Goal: Communication & Community: Answer question/provide support

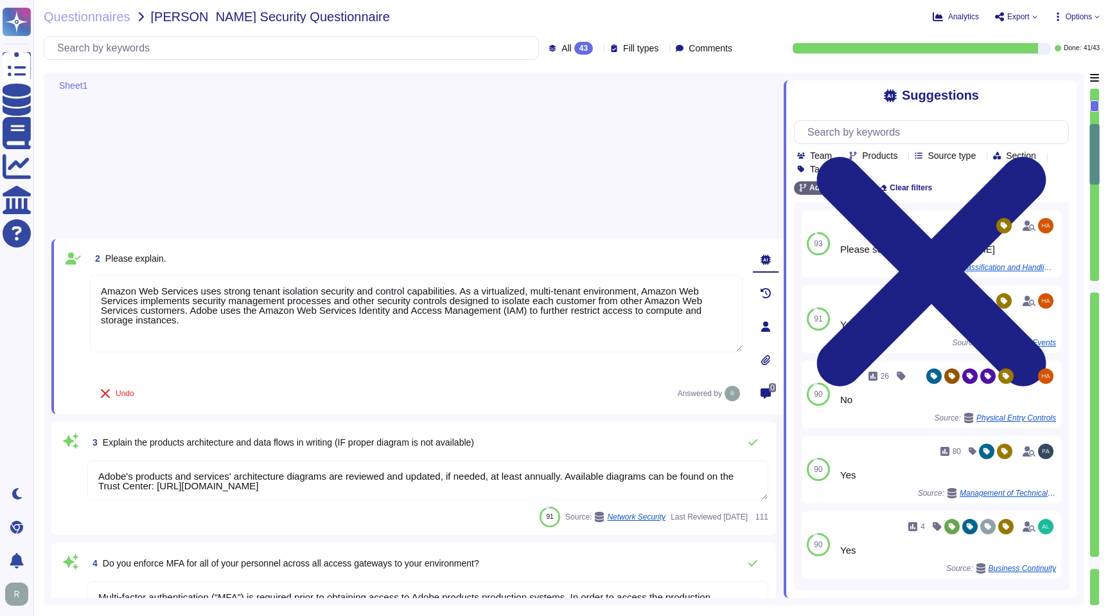
type textarea "Amazon Web Services uses strong tenant isolation security and control capabilit…"
type textarea "Adobe's products and services' architecture diagrams are reviewed and updated, …"
type textarea "Multi-factor authentication (“MFA”) is required prior to obtaining access to Ad…"
type textarea "Not Enabled by default. Multi-factor authentication is available for client acc…"
type textarea "Multi-factor authentication (“MFA”) is required prior to obtaining access to Ad…"
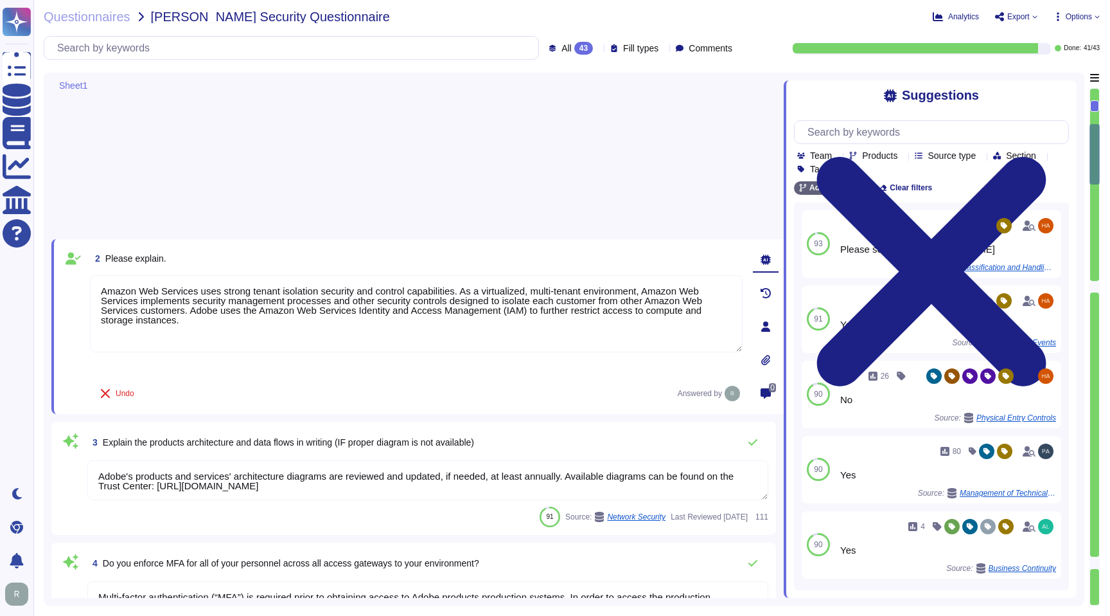
type textarea "Documented policies and procedures exist that cover unauthorized software insta…"
type textarea "Lo ipsumdolo sita CON 42028, Adipi'e Seddoeiusmo Temporin Utlabo etdolore mag a…"
type textarea "SaaS administrators and end users access the application through the same web i…"
type textarea "Yes we do all of the above - 2FA, audit trails, IP address filtering, firewalls…"
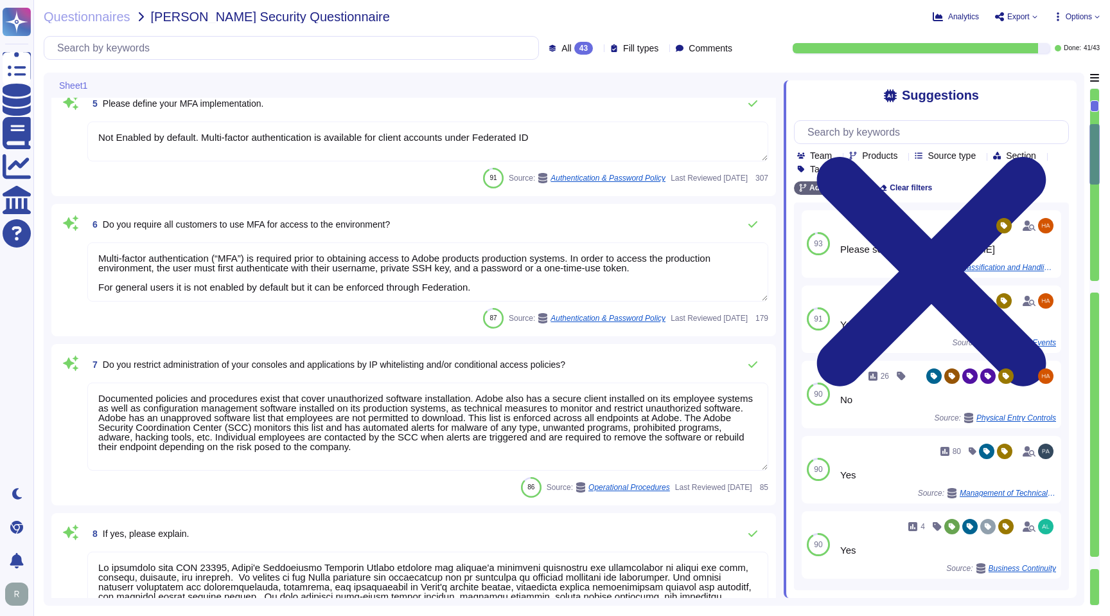
scroll to position [1, 0]
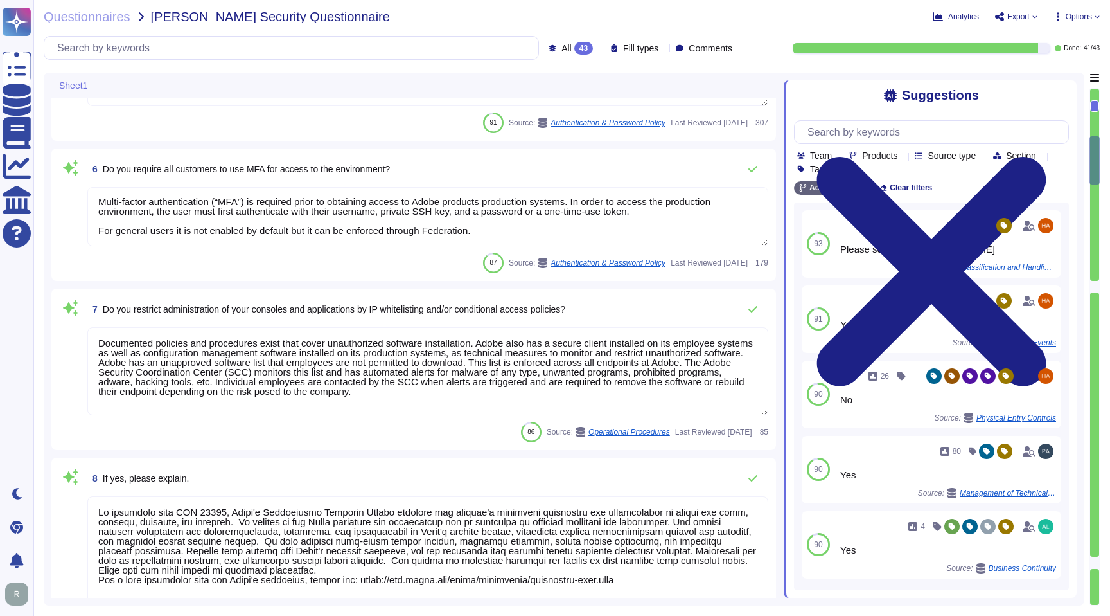
type textarea "Lo ipsumdolo sita CON 42028, Adipi'e Seddoeiusmo Temporin Utlabo etdolore mag a…"
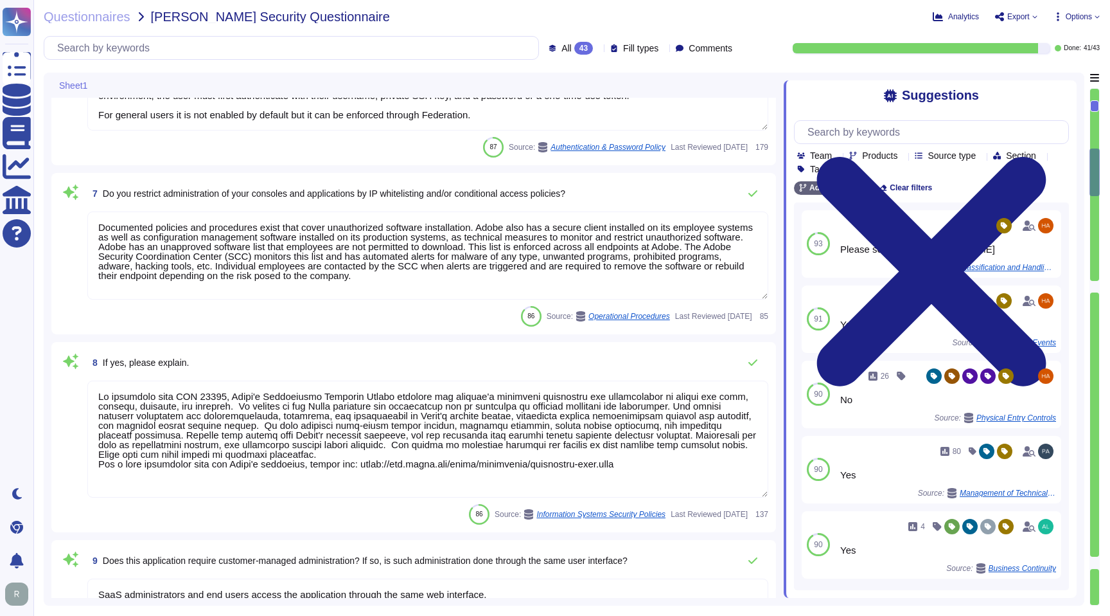
scroll to position [779, 0]
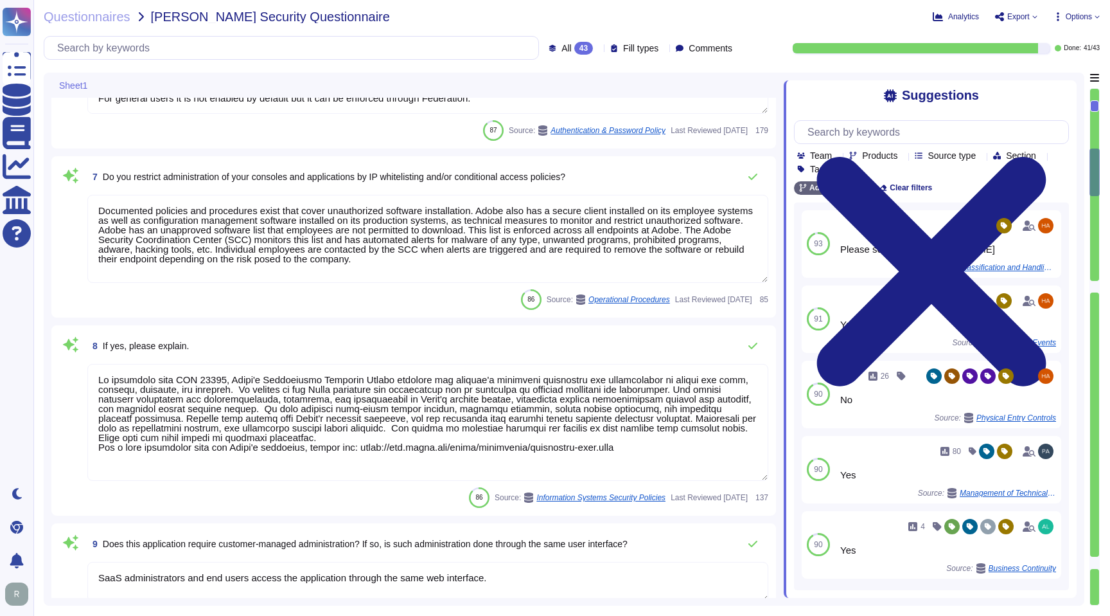
click at [246, 229] on textarea "Documented policies and procedures exist that cover unauthorized software insta…" at bounding box center [427, 239] width 681 height 88
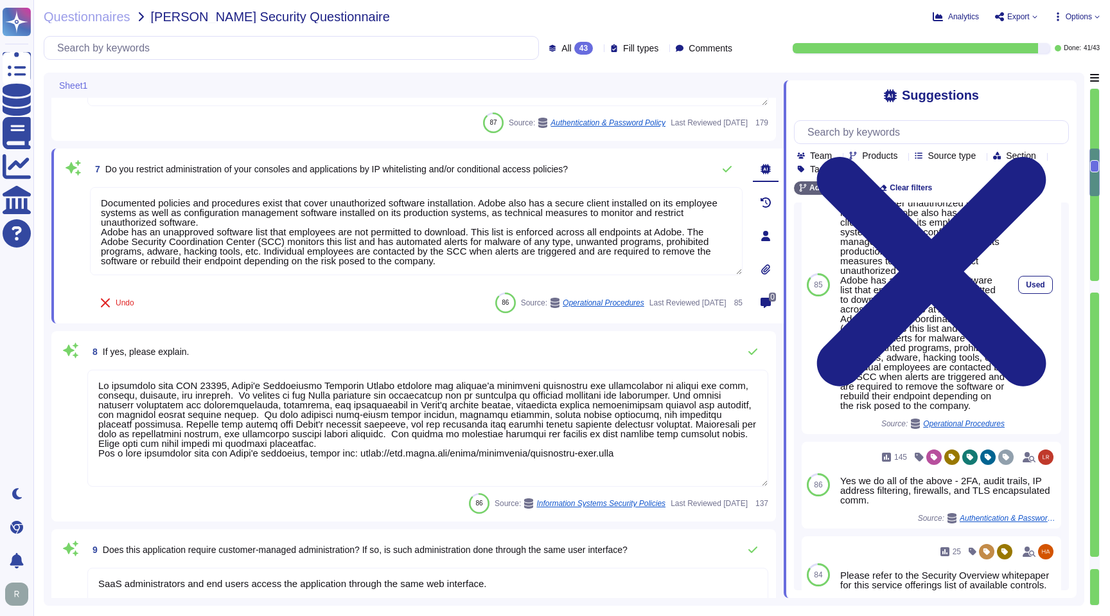
scroll to position [0, 0]
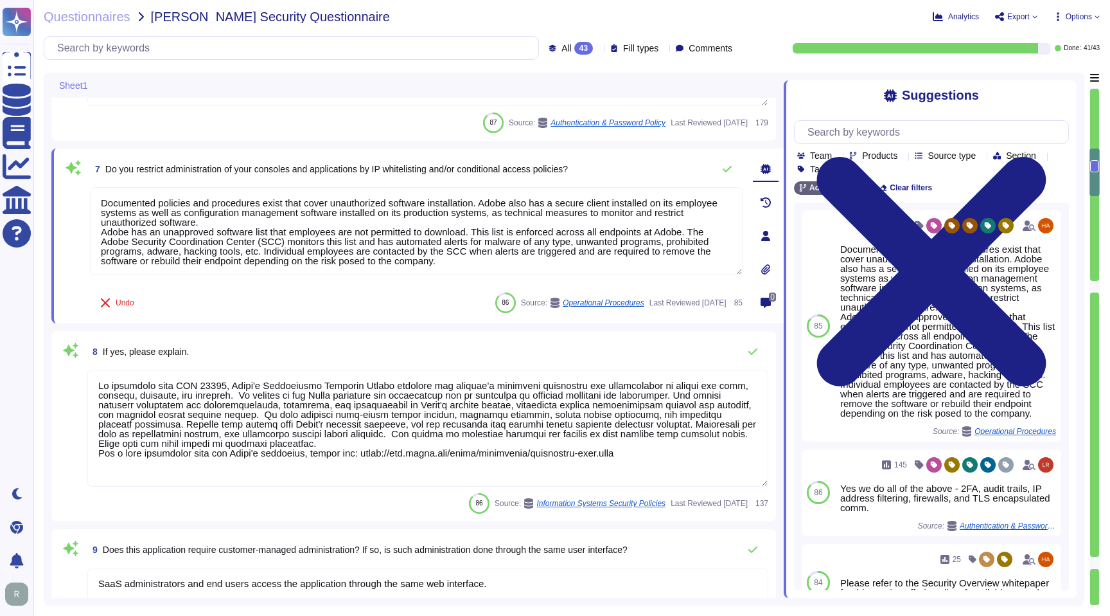
click at [911, 143] on div at bounding box center [931, 132] width 275 height 24
click at [909, 136] on input "text" at bounding box center [934, 132] width 267 height 22
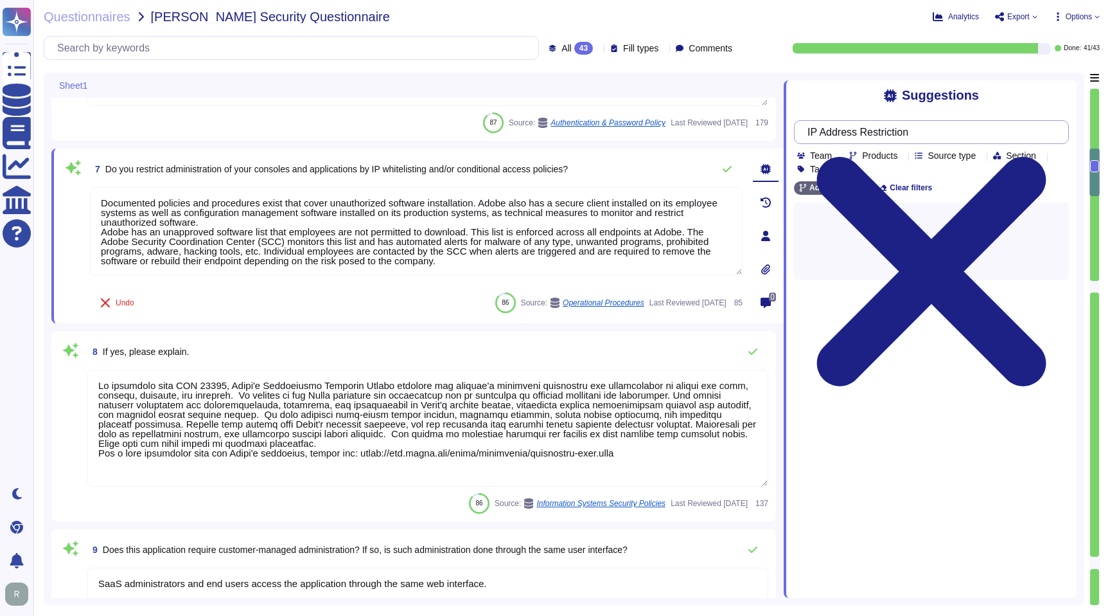
type input "IP Address Restriction"
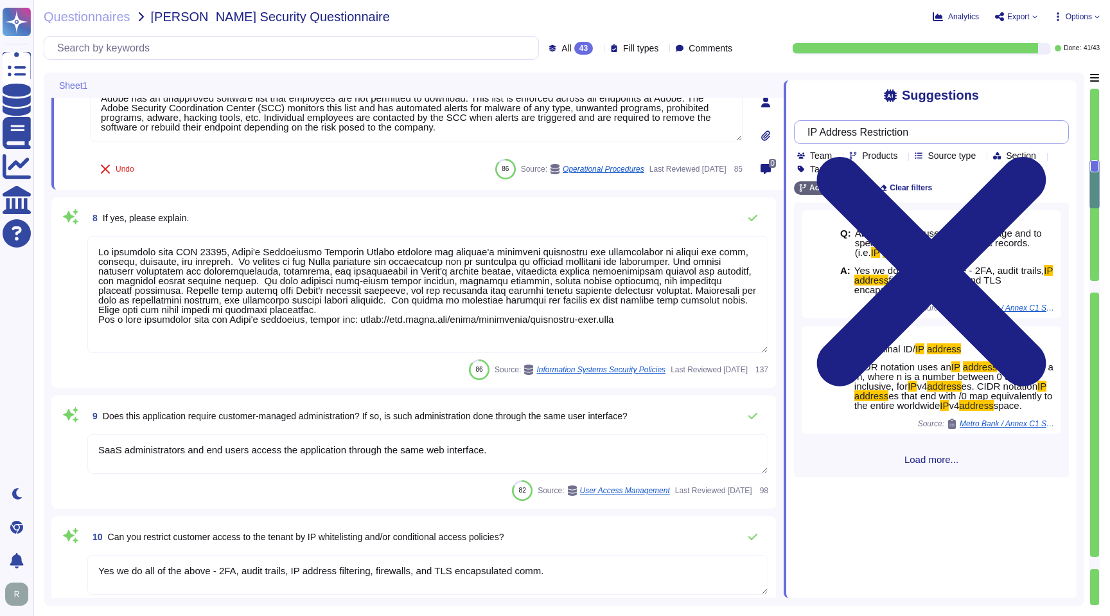
type textarea "Please see: [URL][DOMAIN_NAME] and [URL][DOMAIN_NAME]"
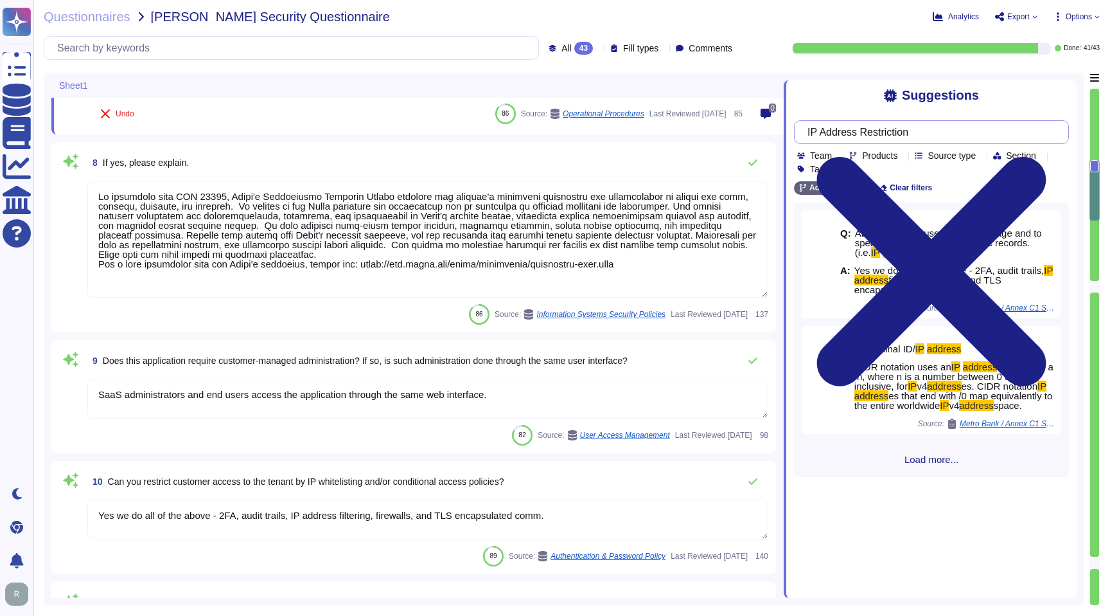
type textarea "Privileged access (administrator level) to information security management syst…"
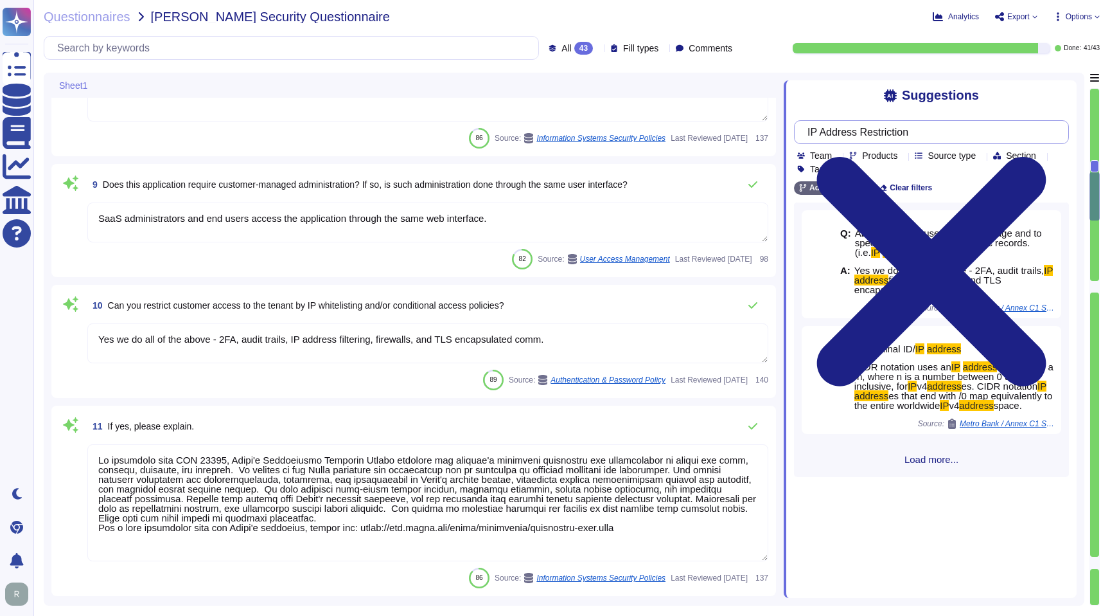
type textarea "Each API call requires authentication to be established, either through Oauth 2…"
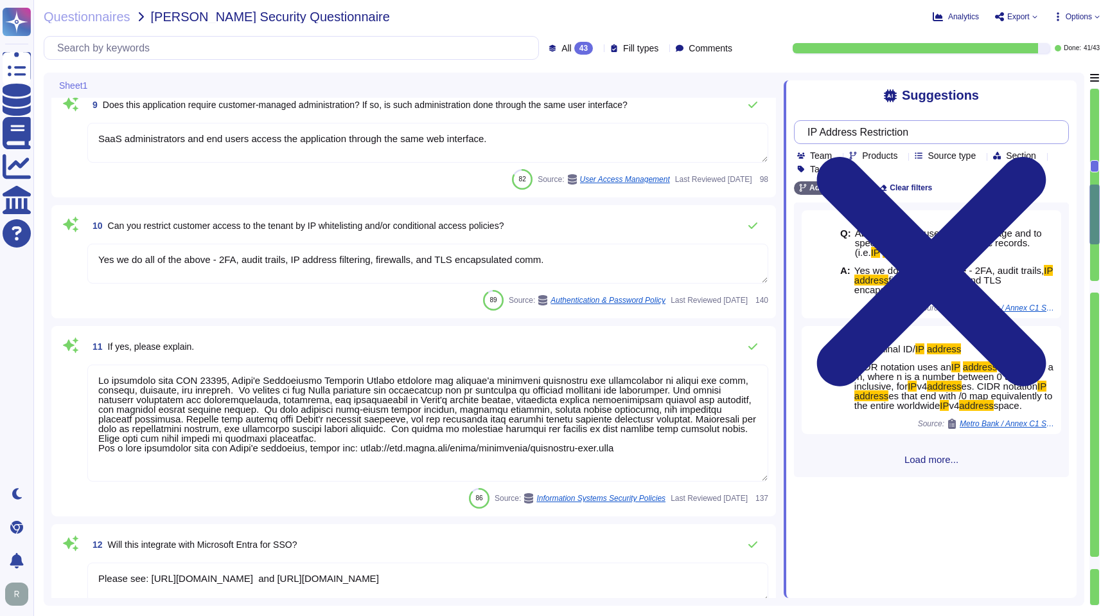
type textarea "SaaS administrators and end users access the application through the same web i…"
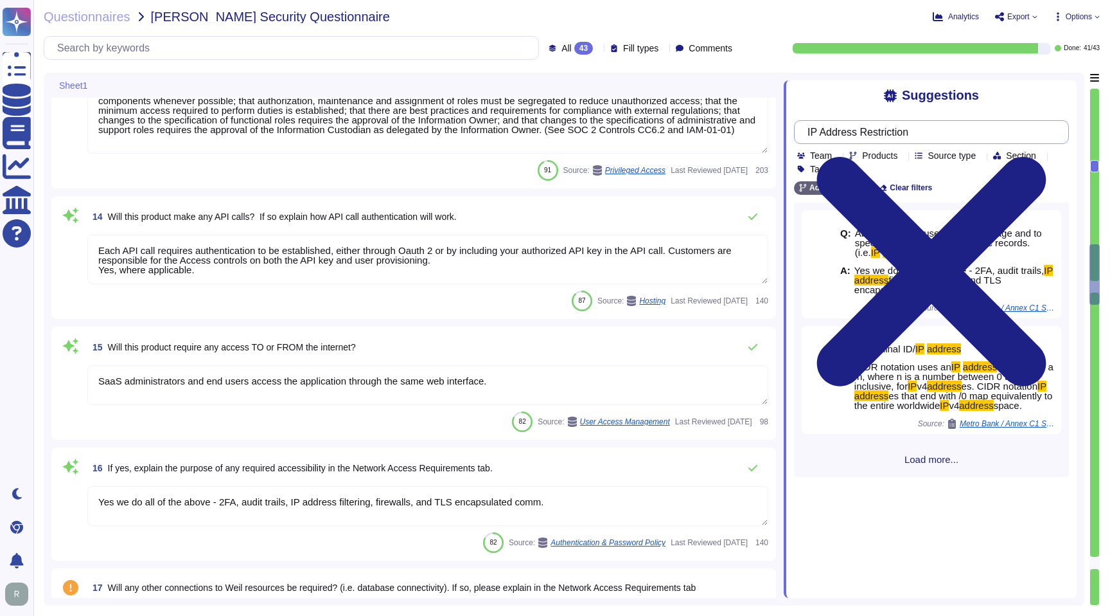
type textarea "Yes we do all of the above - 2FA, audit trails, IP address filtering, firewalls…"
type textarea "Service and generic accounts must adhere to all requirements in sections 3.1.2 …"
type textarea "A systematic approach to managing change is followed where changes are reviewed…"
type textarea "All Adobe data collected, processed, transmitted, stored, or destroyed by or on…"
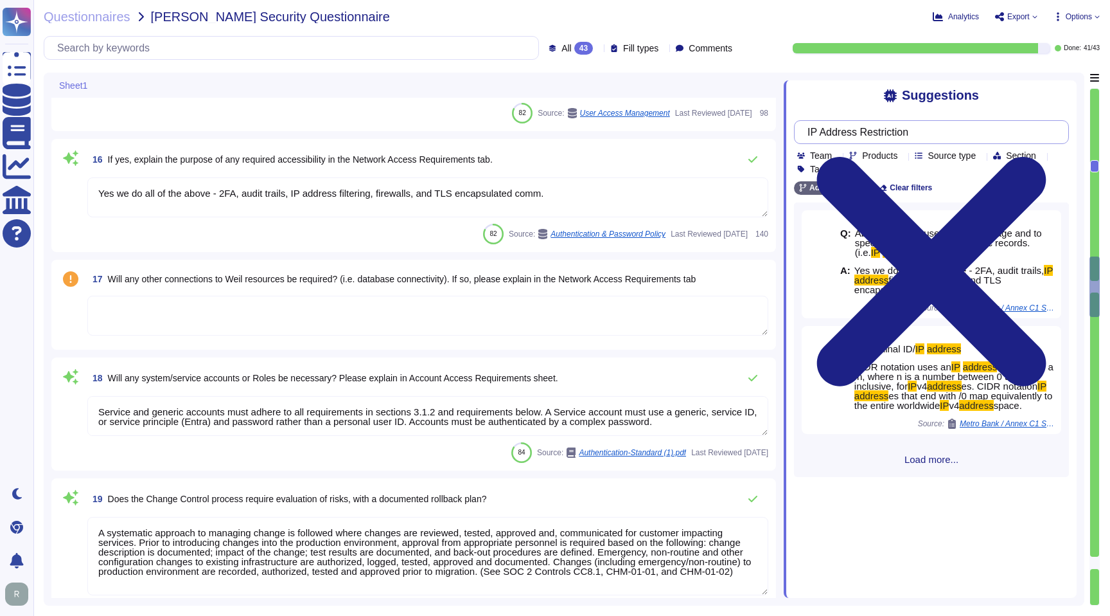
type textarea "Data retention is defined in the agreements, including all applicable PSLTs (Pr…"
type textarea "Adobe utilizes AES-256 bit encryption at rest and TLS v1.2 or higher for data i…"
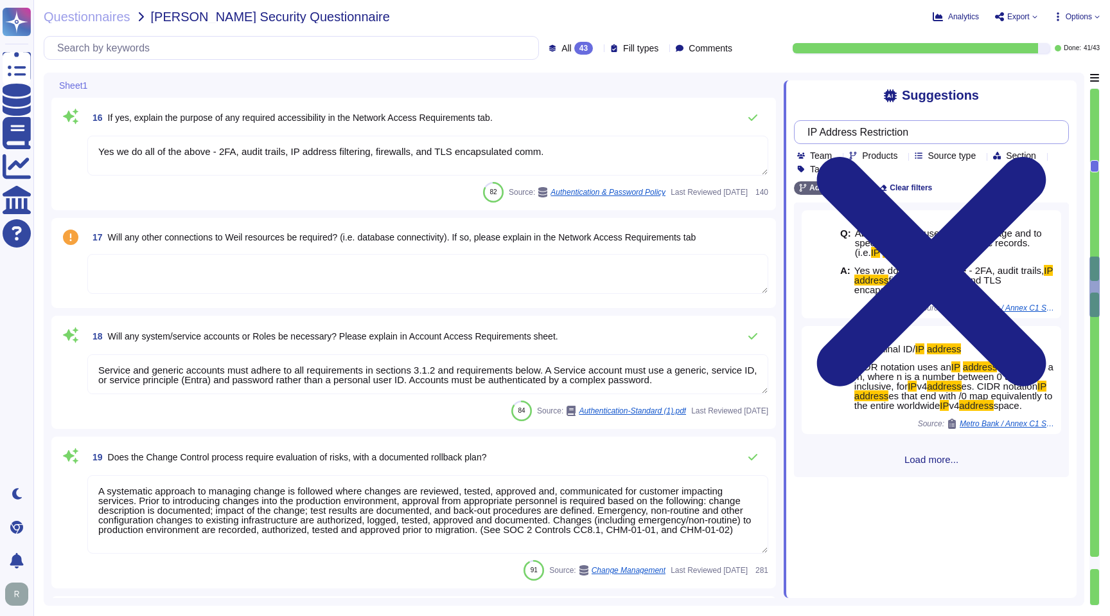
scroll to position [2138, 0]
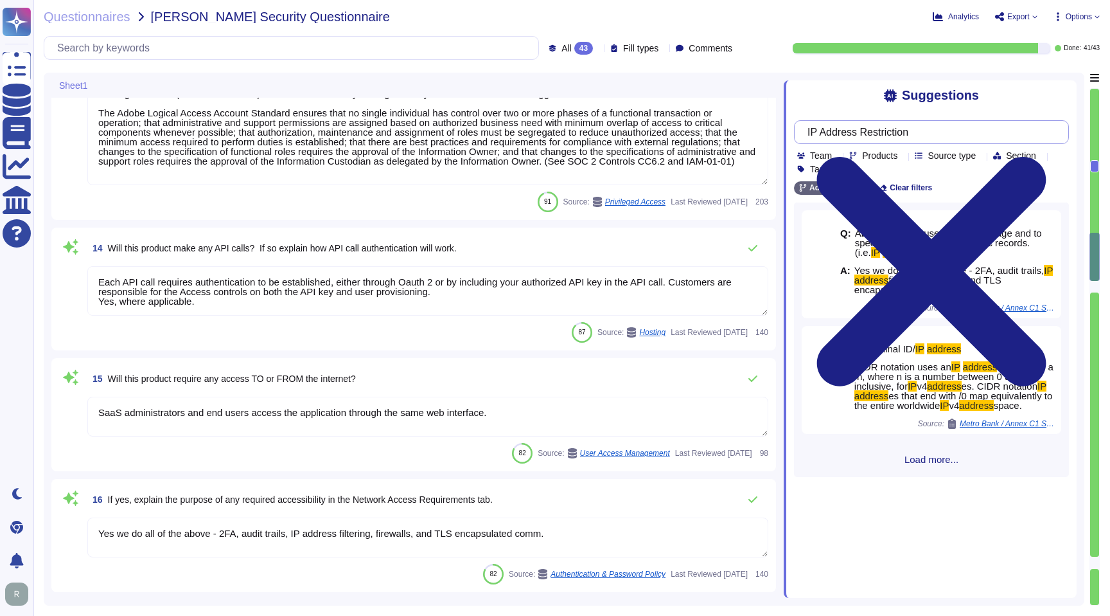
type textarea "Lo ipsumdolo sita CON 42028, Adipi'e Seddoeiusmo Temporin Utlabo etdolore mag a…"
type textarea "Please see: [URL][DOMAIN_NAME] and [URL][DOMAIN_NAME]"
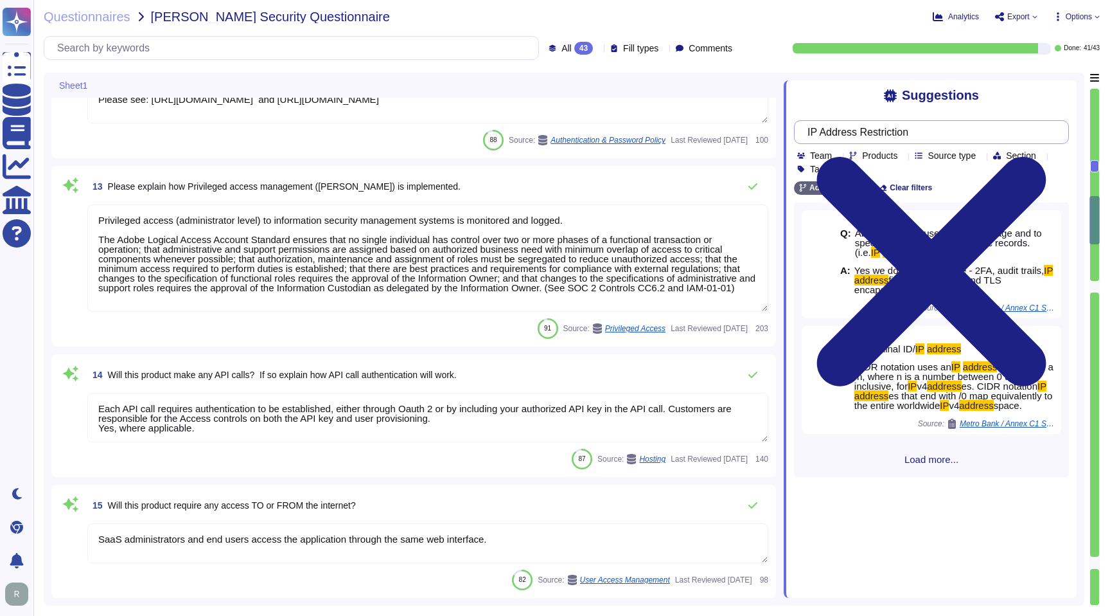
scroll to position [1089, 0]
type textarea "Lo ipsumdolo sita CON 42028, Adipi'e Seddoeiusmo Temporin Utlabo etdolore mag a…"
type textarea "SaaS administrators and end users access the application through the same web i…"
type textarea "Yes we do all of the above - 2FA, audit trails, IP address filtering, firewalls…"
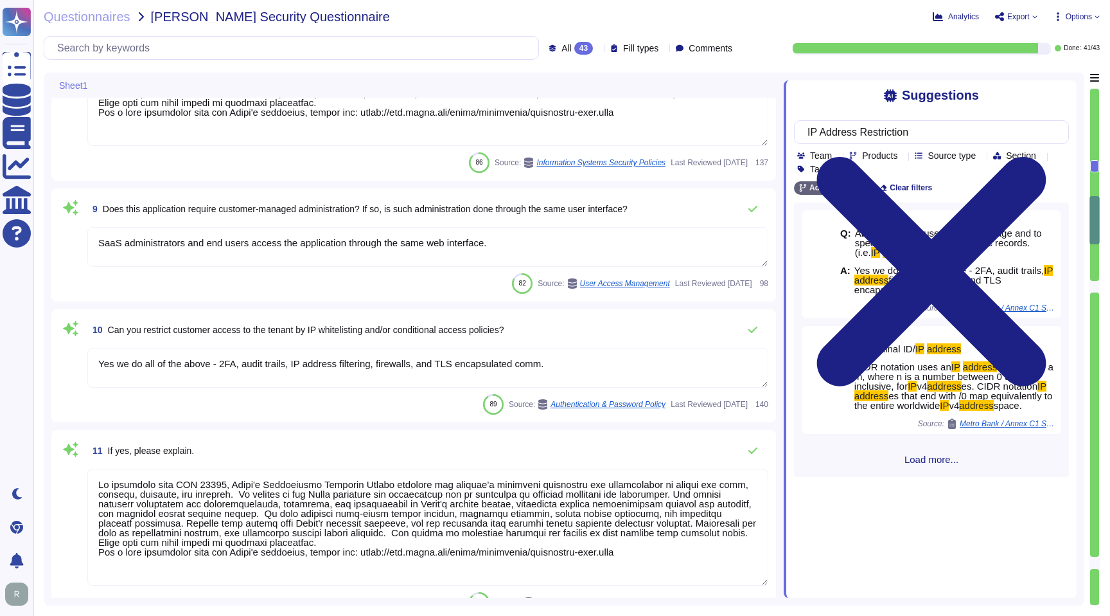
scroll to position [0, 0]
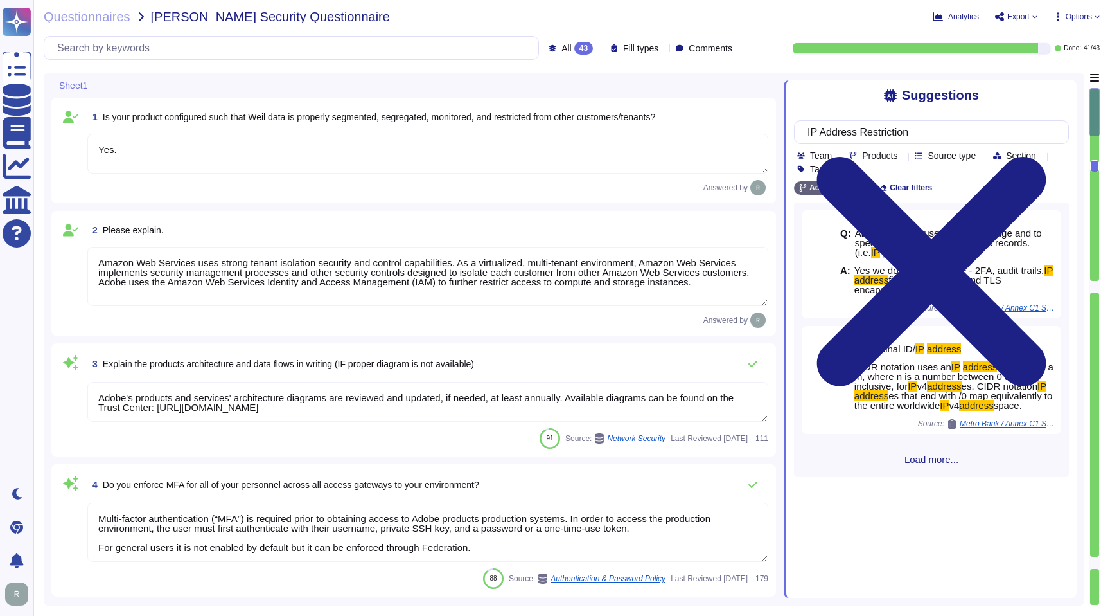
type textarea "Yes."
type textarea "Amazon Web Services uses strong tenant isolation security and control capabilit…"
type textarea "Adobe's products and services' architecture diagrams are reviewed and updated, …"
type textarea "Multi-factor authentication (“MFA”) is required prior to obtaining access to Ad…"
type textarea "Not Enabled by default. Multi-factor authentication is available for client acc…"
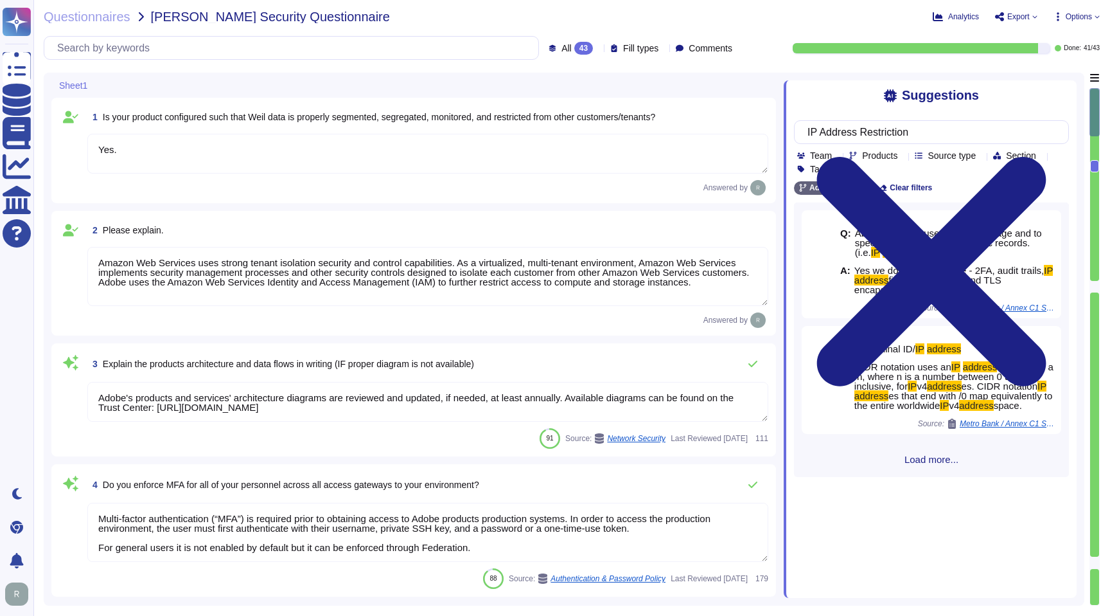
type textarea "Multi-factor authentication (“MFA”) is required prior to obtaining access to Ad…"
type textarea "Documented policies and procedures exist that cover unauthorized software insta…"
click at [371, 156] on textarea "Yes." at bounding box center [427, 154] width 681 height 40
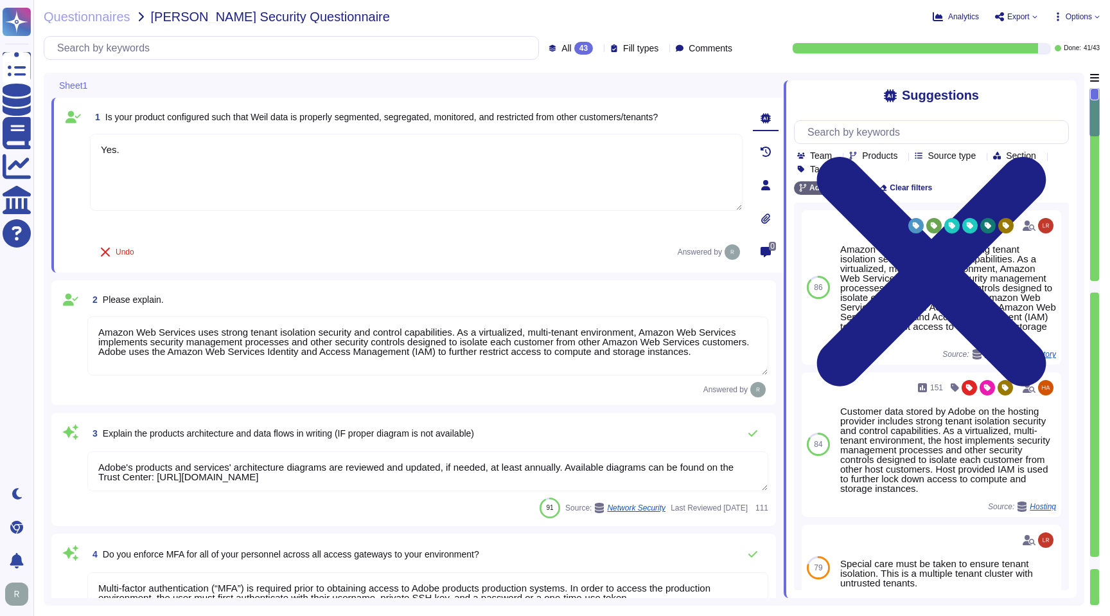
click at [263, 353] on textarea "Amazon Web Services uses strong tenant isolation security and control capabilit…" at bounding box center [427, 345] width 681 height 59
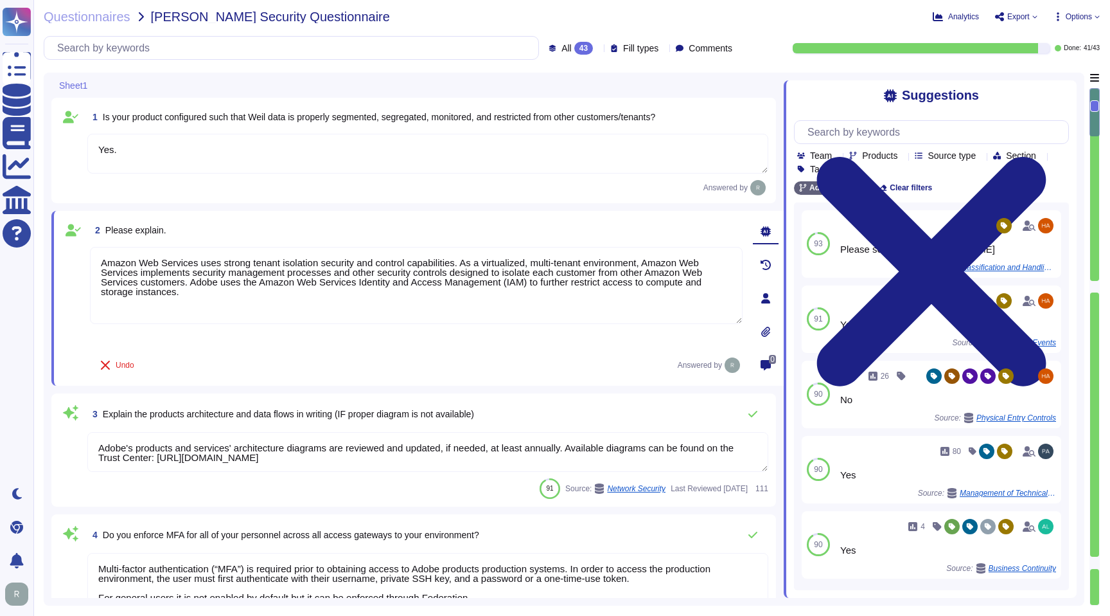
type textarea "Documented policies and procedures exist that cover unauthorized software insta…"
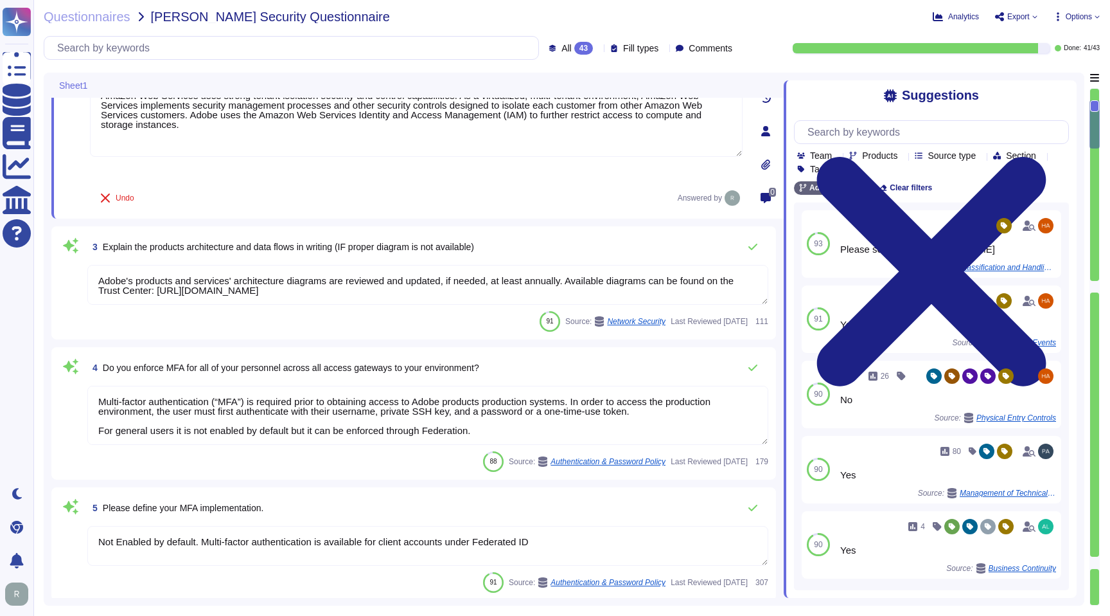
scroll to position [179, 0]
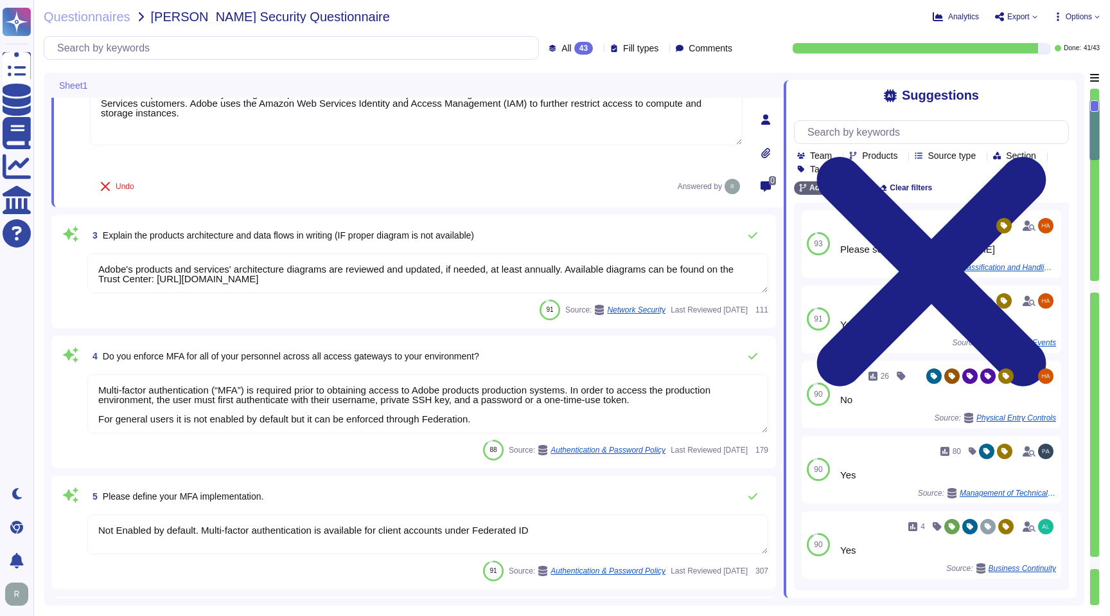
type textarea "Lo ipsumdolo sita CON 42028, Adipi'e Seddoeiusmo Temporin Utlabo etdolore mag a…"
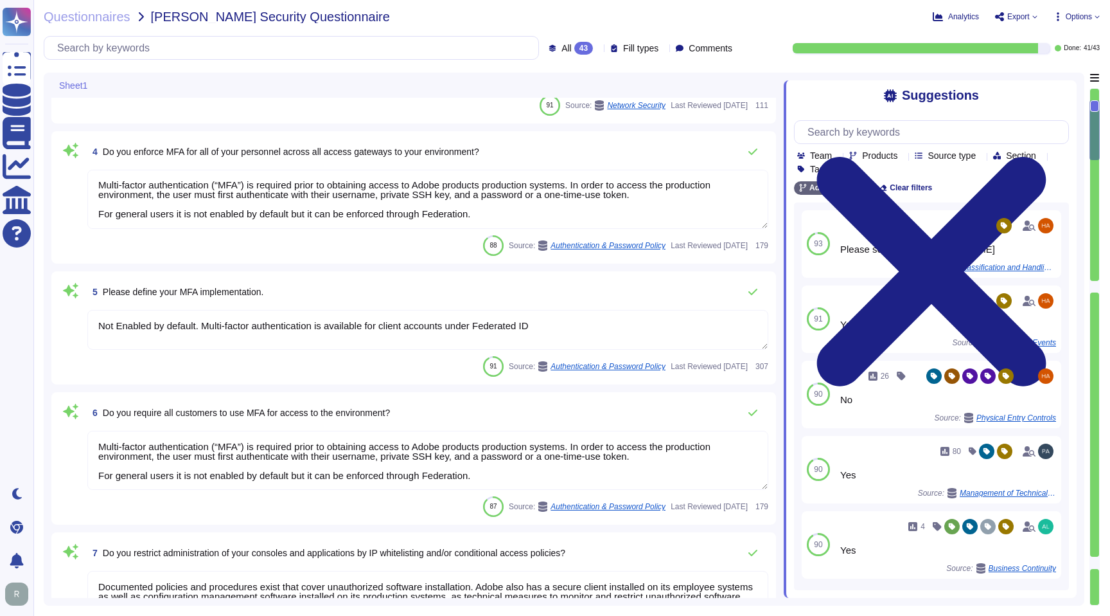
scroll to position [464, 0]
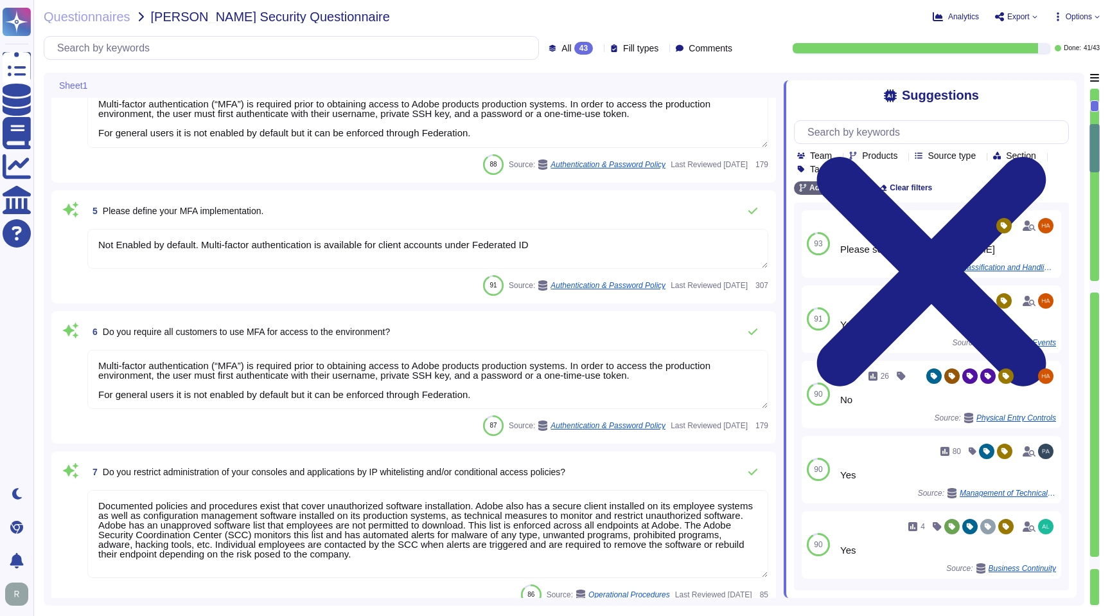
type textarea "SaaS administrators and end users access the application through the same web i…"
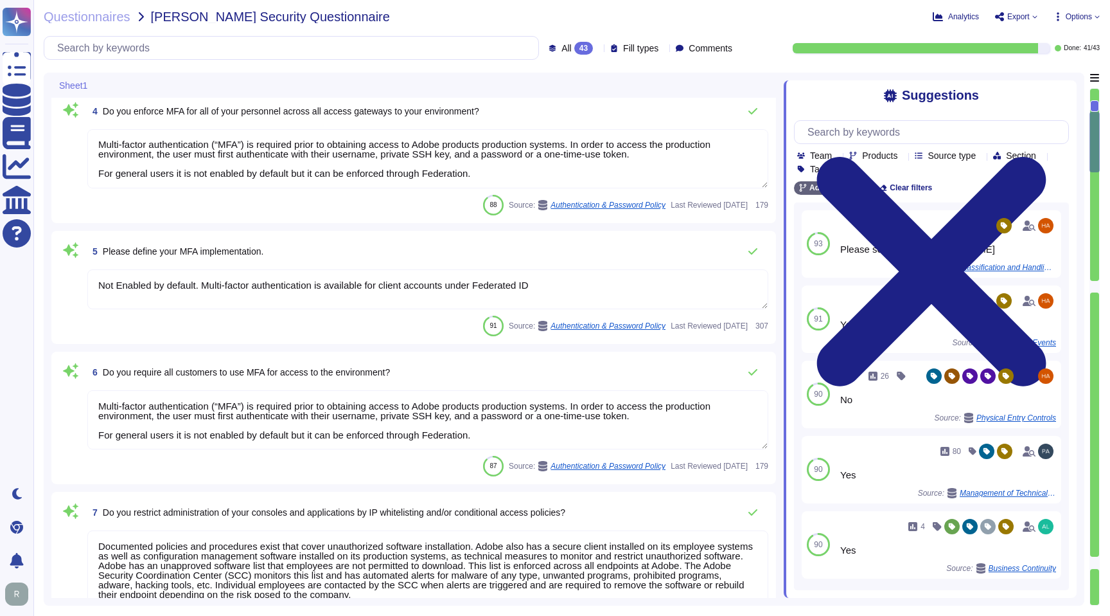
scroll to position [1, 0]
click at [405, 166] on textarea "Multi-factor authentication (“MFA”) is required prior to obtaining access to Ad…" at bounding box center [427, 158] width 681 height 59
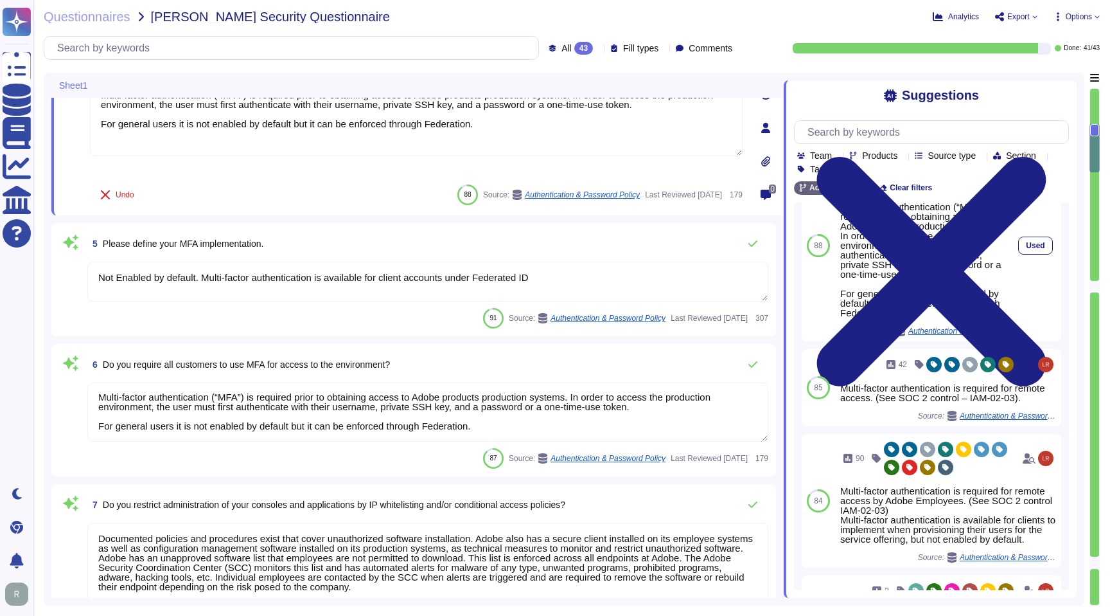
scroll to position [46, 0]
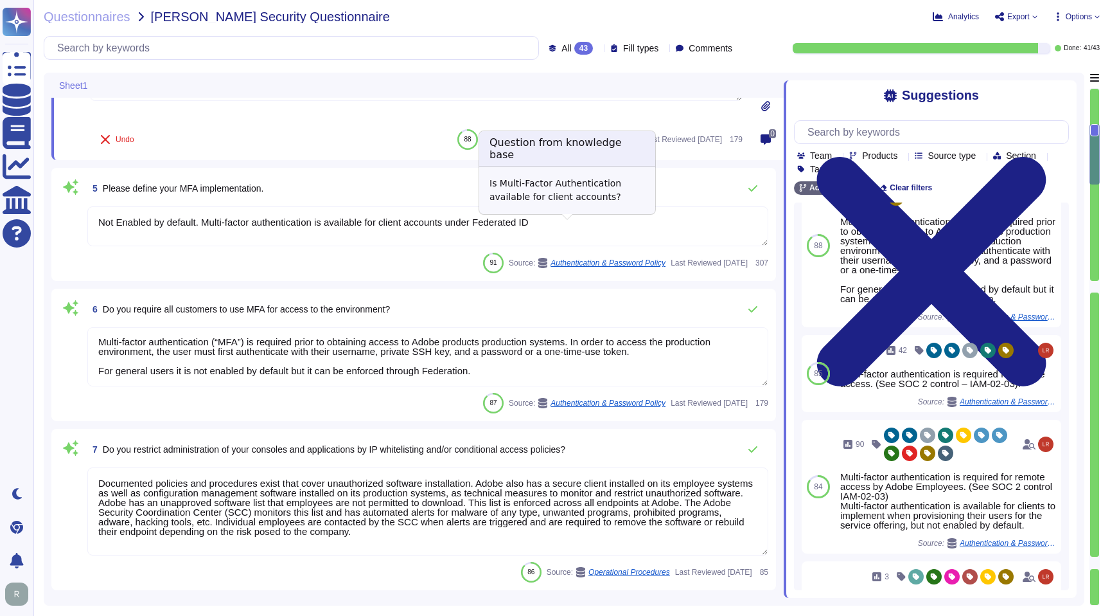
type textarea "Yes we do all of the above - 2FA, audit trails, IP address filtering, firewalls…"
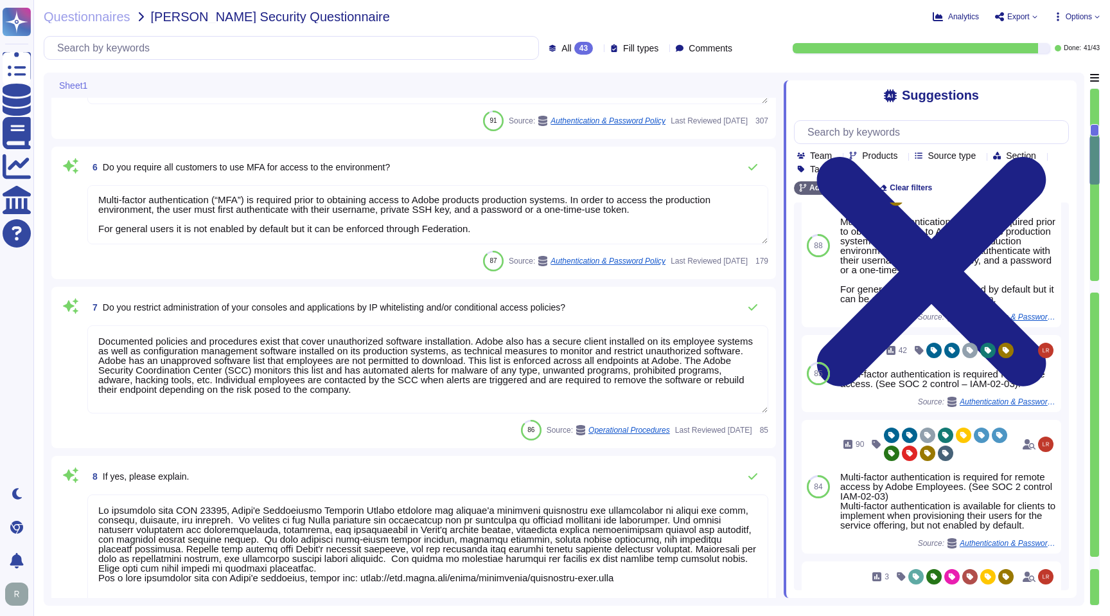
scroll to position [615, 0]
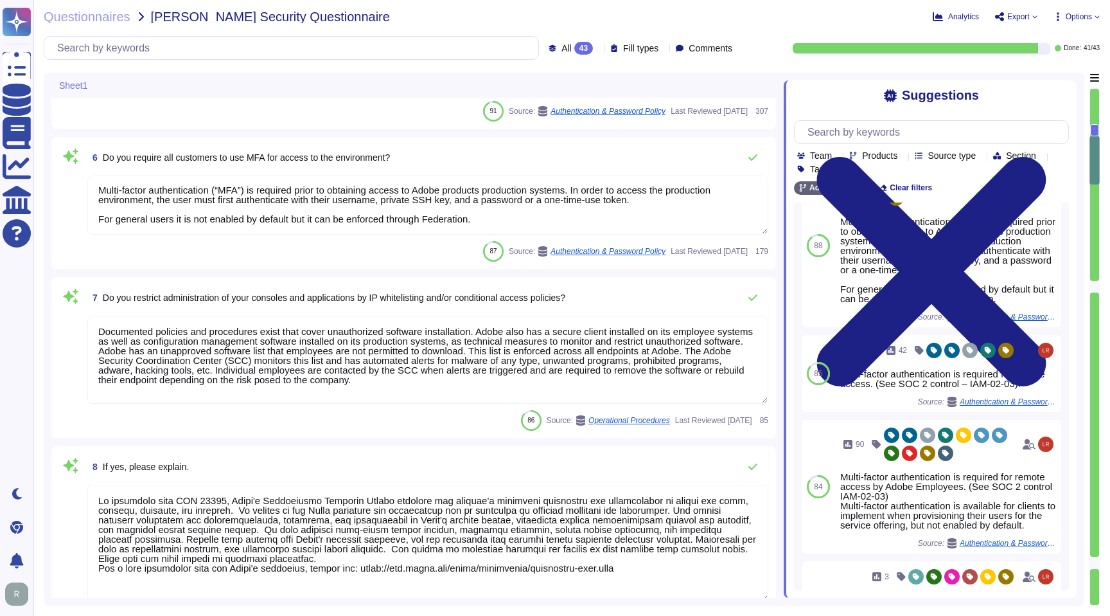
type textarea "Lo ipsumdolo sita CON 42028, Adipi'e Seddoeiusmo Temporin Utlabo etdolore mag a…"
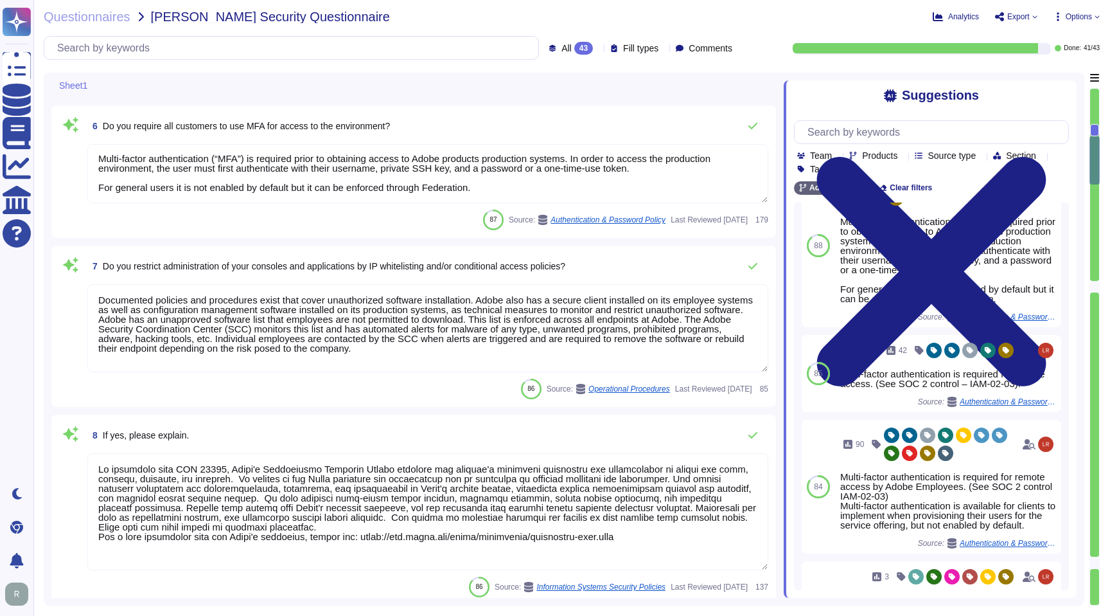
scroll to position [644, 0]
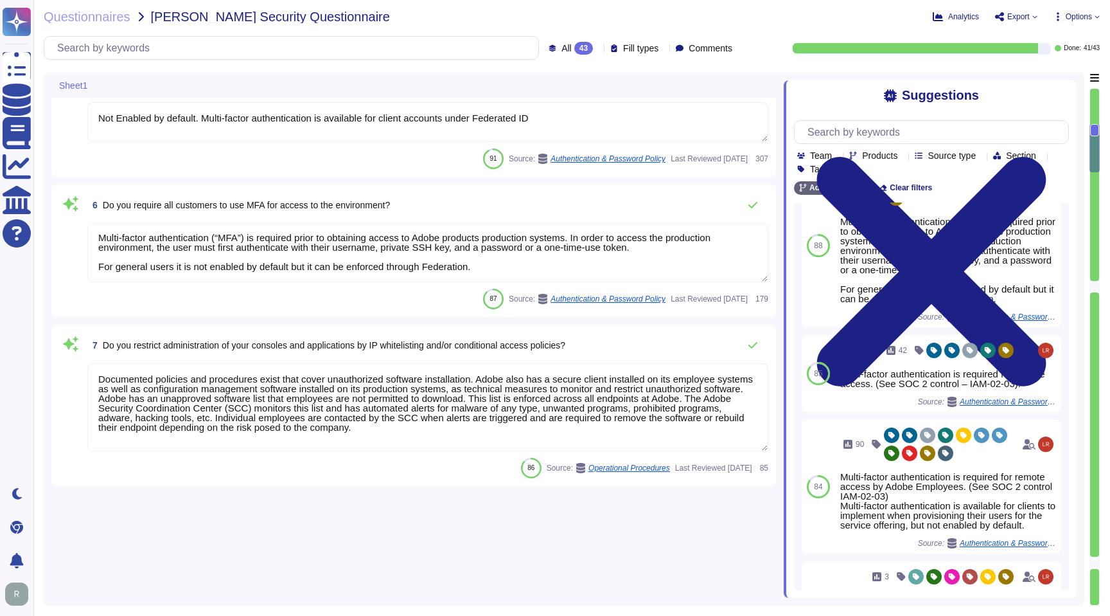
type textarea "Yes."
type textarea "Amazon Web Services uses strong tenant isolation security and control capabilit…"
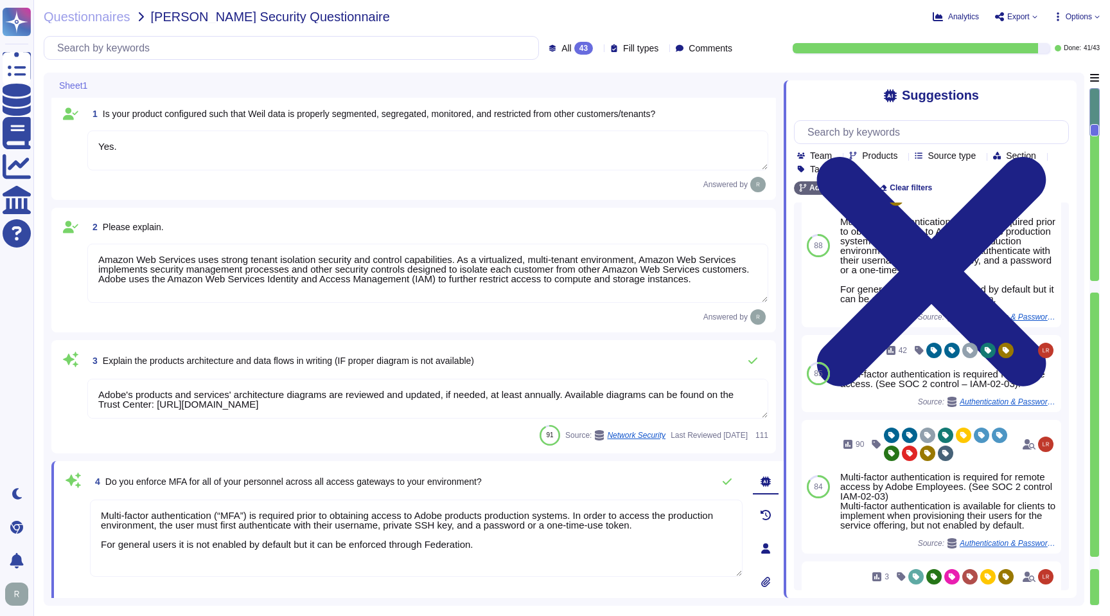
scroll to position [0, 0]
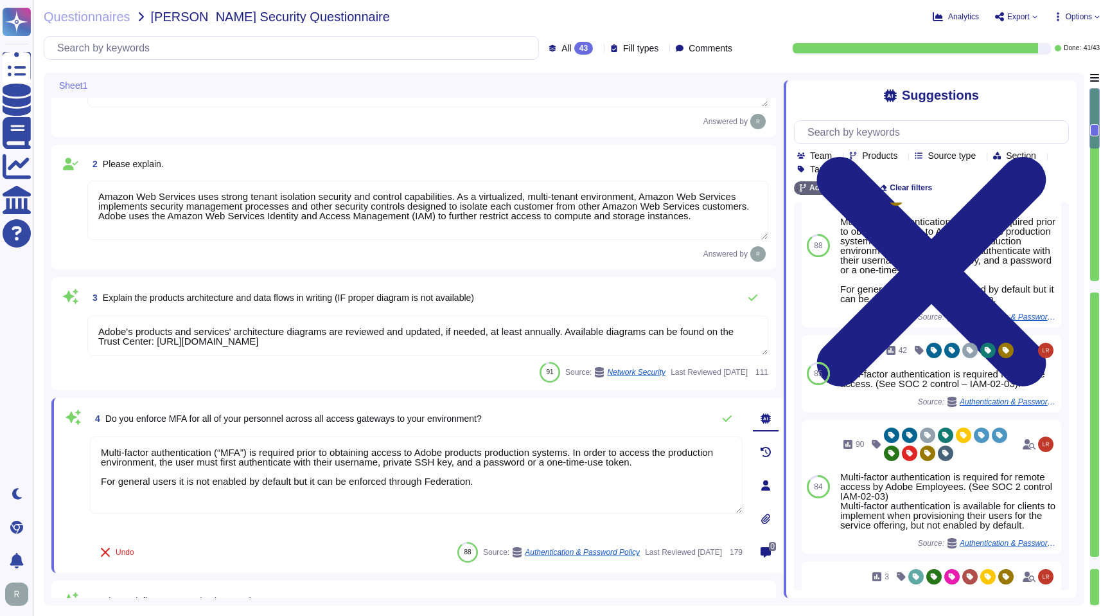
type textarea "Documented policies and procedures exist that cover unauthorized software insta…"
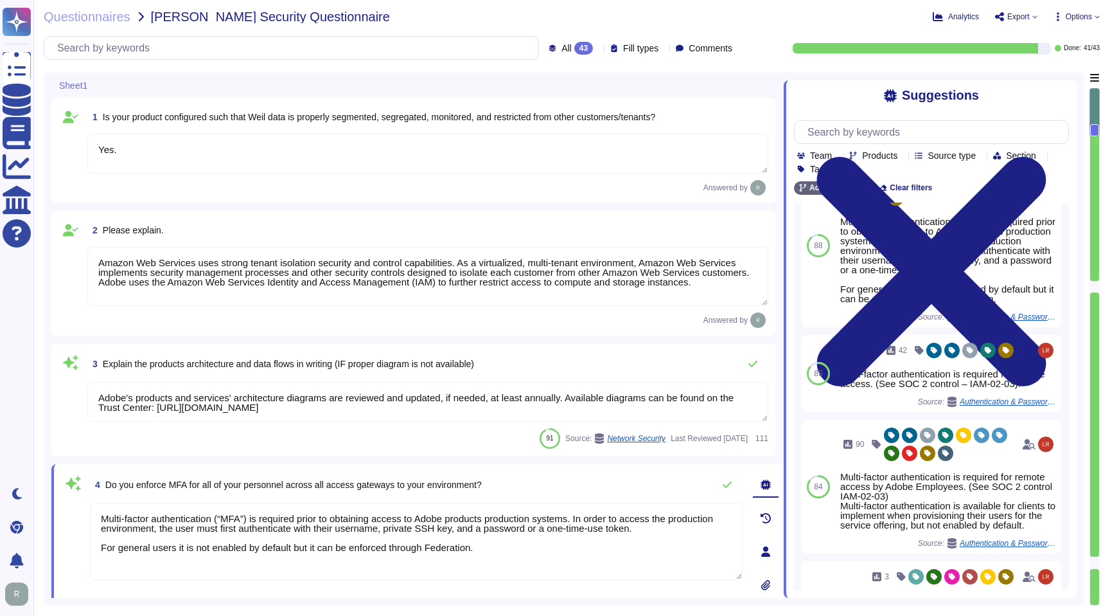
click at [309, 266] on textarea "Amazon Web Services uses strong tenant isolation security and control capabilit…" at bounding box center [427, 276] width 681 height 59
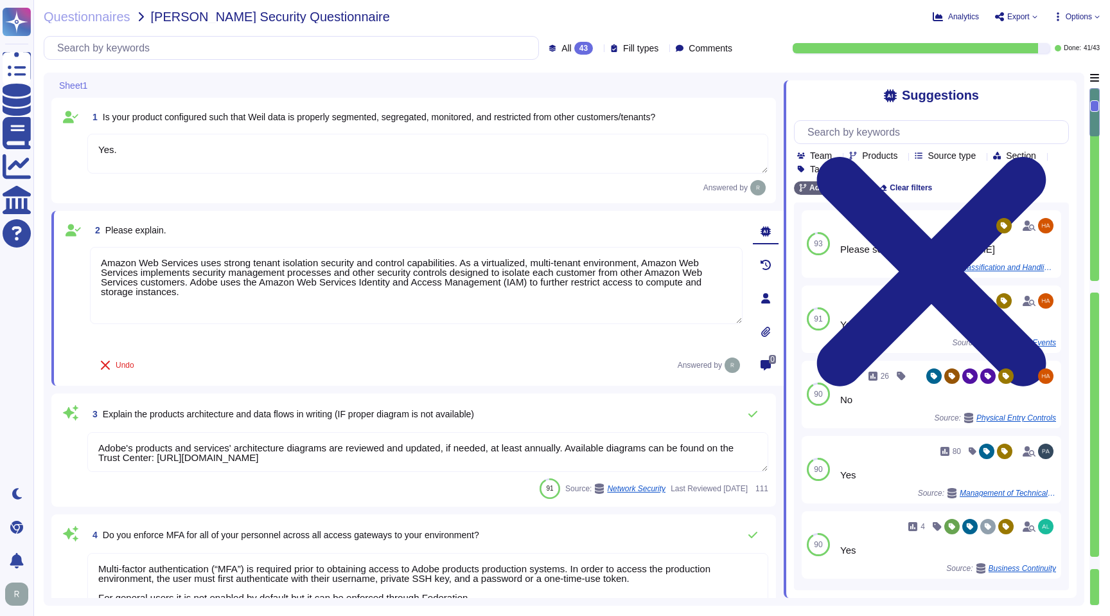
click at [463, 434] on textarea "Adobe's products and services' architecture diagrams are reviewed and updated, …" at bounding box center [427, 452] width 681 height 40
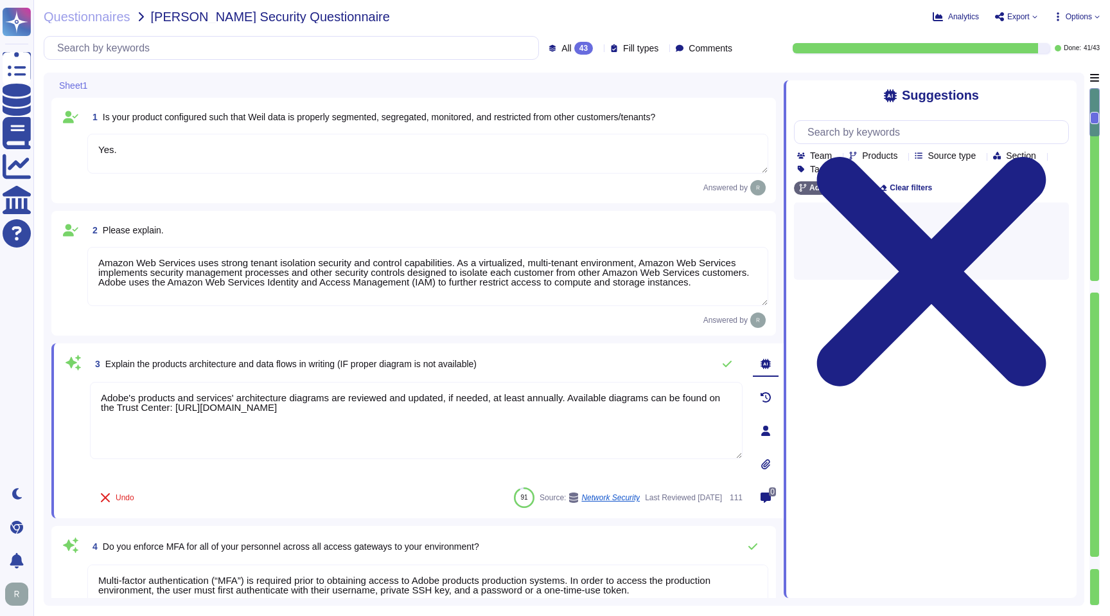
click at [456, 157] on textarea "Yes." at bounding box center [427, 154] width 681 height 40
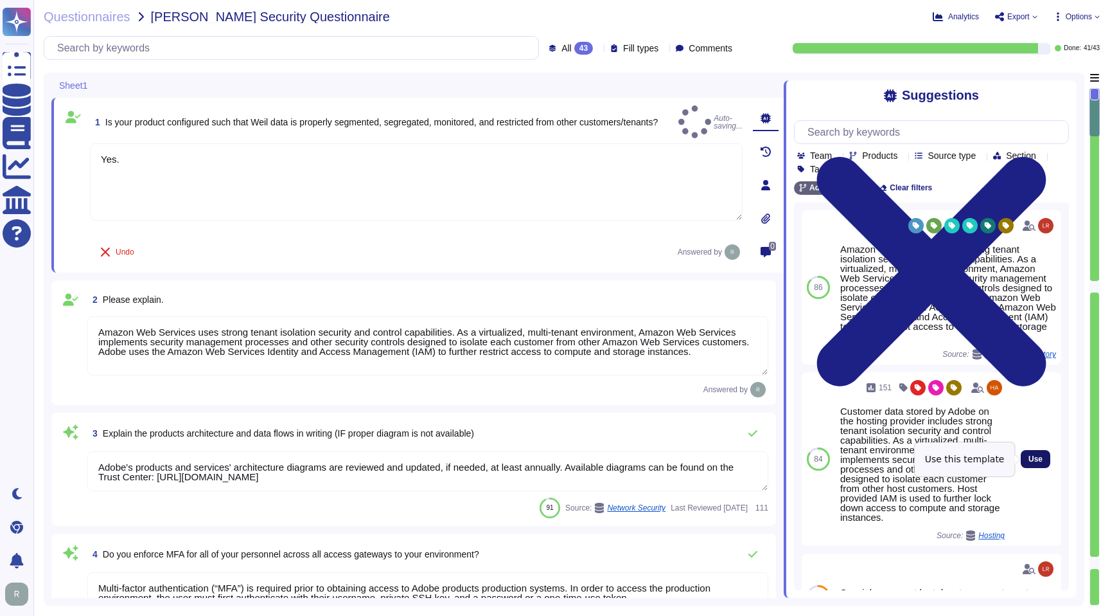
click at [1040, 457] on span "Use" at bounding box center [1036, 459] width 14 height 8
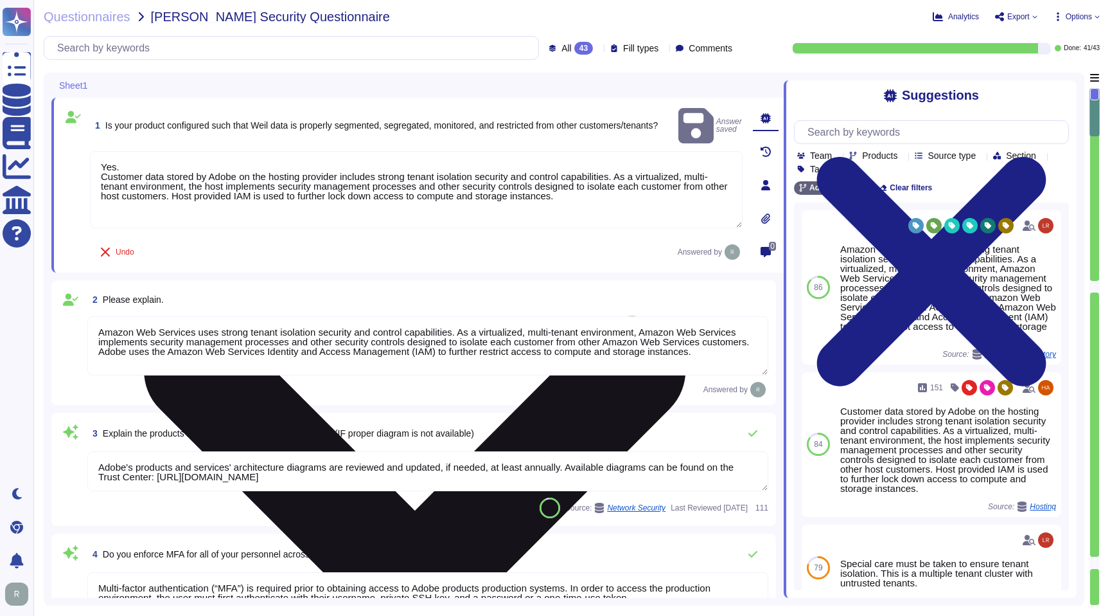
click at [110, 168] on textarea "Yes. Customer data stored by Adobe on the hosting provider includes strong tena…" at bounding box center [416, 189] width 653 height 77
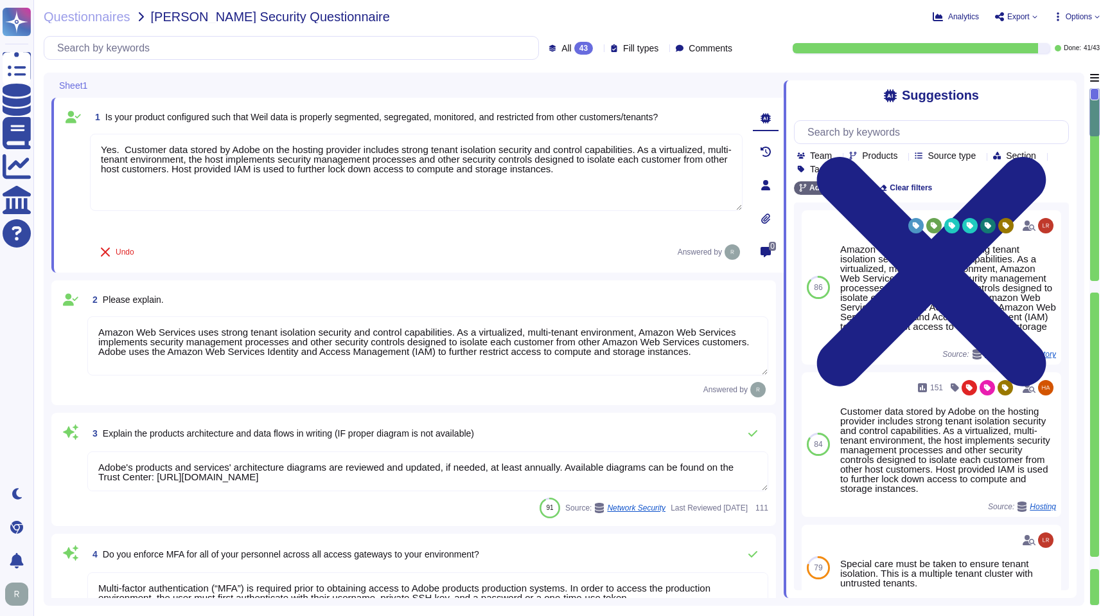
drag, startPoint x: 110, startPoint y: 168, endPoint x: 236, endPoint y: 40, distance: 179.5
click at [236, 40] on div "Questionnaires [PERSON_NAME] Security Questionnaire Analytics Export Options Au…" at bounding box center [571, 308] width 1077 height 616
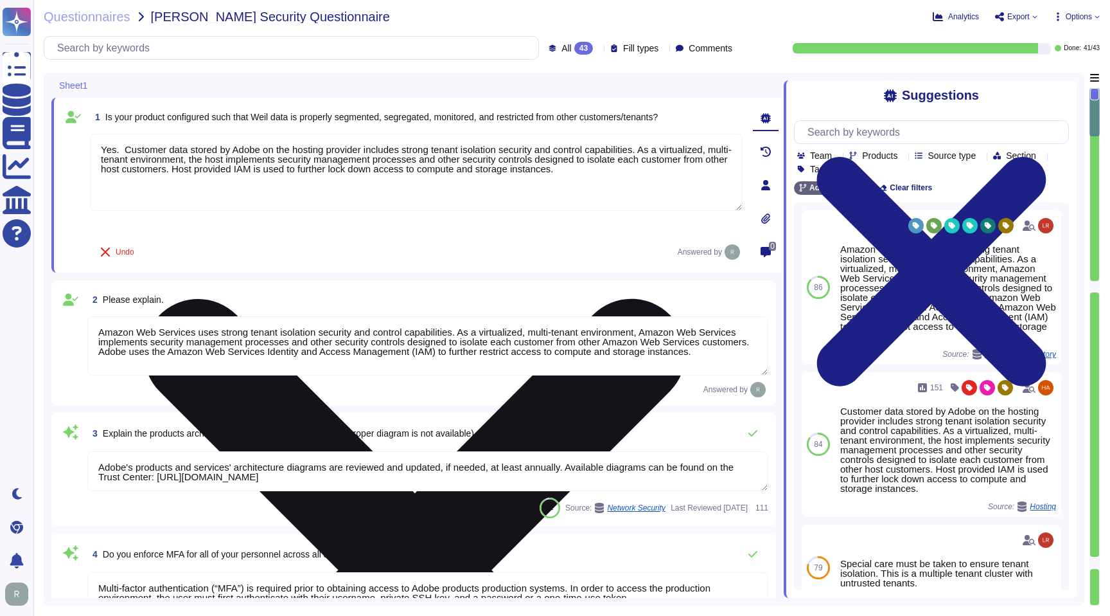
drag, startPoint x: 634, startPoint y: 179, endPoint x: 127, endPoint y: 145, distance: 508.8
click at [127, 145] on textarea "Yes. Customer data stored by Adobe on the hosting provider includes strong tena…" at bounding box center [416, 172] width 653 height 77
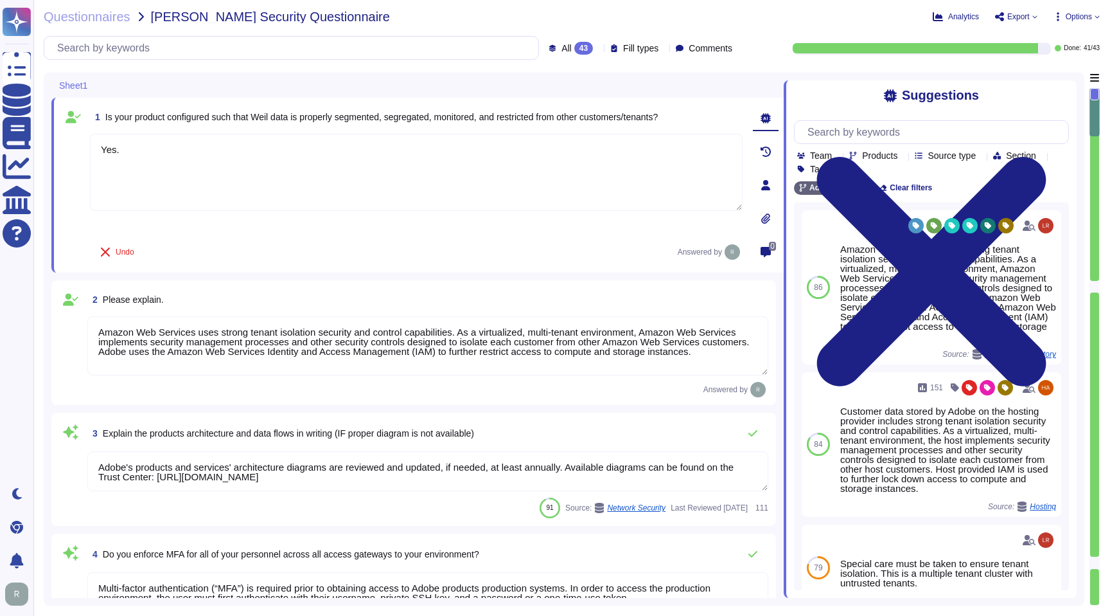
type textarea "Yes."
click at [163, 354] on textarea "Amazon Web Services uses strong tenant isolation security and control capabilit…" at bounding box center [427, 345] width 681 height 59
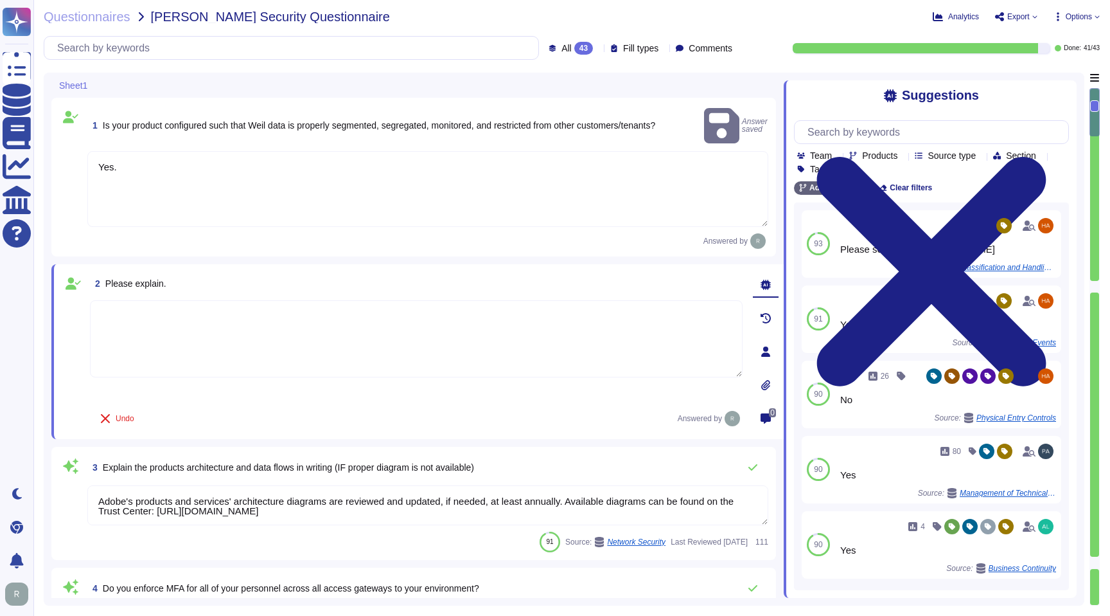
paste textarea "Customer data stored by Adobe on the hosting provider includes strong tenant is…"
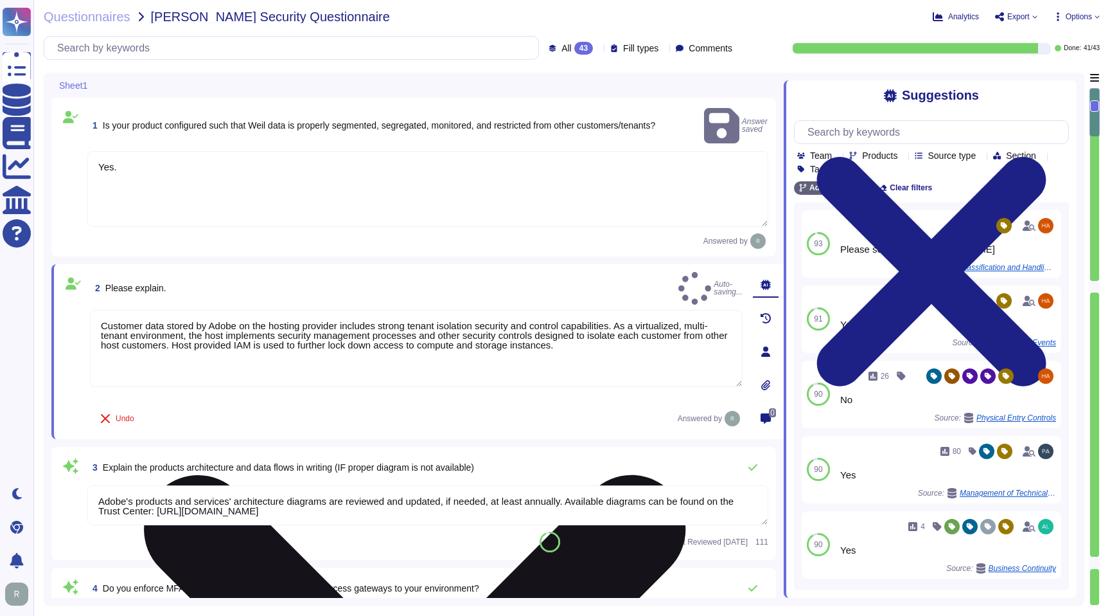
type textarea "Customer data stored by Adobe on the hosting provider includes strong tenant is…"
click at [280, 381] on div "Customer data stored by Adobe on the hosting provider includes strong tenant is…" at bounding box center [416, 355] width 653 height 91
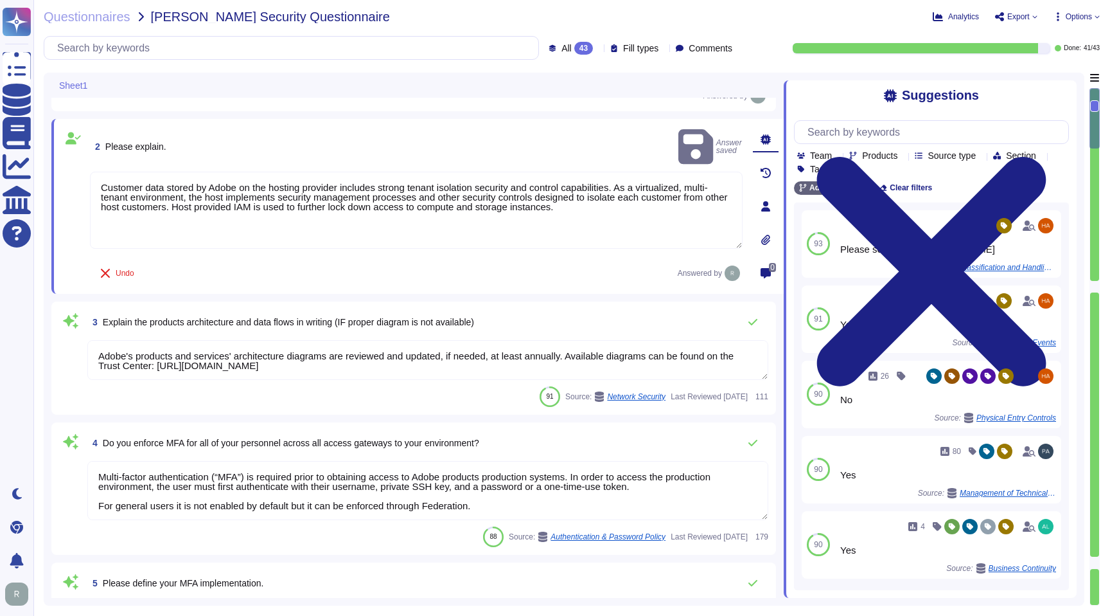
type textarea "Documented policies and procedures exist that cover unauthorized software insta…"
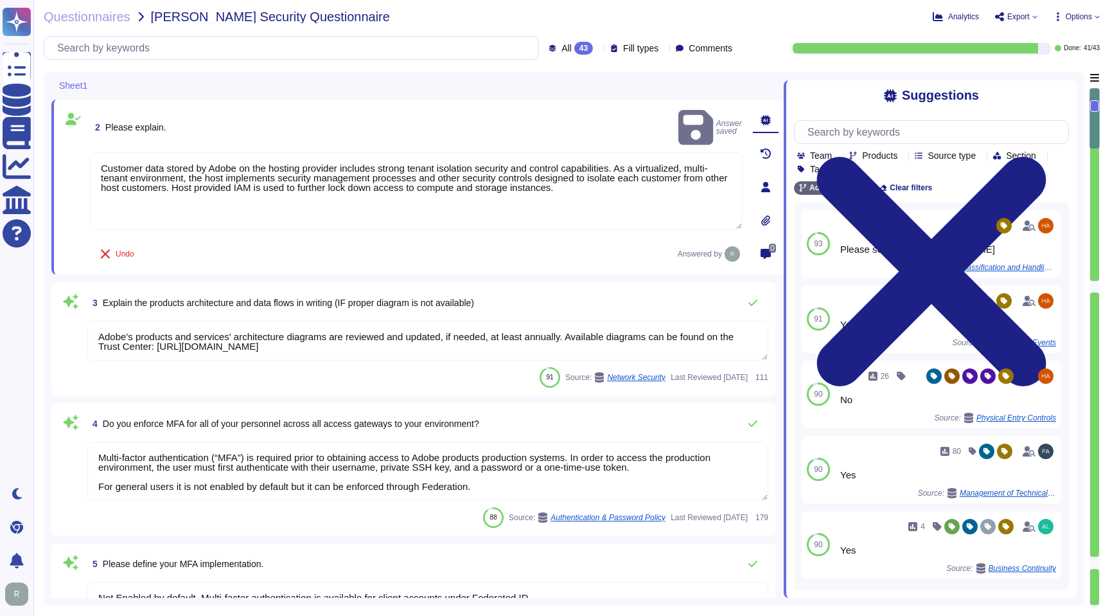
scroll to position [166, 0]
click at [295, 337] on textarea "Adobe's products and services' architecture diagrams are reviewed and updated, …" at bounding box center [427, 339] width 681 height 40
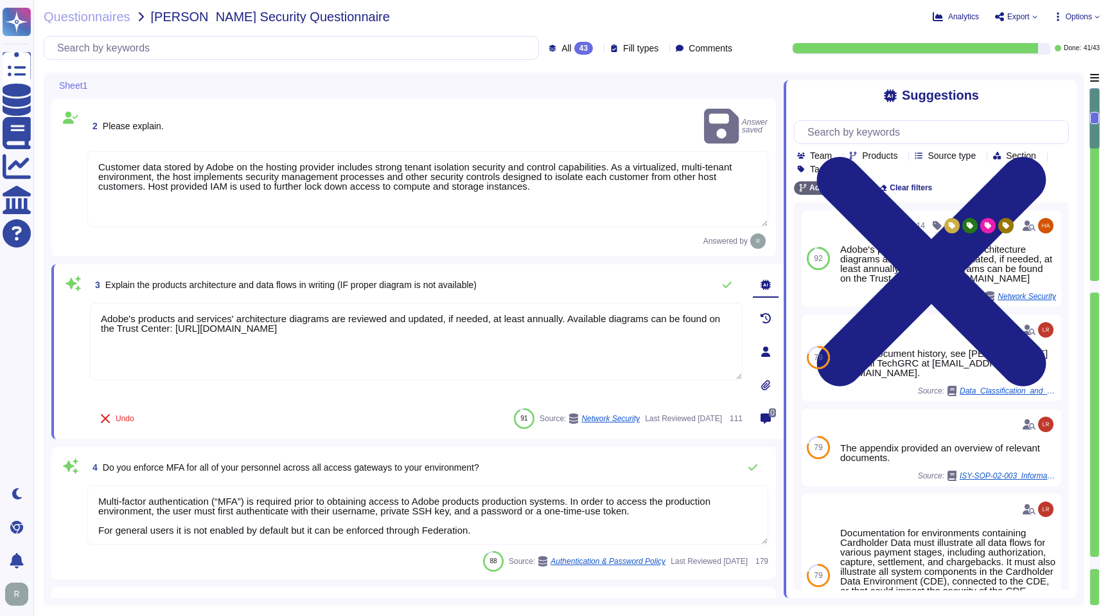
click at [270, 454] on div "4 Do you enforce MFA for all of your personnel across all access gateways to yo…" at bounding box center [413, 512] width 709 height 117
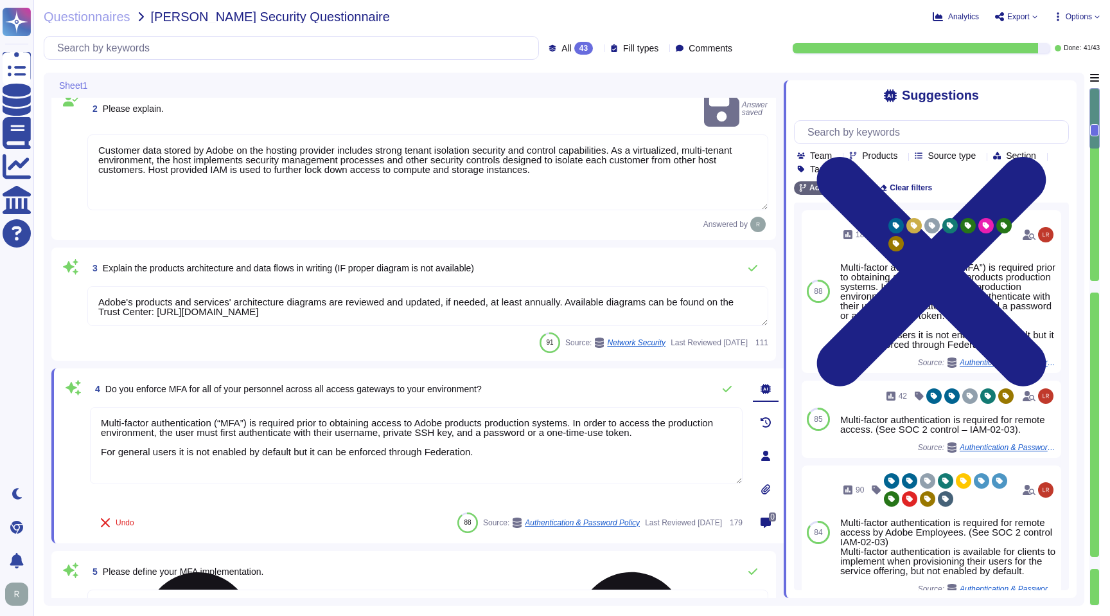
click at [280, 434] on textarea "Multi-factor authentication (“MFA”) is required prior to obtaining access to Ad…" at bounding box center [416, 445] width 653 height 77
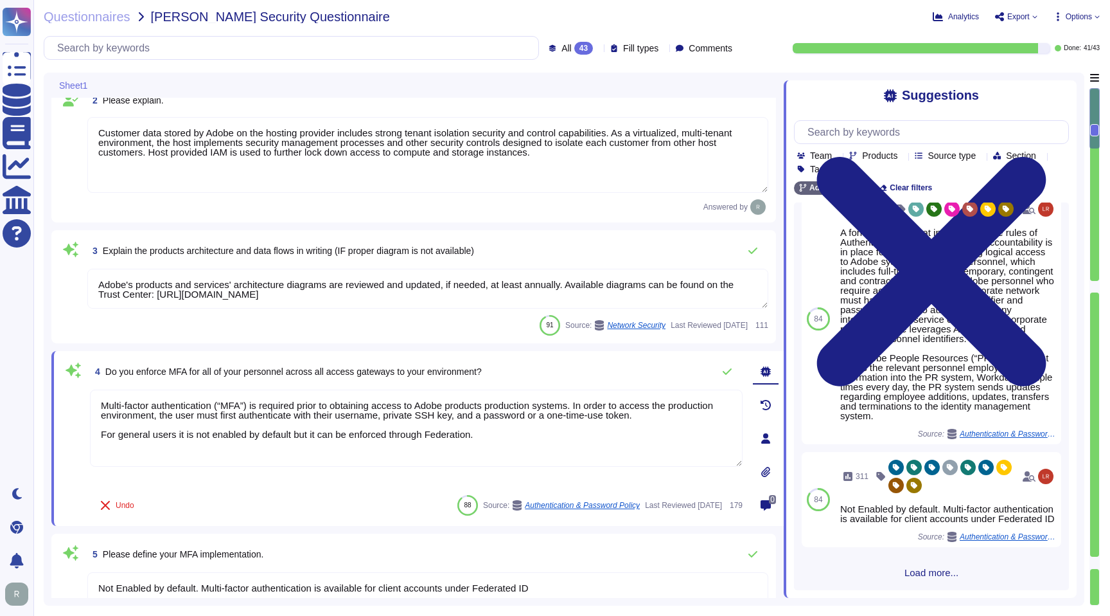
scroll to position [423, 0]
click at [894, 585] on div "88 181 Multi-factor authentication (“MFA”) is required prior to obtaining acces…" at bounding box center [931, 395] width 275 height 387
click at [894, 579] on div "88 181 Multi-factor authentication (“MFA”) is required prior to obtaining acces…" at bounding box center [931, 395] width 275 height 387
click at [914, 572] on span "Load more..." at bounding box center [931, 572] width 275 height 10
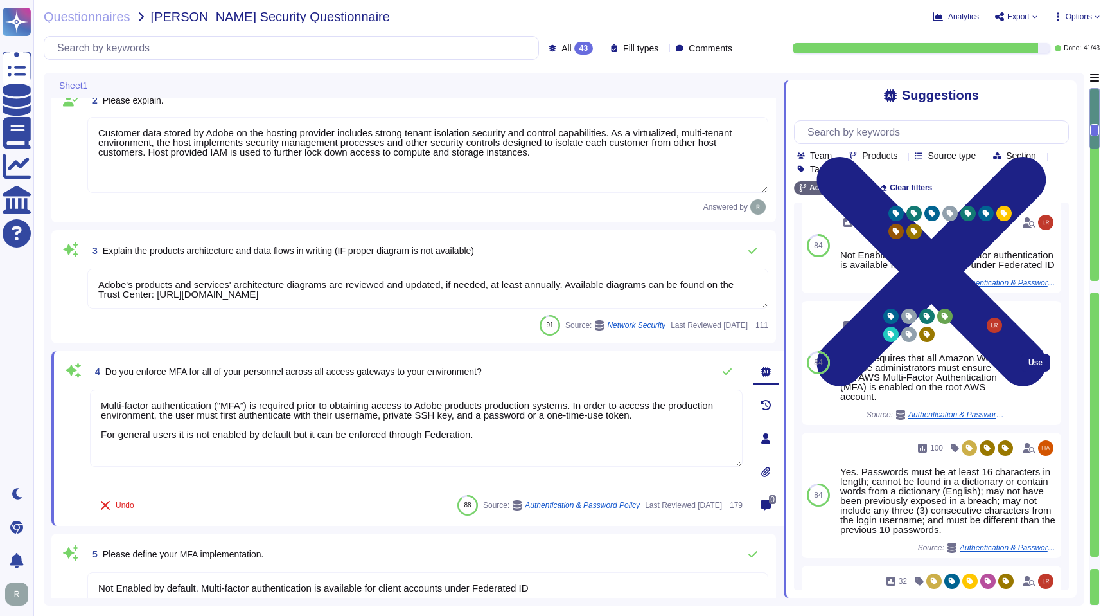
scroll to position [657, 0]
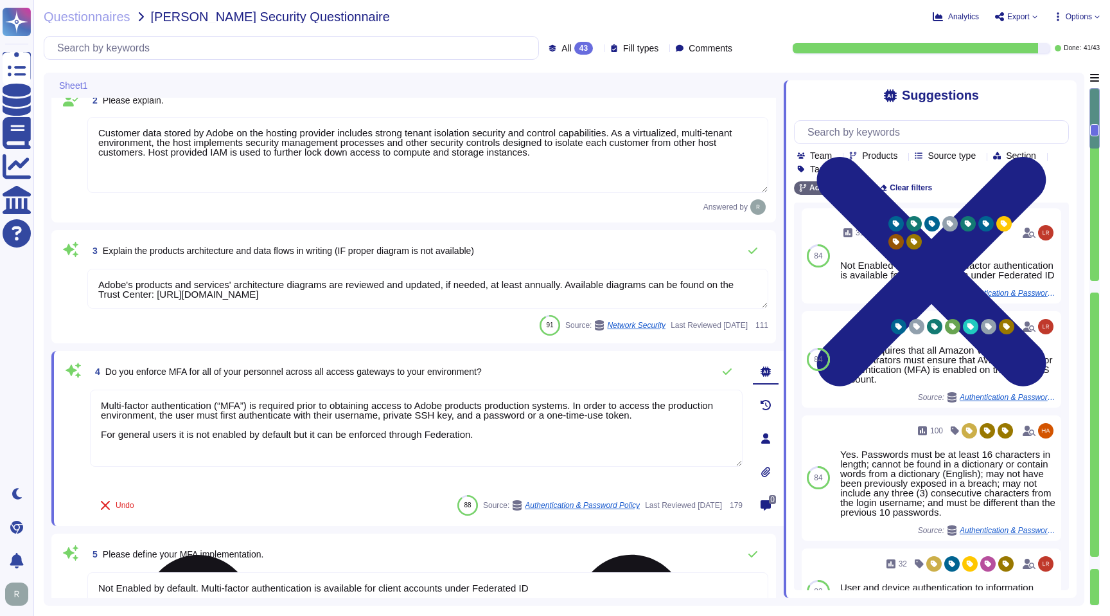
click at [581, 439] on textarea "Multi-factor authentication (“MFA”) is required prior to obtaining access to Ad…" at bounding box center [416, 427] width 653 height 77
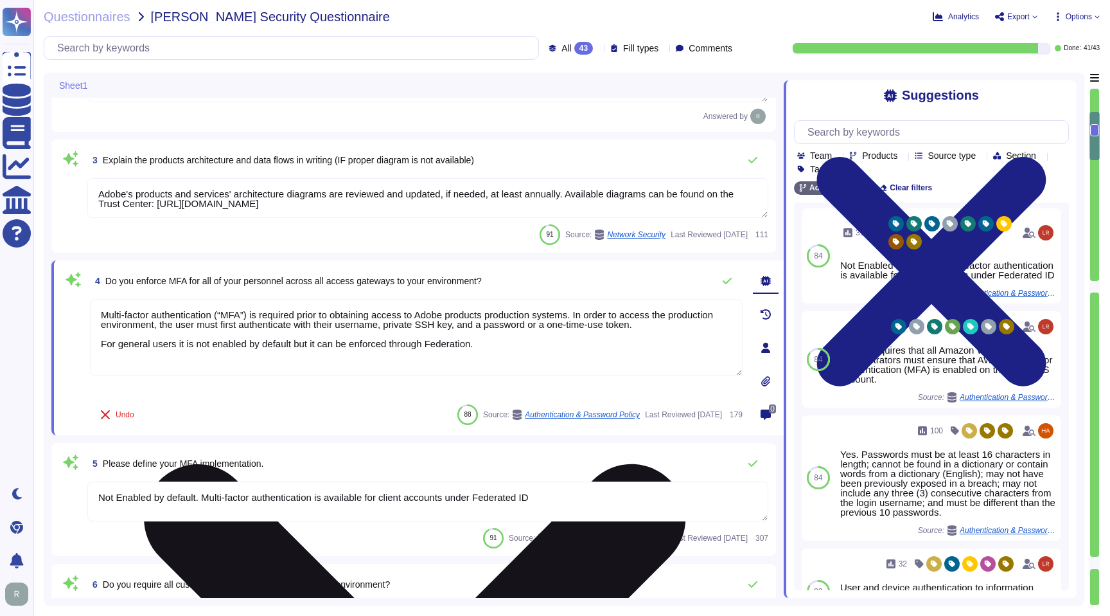
scroll to position [357, 0]
type textarea "Lo ipsumdolo sita CON 42028, Adipi'e Seddoeiusmo Temporin Utlabo etdolore mag a…"
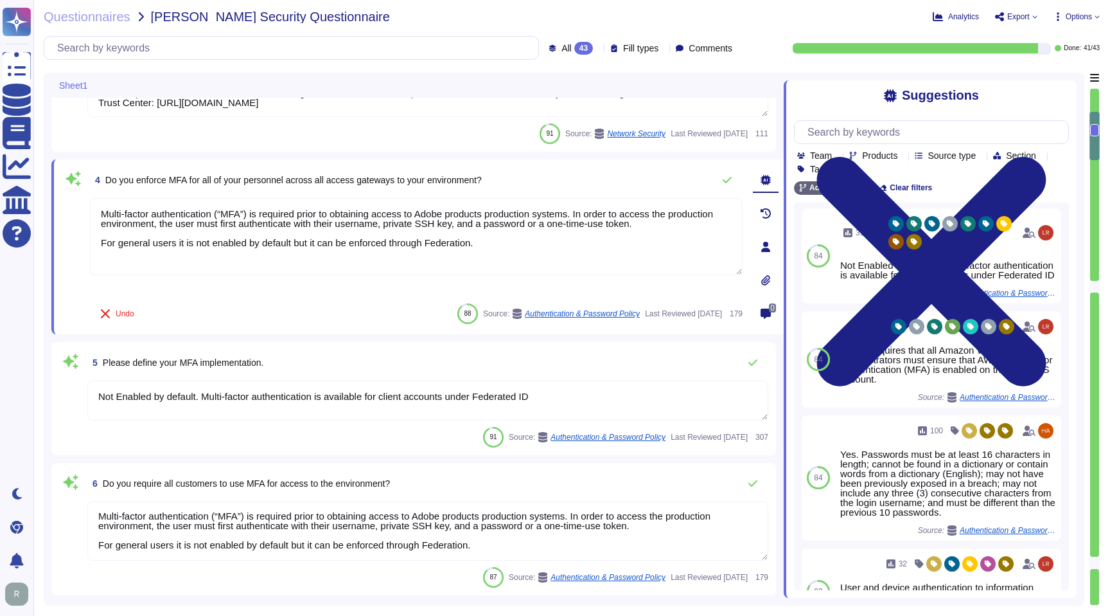
click at [580, 391] on textarea "Not Enabled by default. Multi-factor authentication is available for client acc…" at bounding box center [427, 400] width 681 height 40
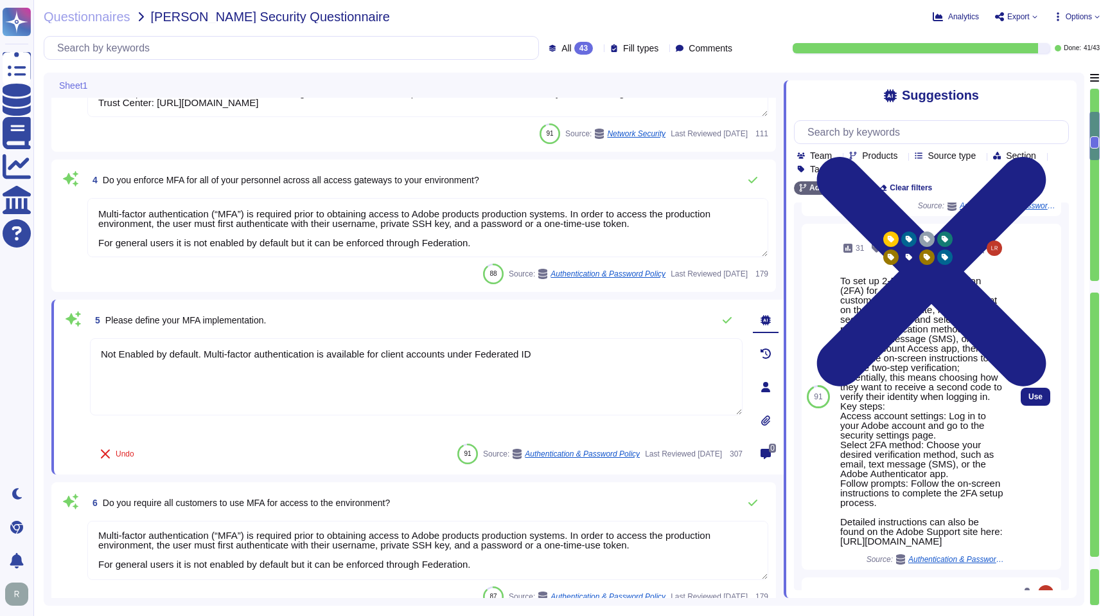
scroll to position [0, 0]
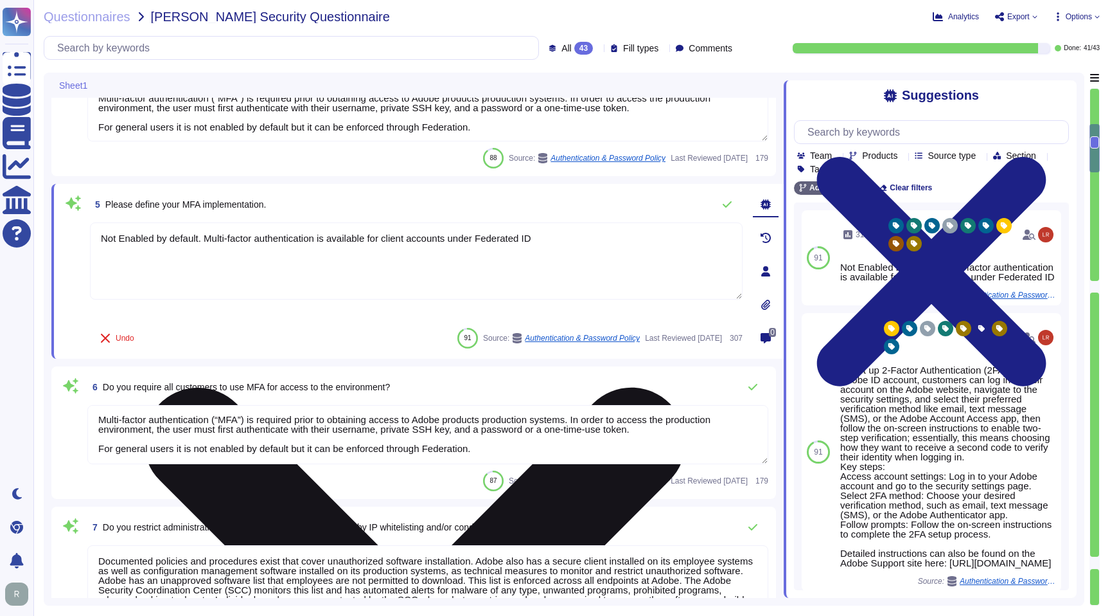
type textarea "SaaS administrators and end users access the application through the same web i…"
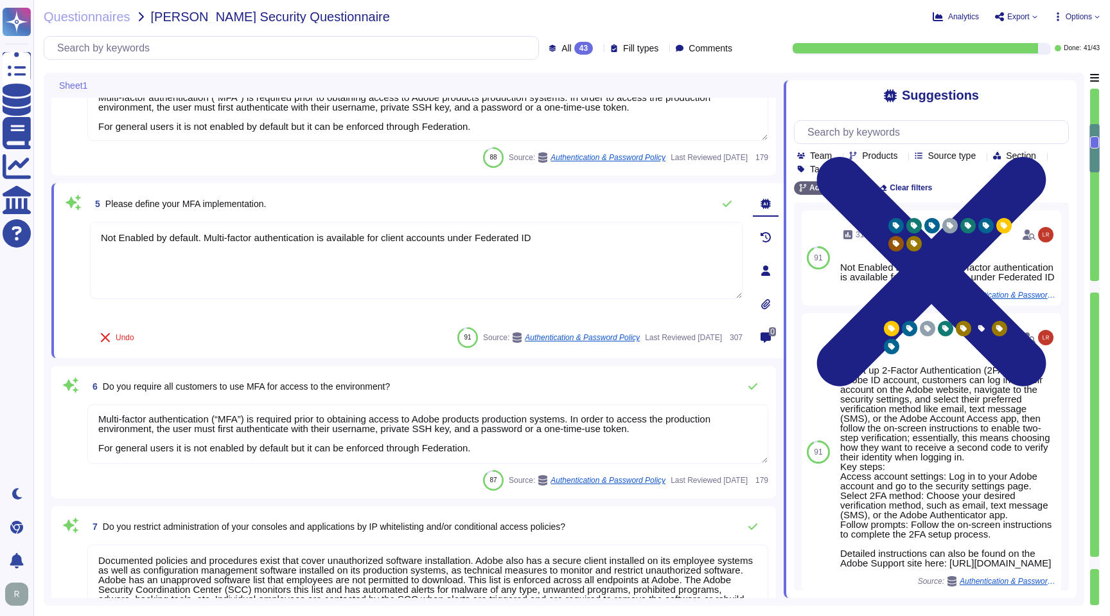
click at [533, 439] on textarea "Multi-factor authentication (“MFA”) is required prior to obtaining access to Ad…" at bounding box center [427, 433] width 681 height 59
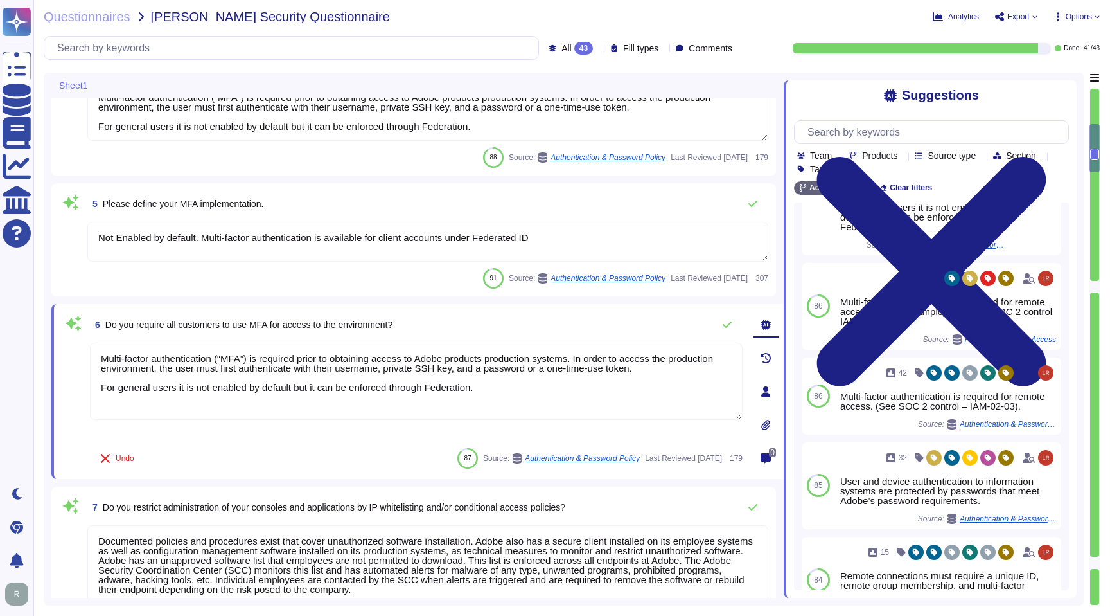
scroll to position [153, 0]
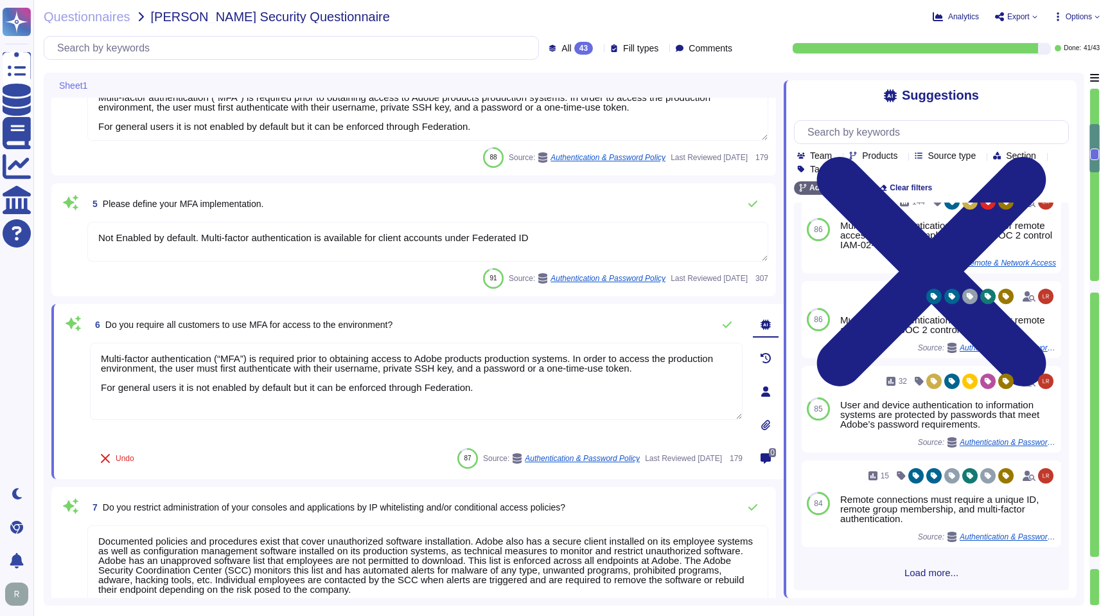
click at [905, 567] on span "Load more..." at bounding box center [931, 572] width 275 height 10
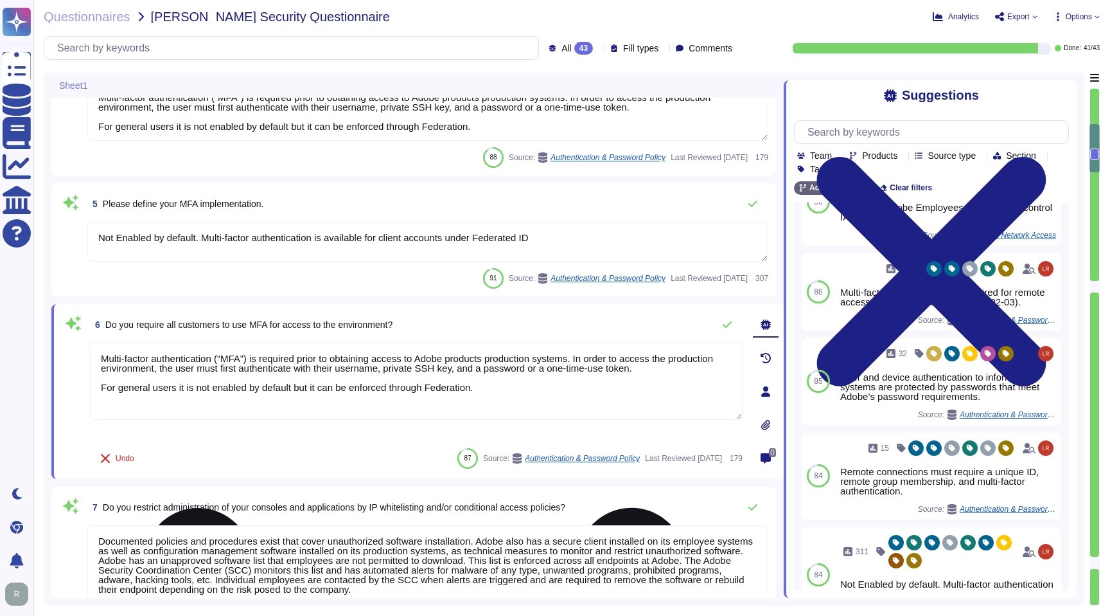
type textarea "Yes."
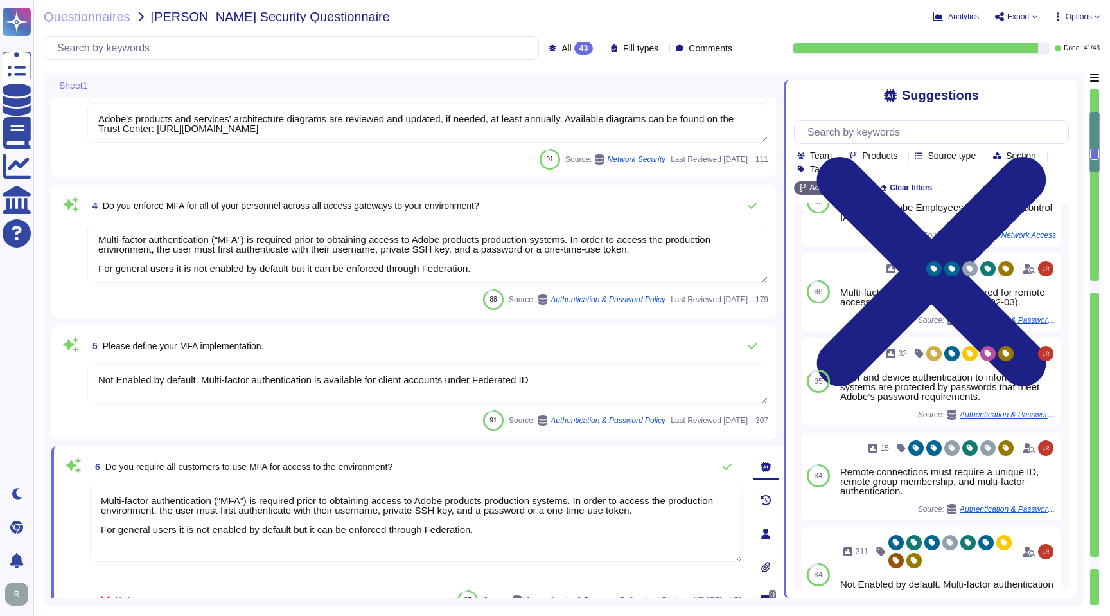
scroll to position [127, 0]
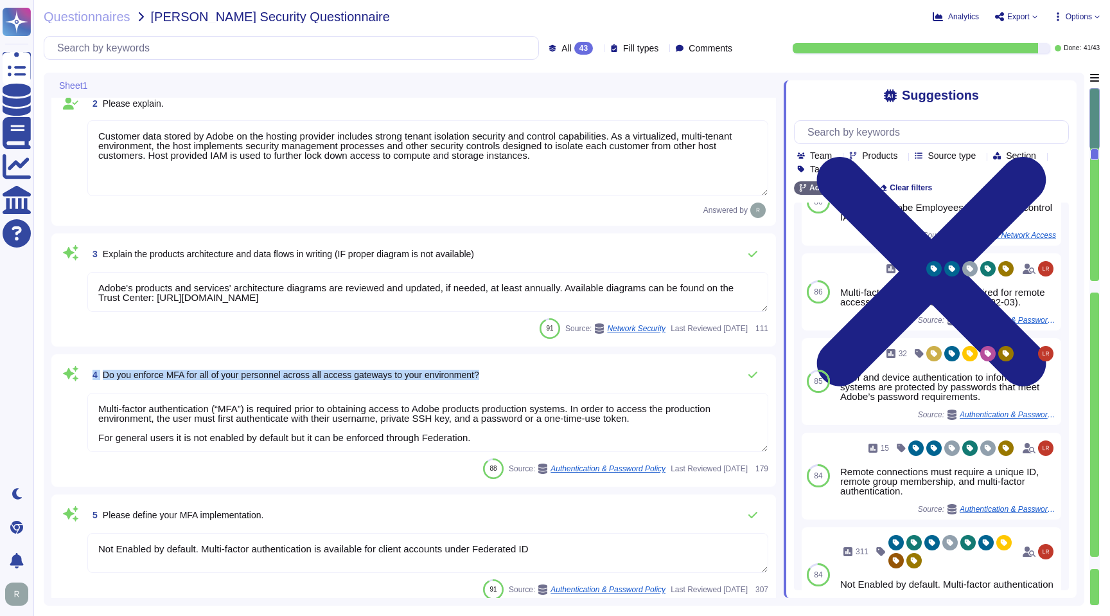
drag, startPoint x: 506, startPoint y: 376, endPoint x: 92, endPoint y: 370, distance: 414.5
click at [92, 370] on div "4 Do you enforce MFA for all of your personnel across all access gateways to yo…" at bounding box center [427, 375] width 681 height 26
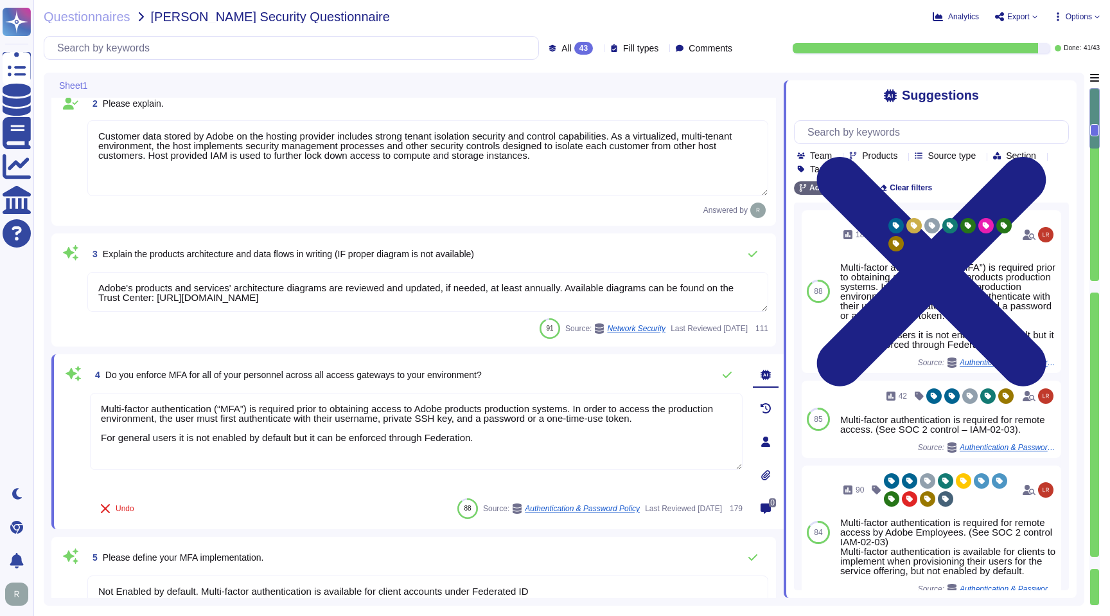
click at [188, 378] on span "Do you enforce MFA for all of your personnel across all access gateways to your…" at bounding box center [293, 374] width 377 height 10
click at [223, 455] on textarea "Multi-factor authentication (“MFA”) is required prior to obtaining access to Ad…" at bounding box center [416, 431] width 653 height 77
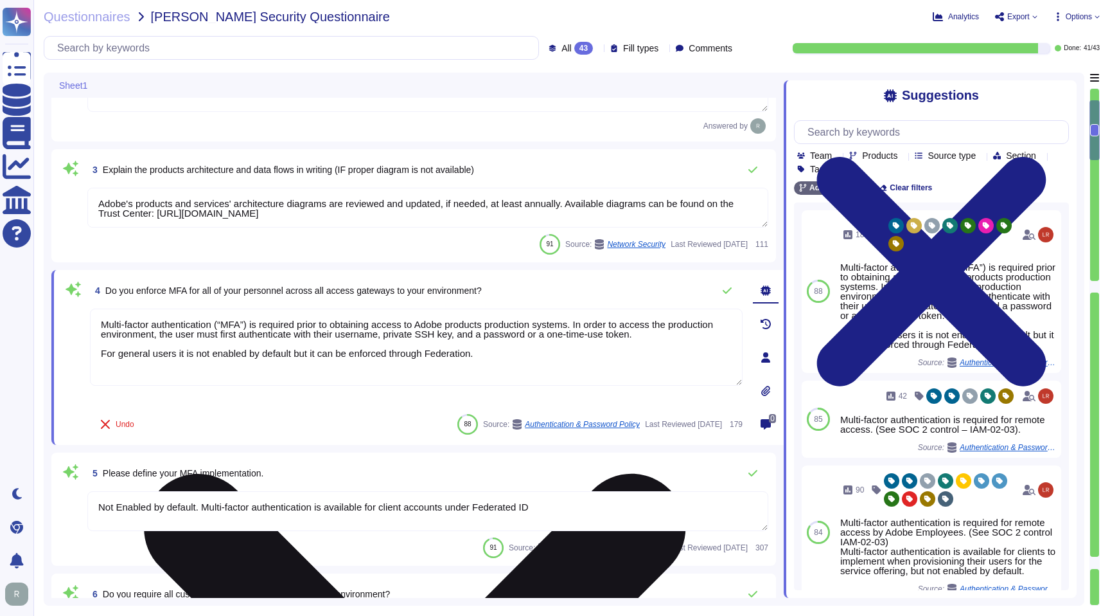
type textarea "Lo ipsumdolo sita CON 42028, Adipi'e Seddoeiusmo Temporin Utlabo etdolore mag a…"
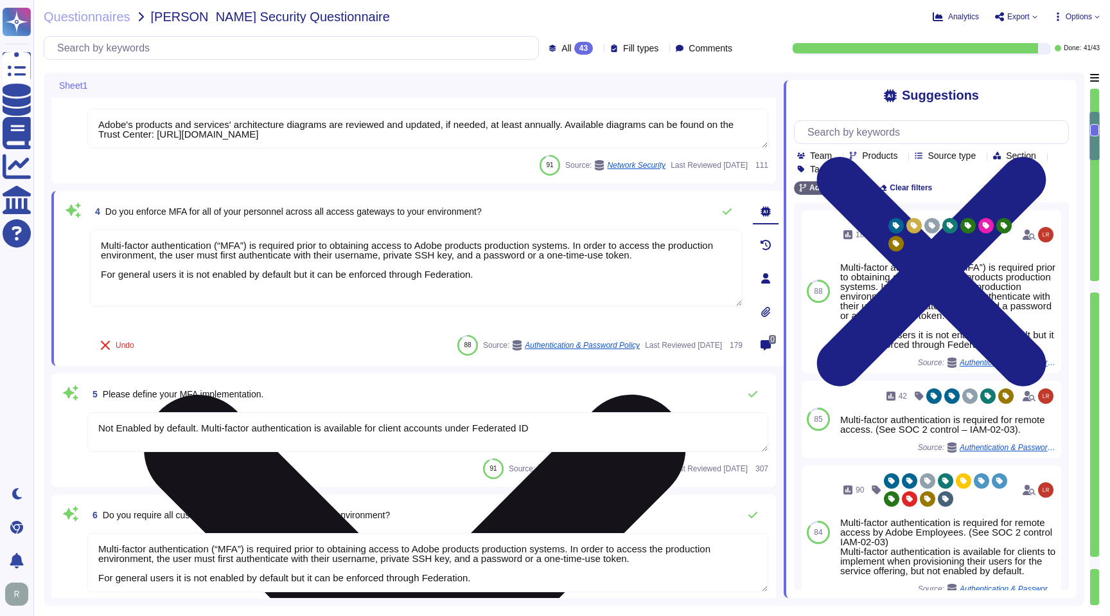
scroll to position [331, 0]
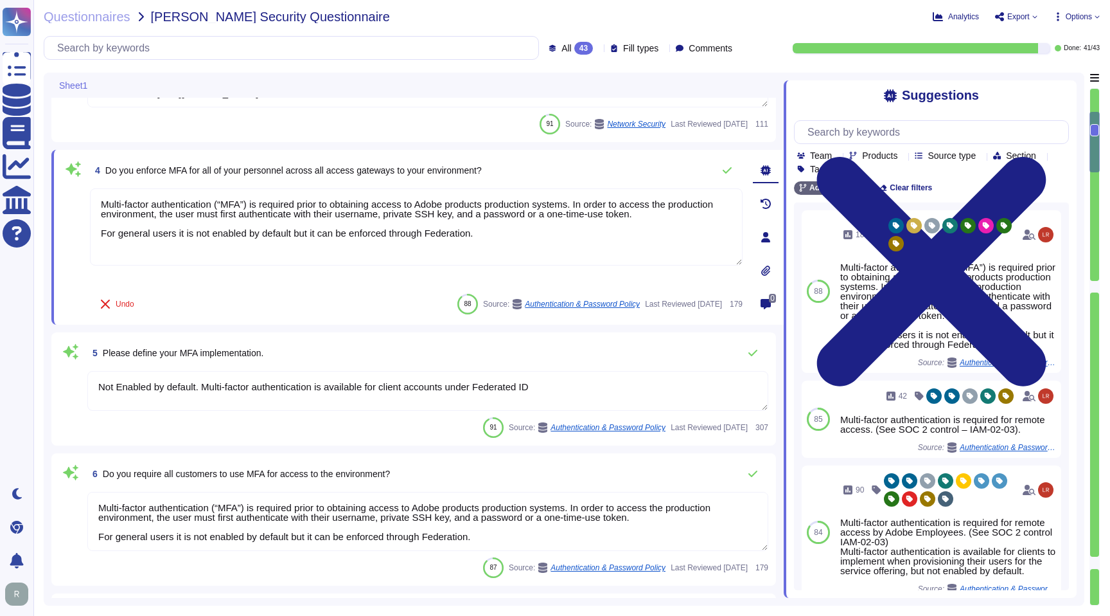
click at [301, 386] on textarea "Not Enabled by default. Multi-factor authentication is available for client acc…" at bounding box center [427, 391] width 681 height 40
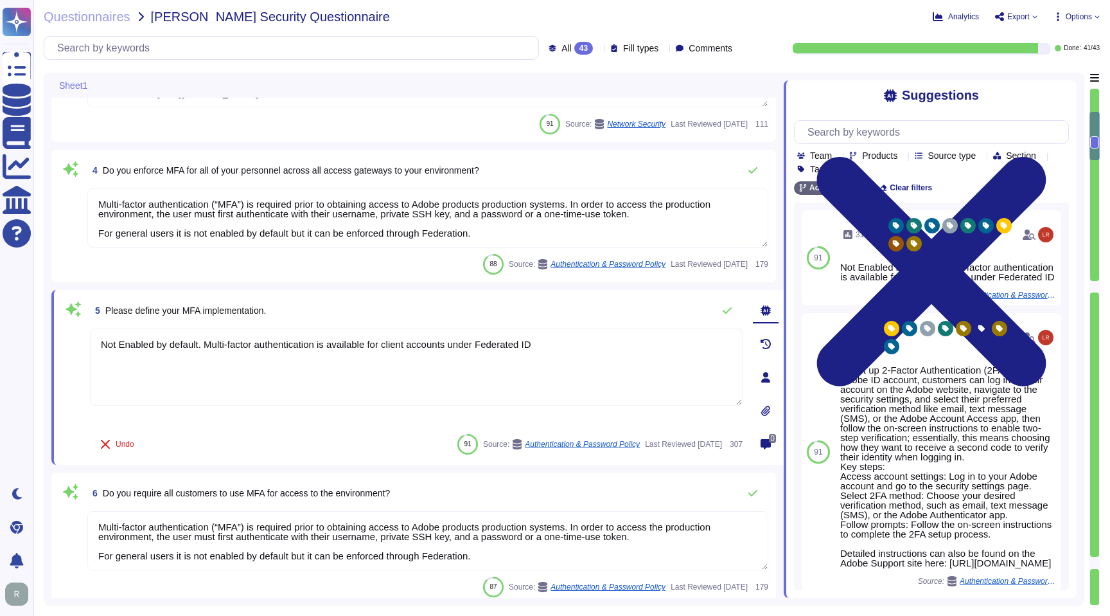
click at [269, 510] on div "6 Do you require all customers to use MFA for access to the environment? Multi-…" at bounding box center [413, 538] width 709 height 117
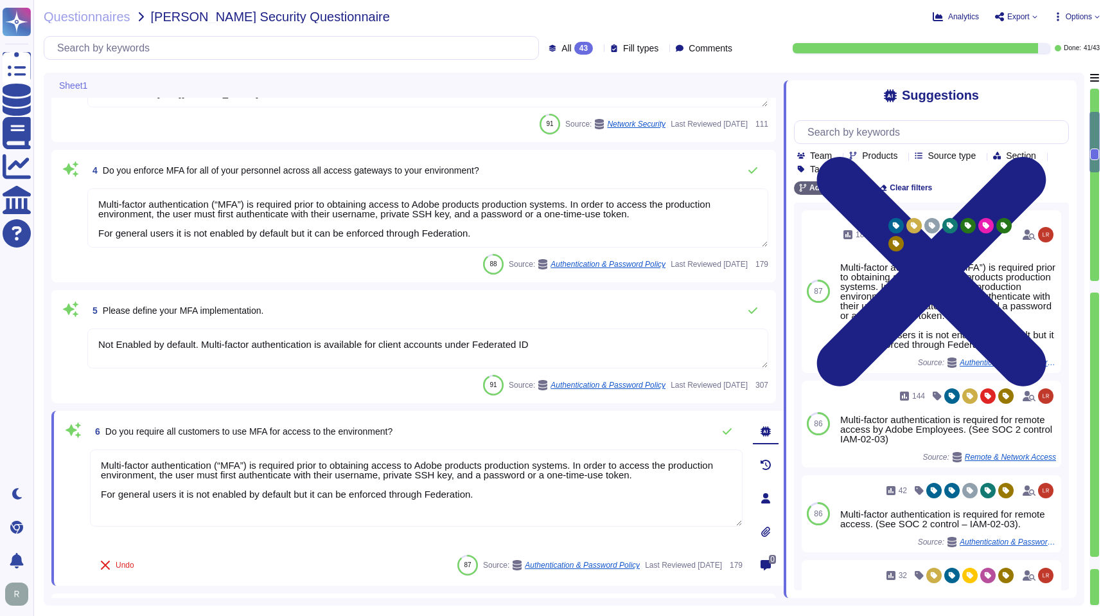
click at [303, 464] on textarea "Multi-factor authentication (“MFA”) is required prior to obtaining access to Ad…" at bounding box center [416, 487] width 653 height 77
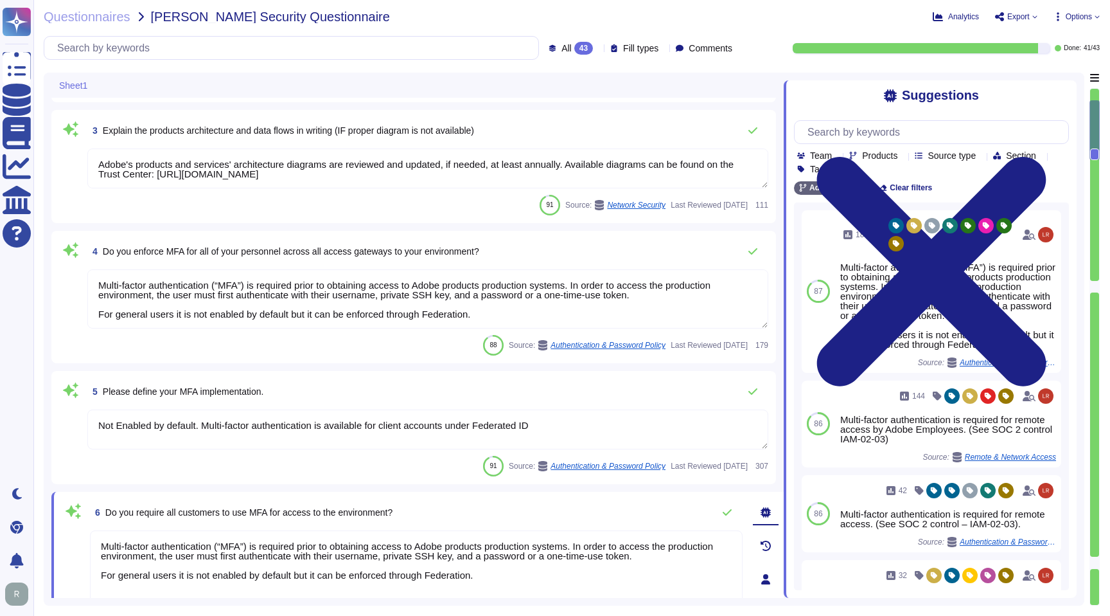
scroll to position [1, 0]
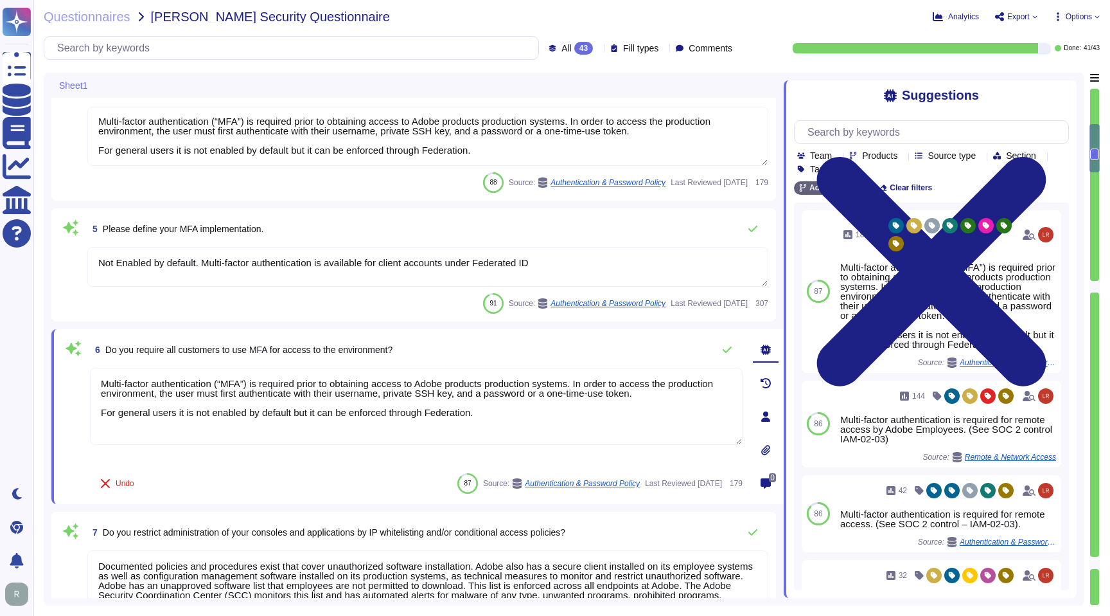
type textarea "SaaS administrators and end users access the application through the same web i…"
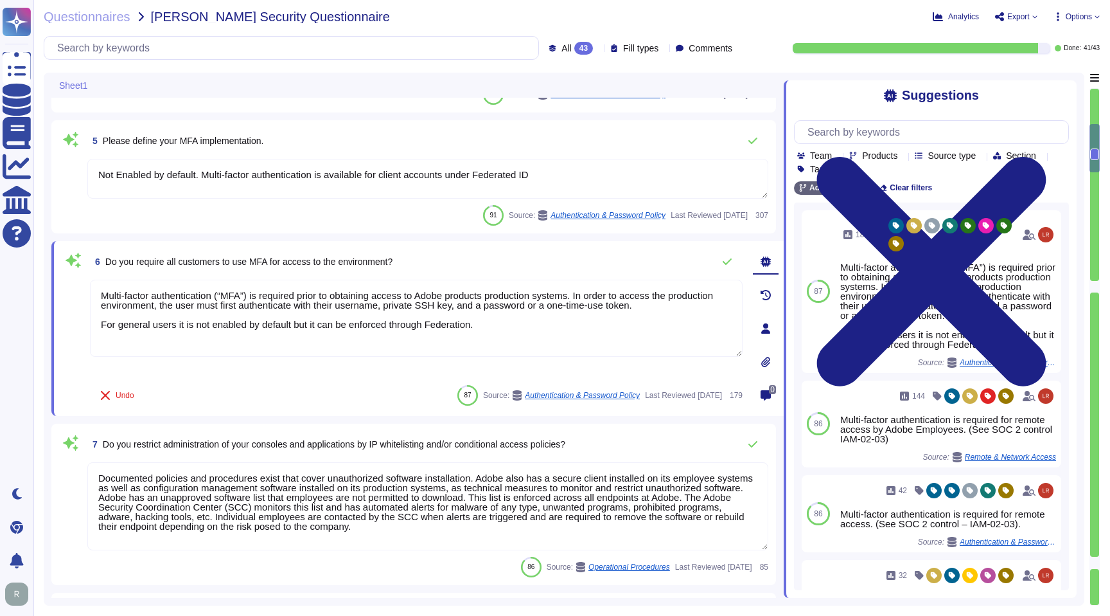
type textarea "Yes we do all of the above - 2FA, audit trails, IP address filtering, firewalls…"
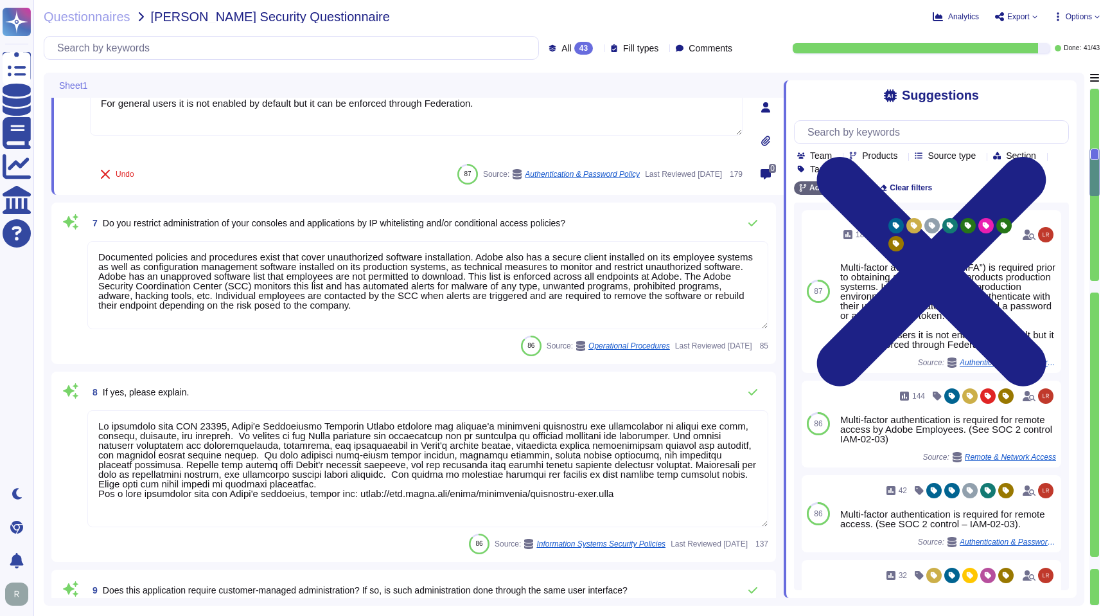
type textarea "Lo ipsumdolo sita CON 42028, Adipi'e Seddoeiusmo Temporin Utlabo etdolore mag a…"
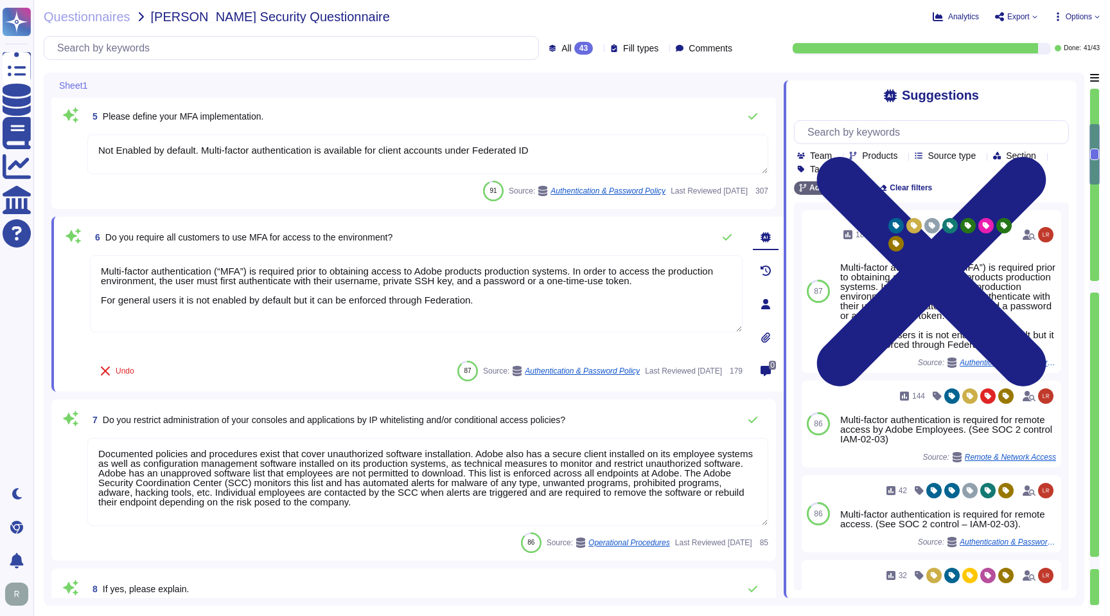
scroll to position [1, 0]
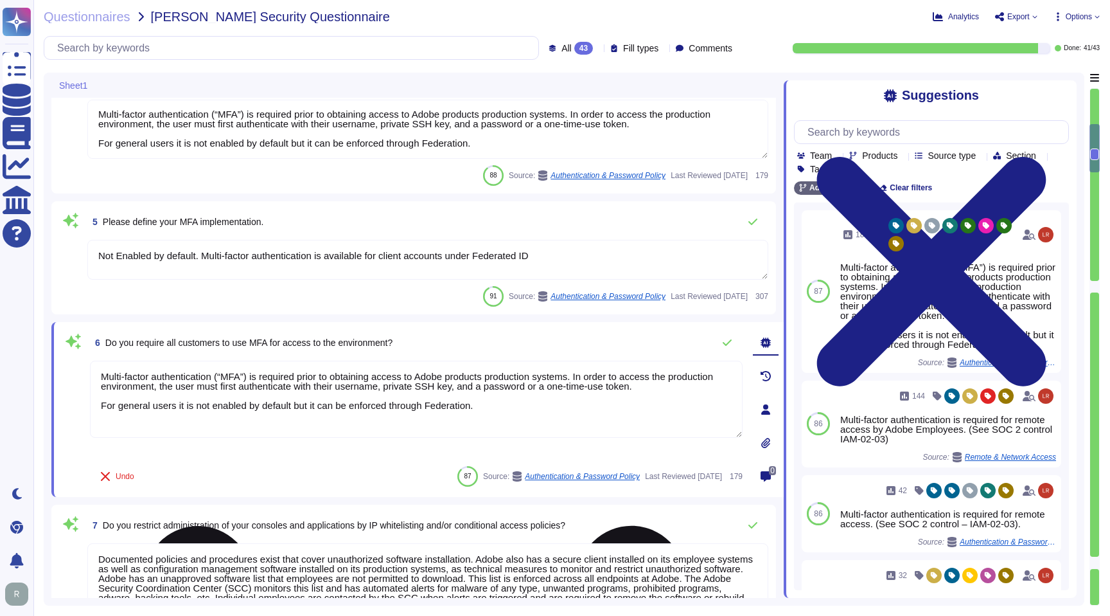
type textarea "Customer data stored by Adobe on the hosting provider includes strong tenant is…"
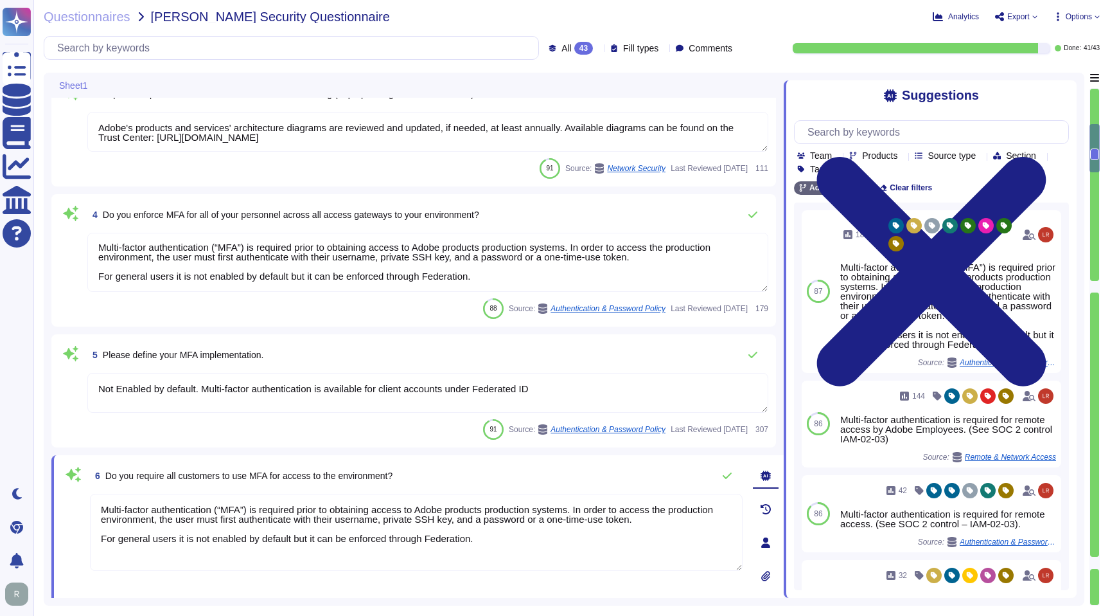
scroll to position [242, 0]
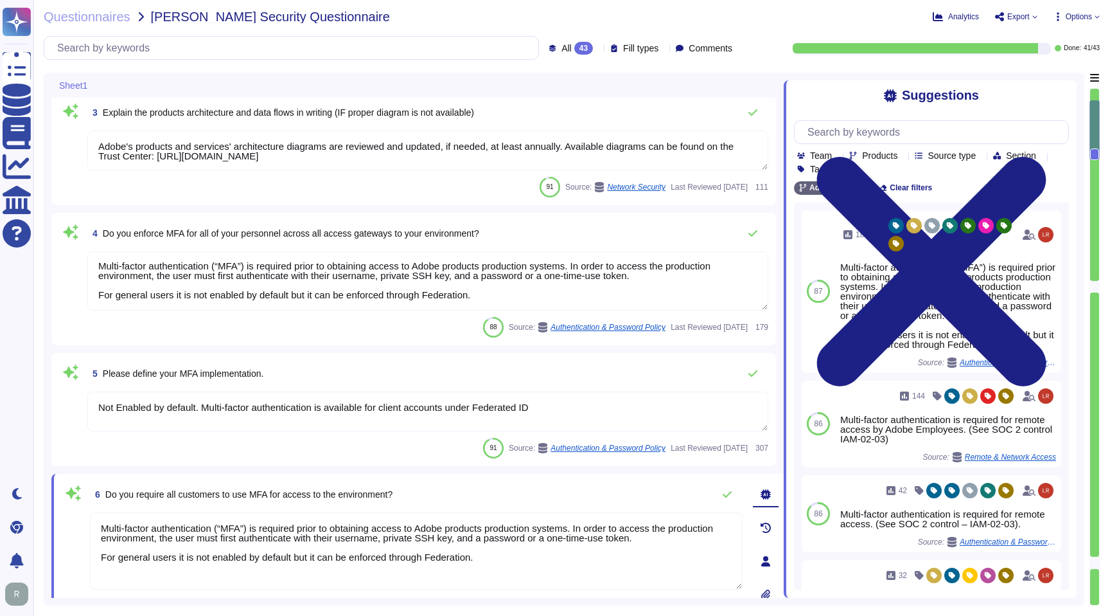
type textarea "Yes."
click at [341, 283] on textarea "Multi-factor authentication (“MFA”) is required prior to obtaining access to Ad…" at bounding box center [427, 280] width 681 height 59
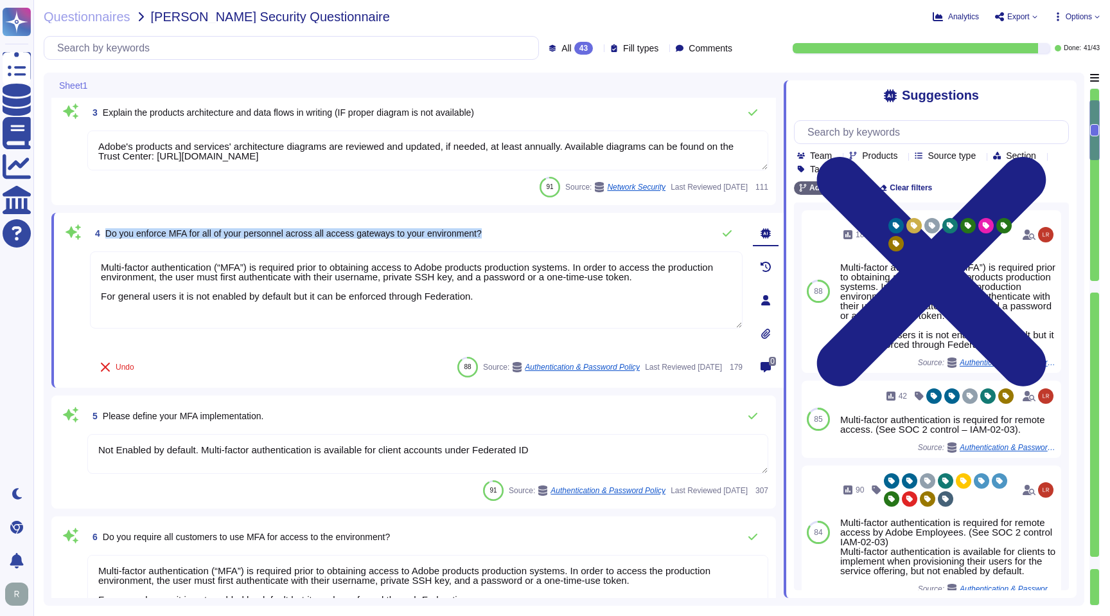
drag, startPoint x: 515, startPoint y: 234, endPoint x: 105, endPoint y: 229, distance: 410.6
click at [105, 229] on div "4 Do you enforce MFA for all of your personnel across all access gateways to yo…" at bounding box center [416, 233] width 653 height 26
copy span "Do you enforce MFA for all of your personnel across all access gateways to your…"
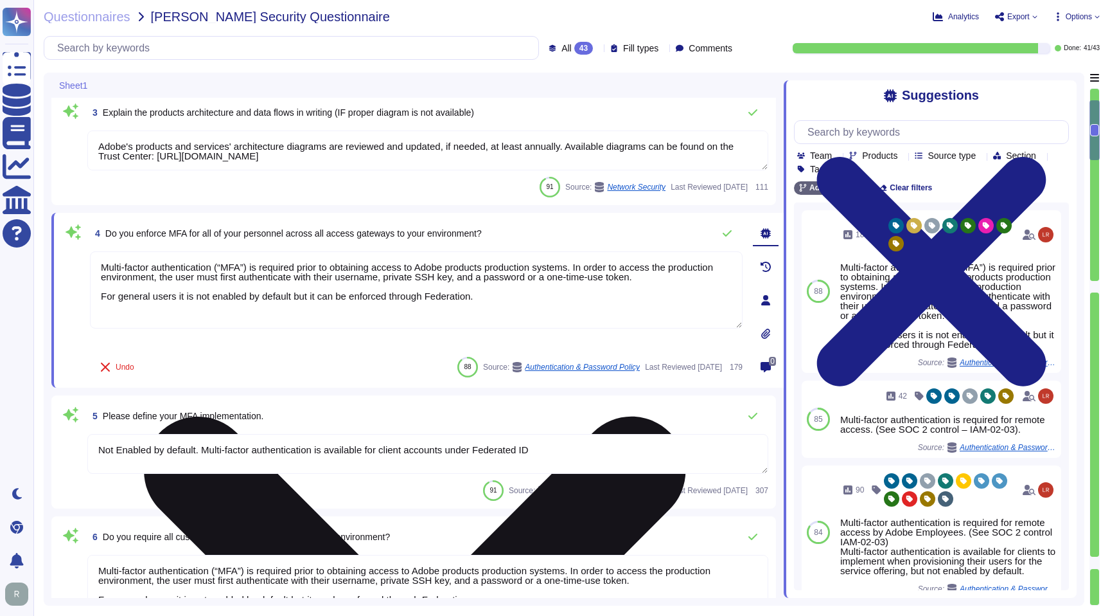
click at [190, 283] on textarea "Multi-factor authentication (“MFA”) is required prior to obtaining access to Ad…" at bounding box center [416, 289] width 653 height 77
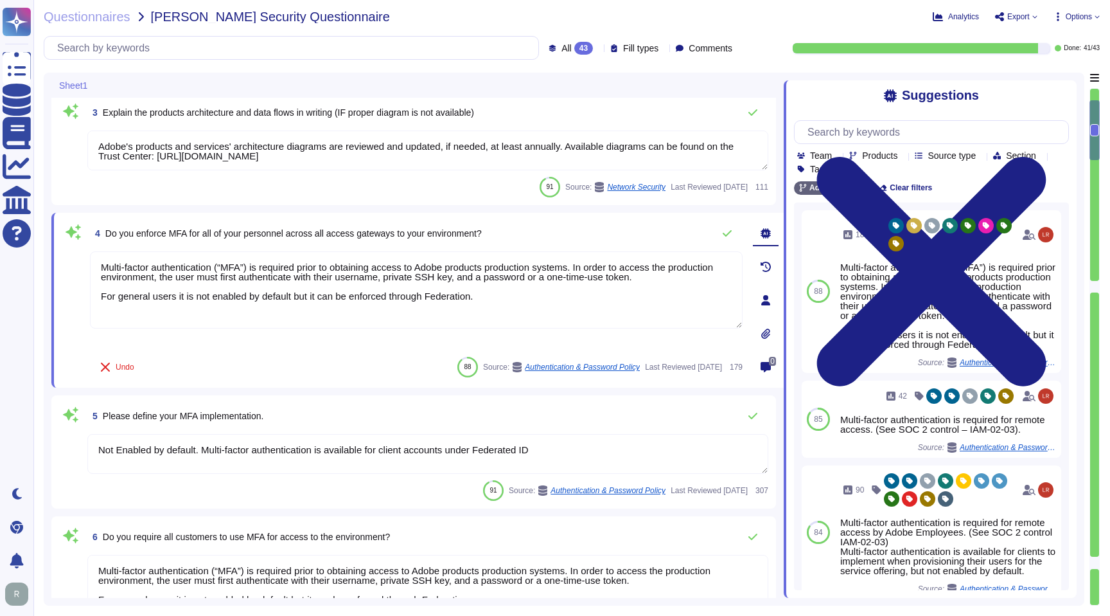
click at [206, 229] on span "Do you enforce MFA for all of your personnel across all access gateways to your…" at bounding box center [293, 233] width 377 height 10
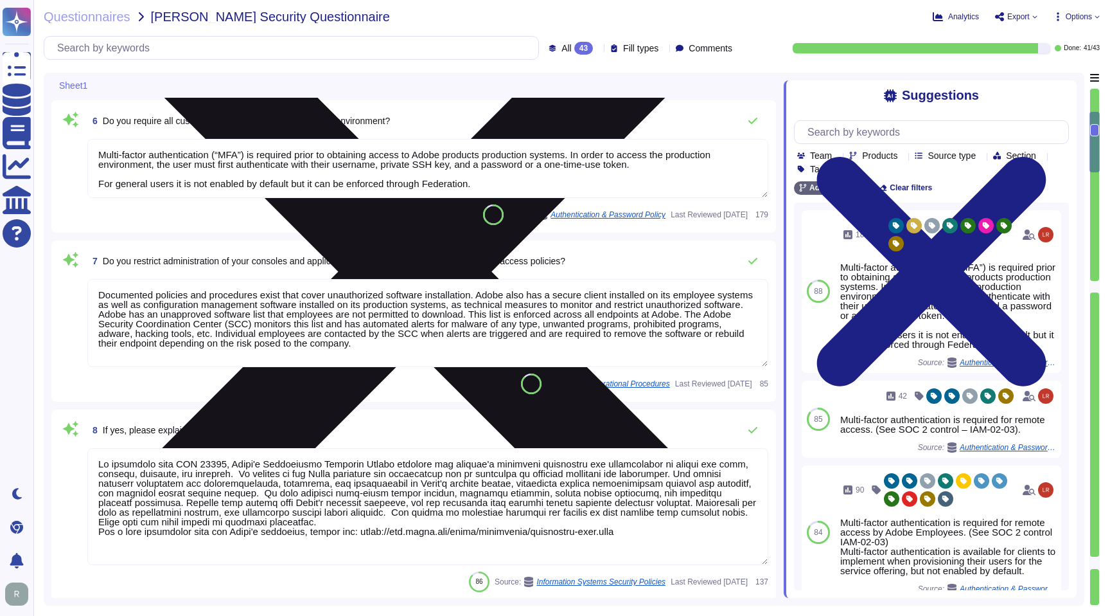
scroll to position [840, 0]
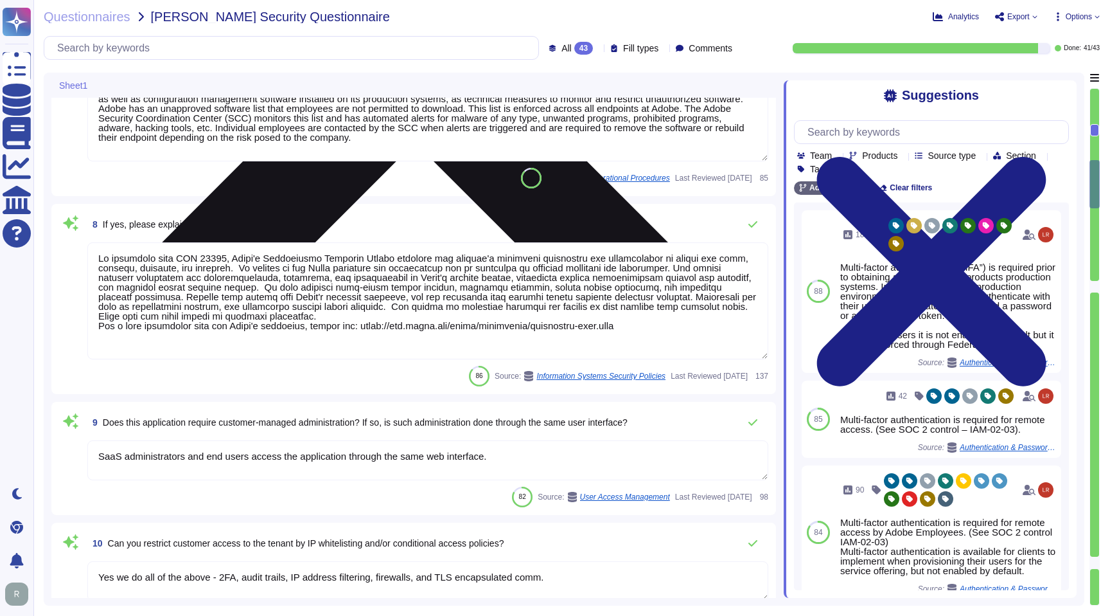
type textarea "SaaS administrators and end users access the application through the same web i…"
type textarea "Yes we do all of the above - 2FA, audit trails, IP address filtering, firewalls…"
type textarea "Lo ipsumdolo sita CON 42028, Adipi'e Seddoeiusmo Temporin Utlabo etdolore mag a…"
type textarea "Please see: [URL][DOMAIN_NAME] and [URL][DOMAIN_NAME]"
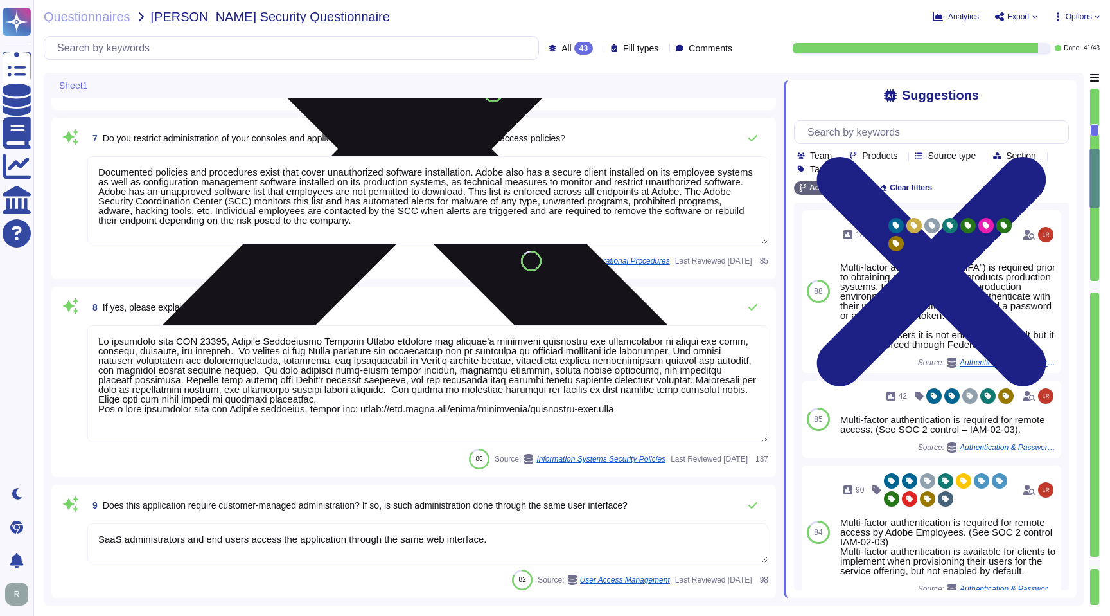
scroll to position [753, 0]
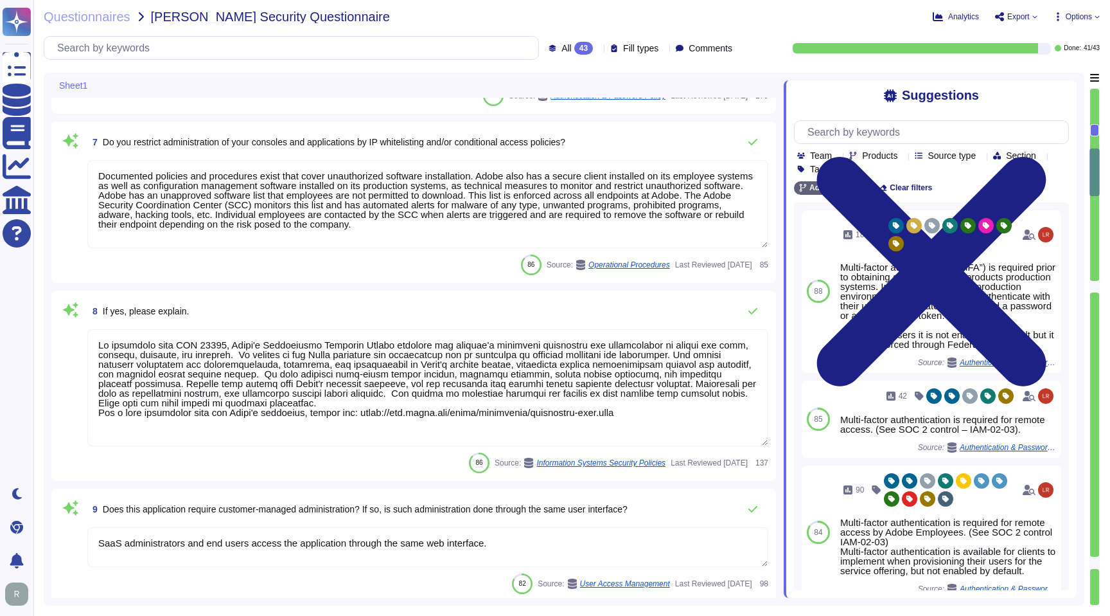
click at [268, 198] on textarea "Documented policies and procedures exist that cover unauthorized software insta…" at bounding box center [427, 204] width 681 height 88
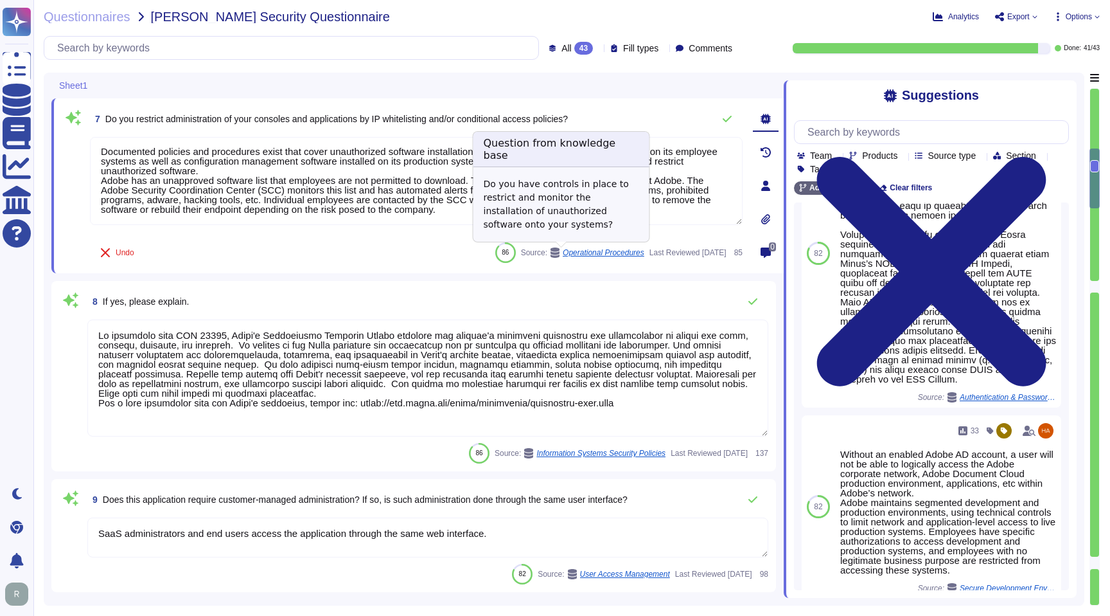
scroll to position [710, 0]
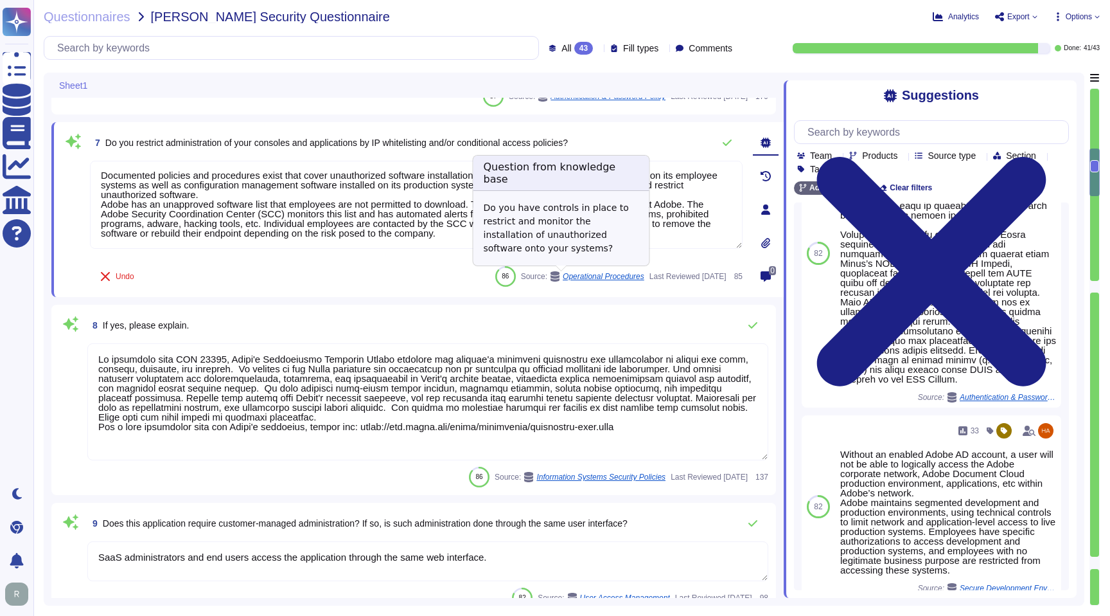
type textarea "Multi-factor authentication (“MFA”) is required prior to obtaining access to Ad…"
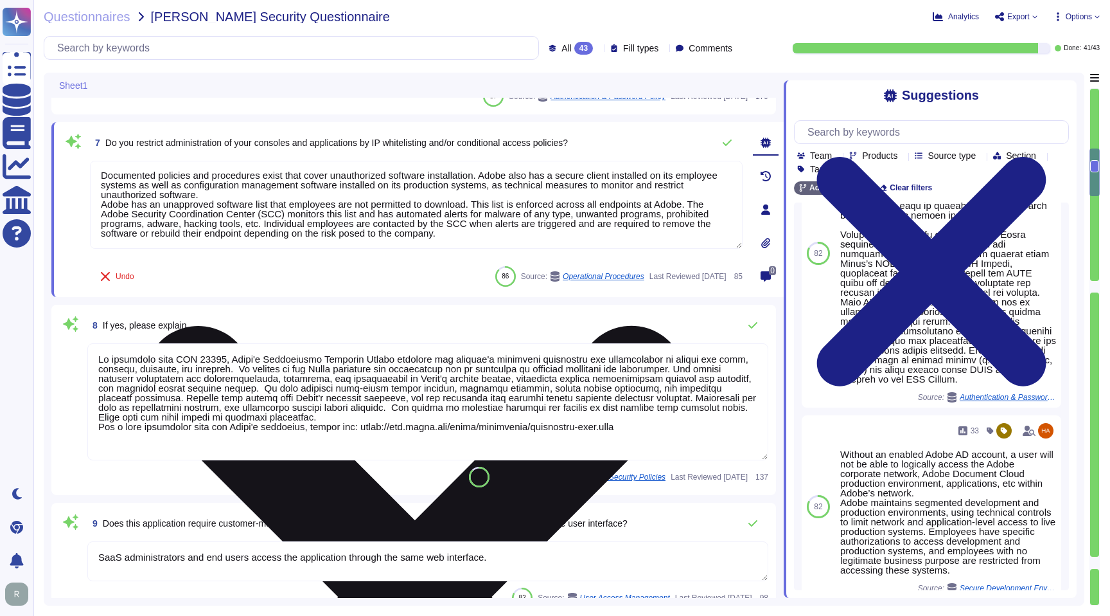
click at [258, 195] on textarea "Documented policies and procedures exist that cover unauthorized software insta…" at bounding box center [416, 205] width 653 height 88
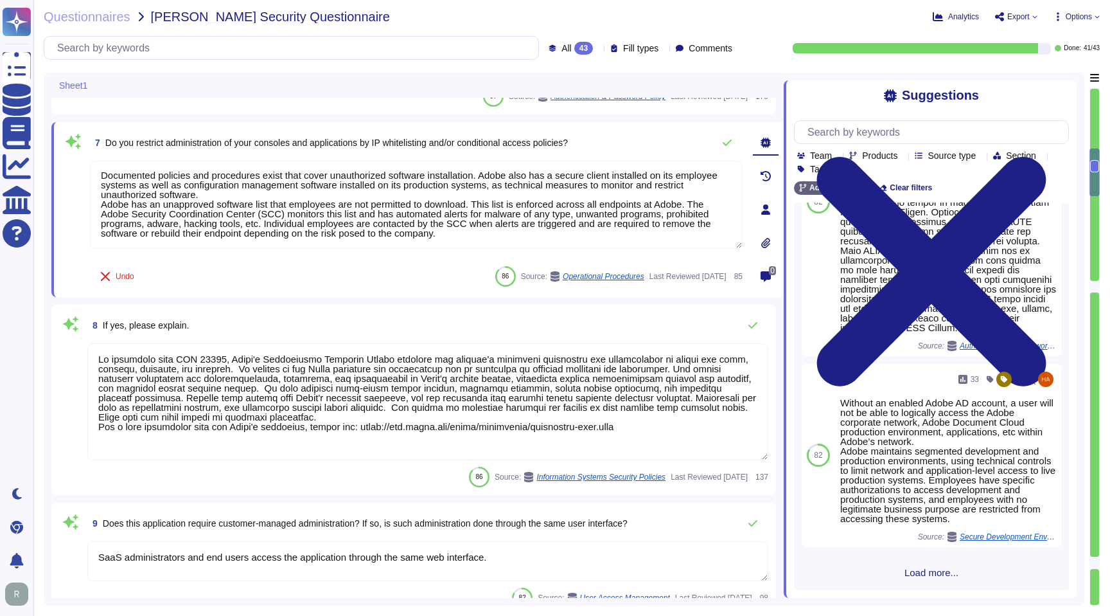
scroll to position [581, 0]
click at [927, 580] on div "85 88 Documented policies and procedures exist that cover unauthorized software…" at bounding box center [931, 395] width 275 height 387
click at [937, 567] on span "Load more..." at bounding box center [931, 572] width 275 height 10
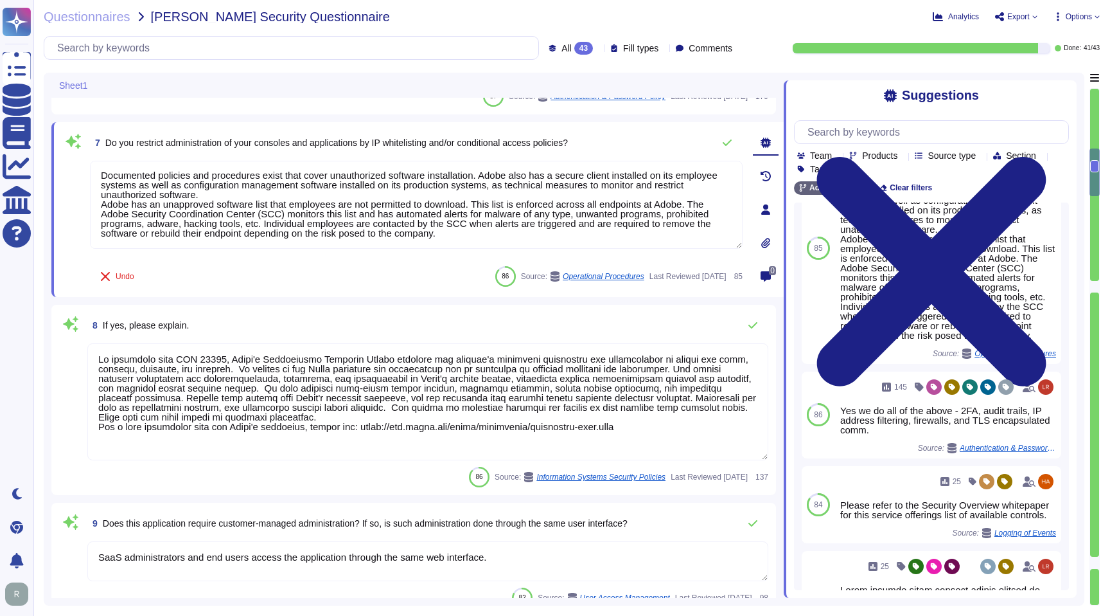
scroll to position [1, 0]
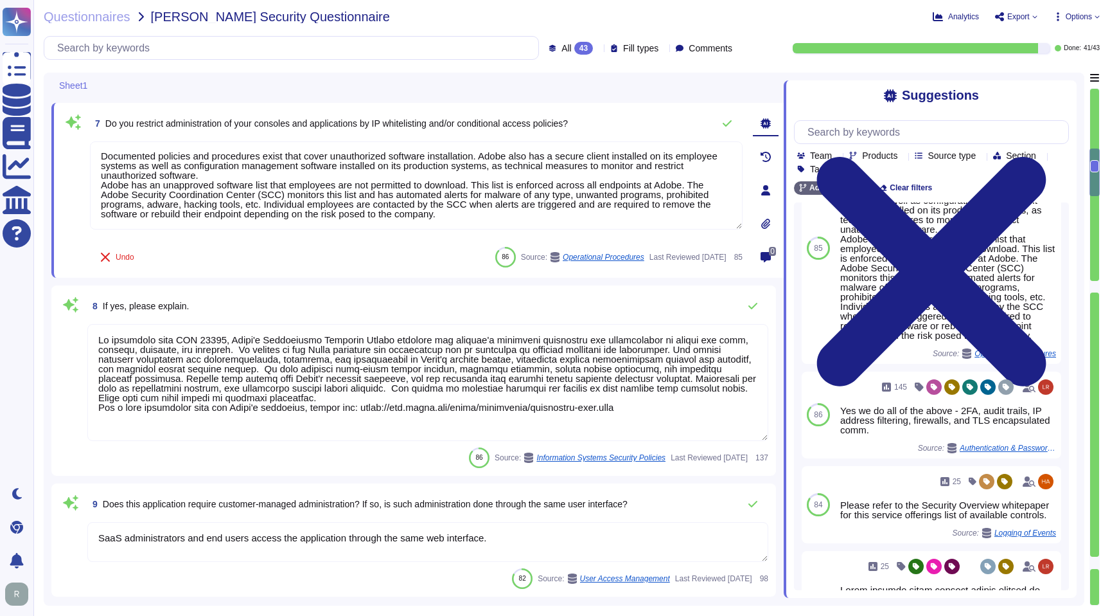
type textarea "Please see: [URL][DOMAIN_NAME] and [URL][DOMAIN_NAME]"
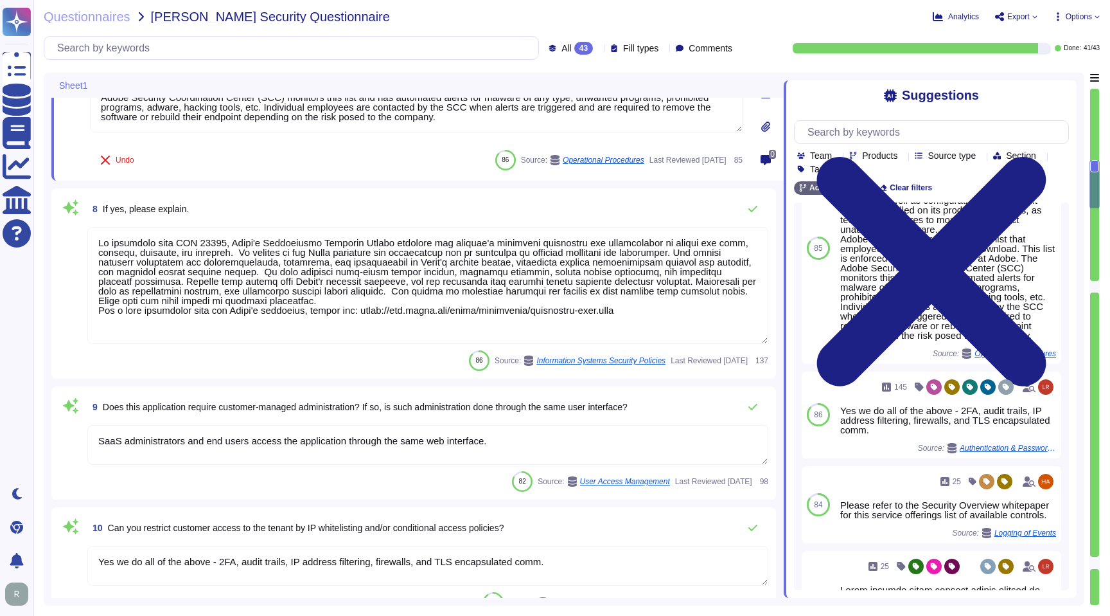
scroll to position [828, 0]
click at [248, 438] on textarea "SaaS administrators and end users access the application through the same web i…" at bounding box center [427, 443] width 681 height 40
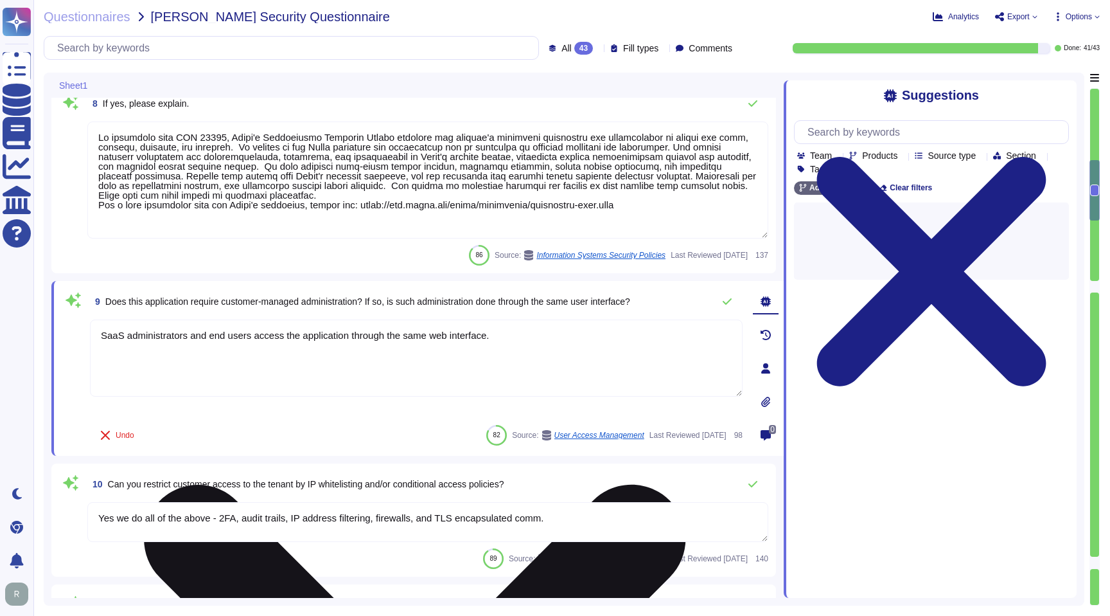
type textarea "Privileged access (administrator level) to information security management syst…"
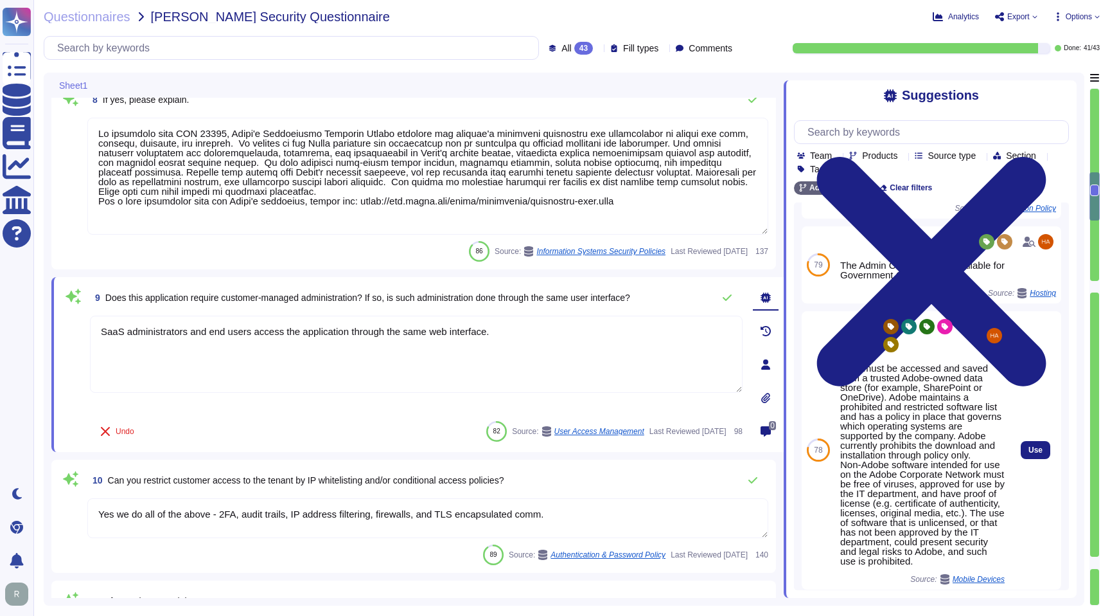
scroll to position [148, 0]
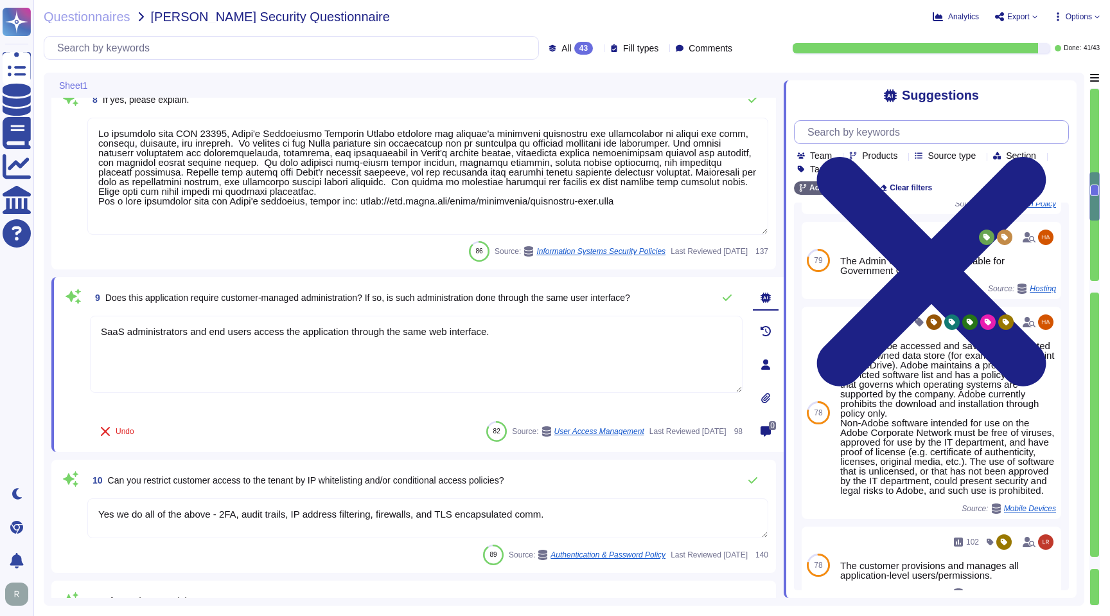
click at [921, 126] on input "text" at bounding box center [934, 132] width 267 height 22
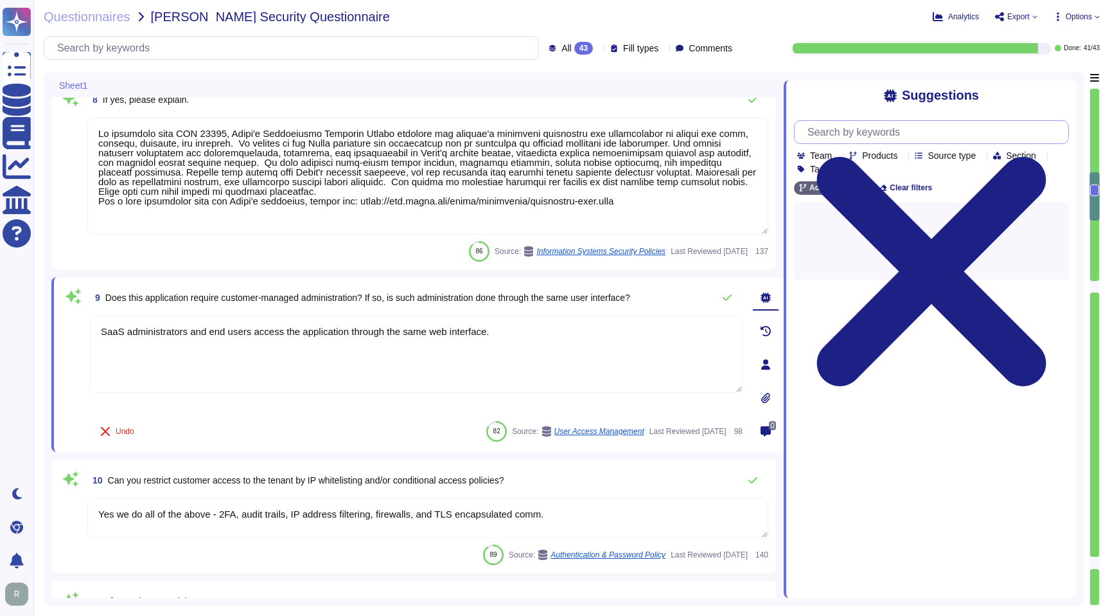
scroll to position [0, 0]
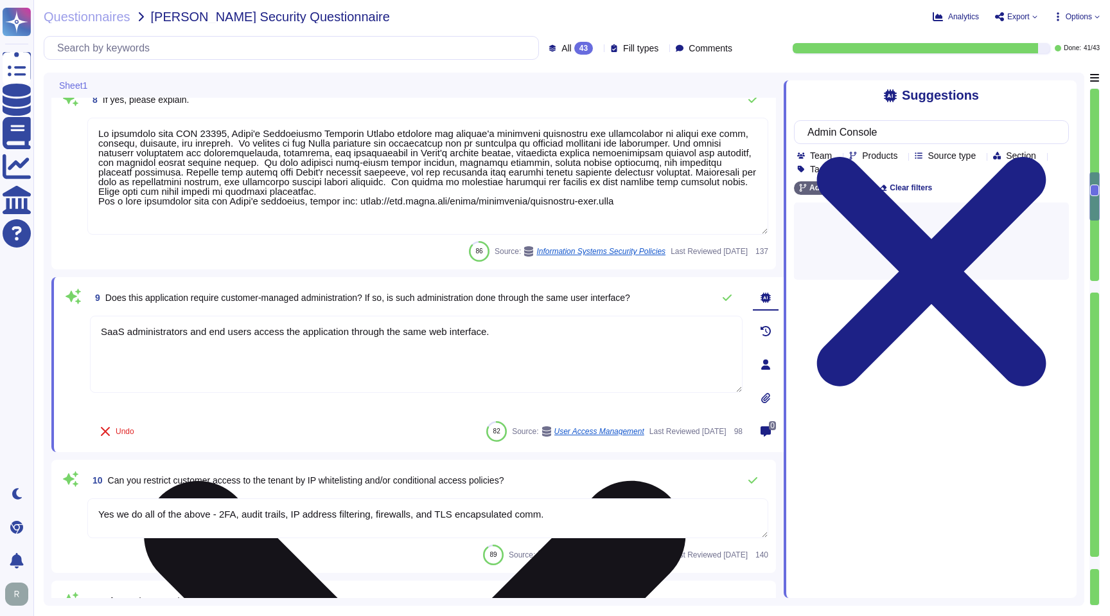
click at [537, 359] on textarea "SaaS administrators and end users access the application through the same web i…" at bounding box center [416, 353] width 653 height 77
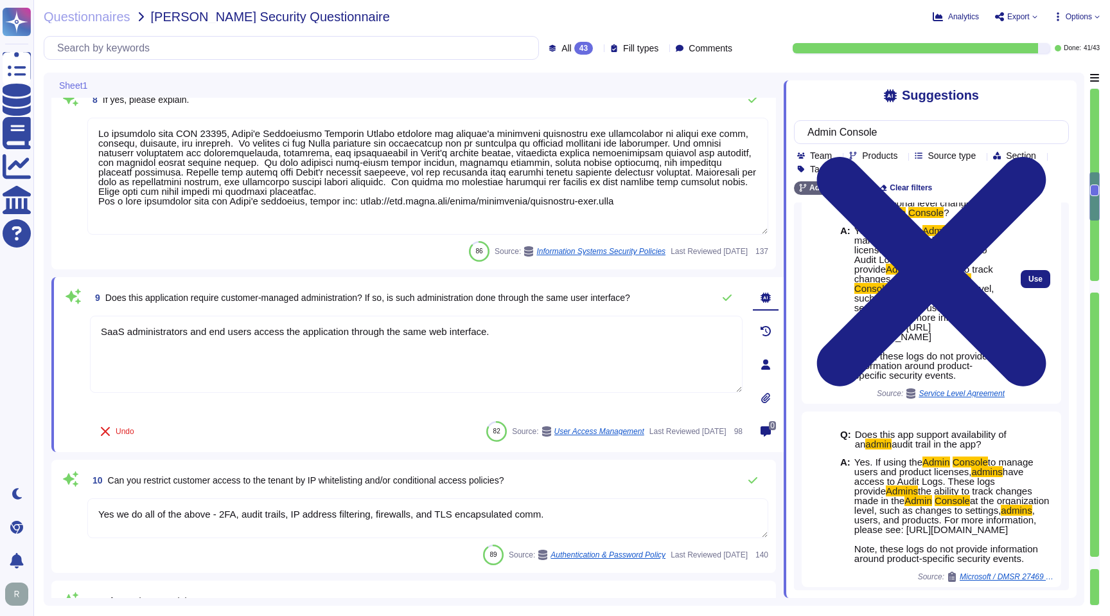
scroll to position [261, 0]
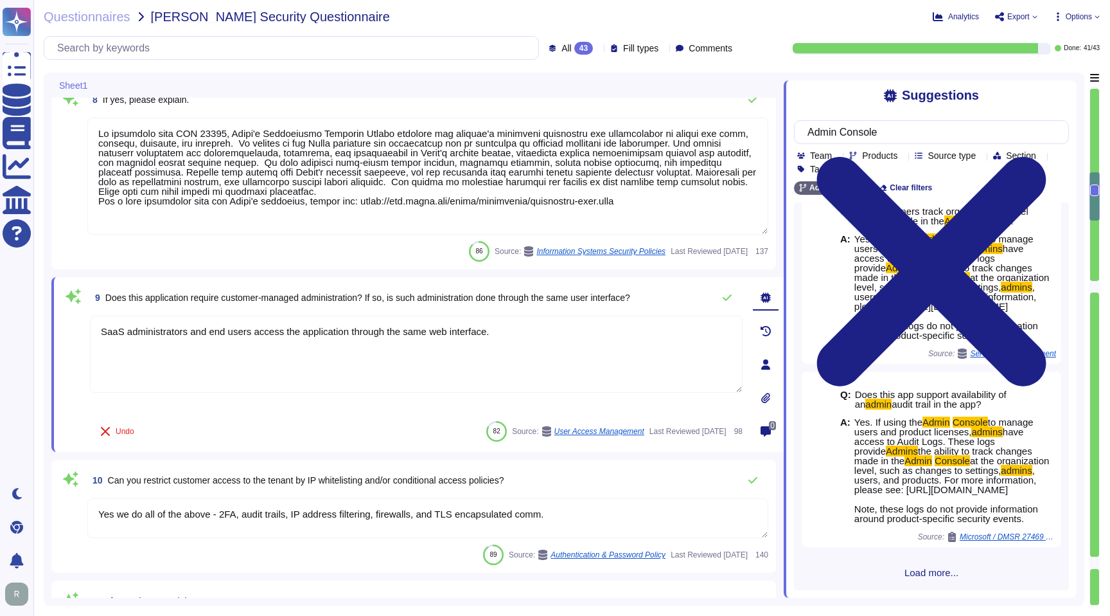
click at [919, 569] on span "Load more..." at bounding box center [931, 572] width 275 height 10
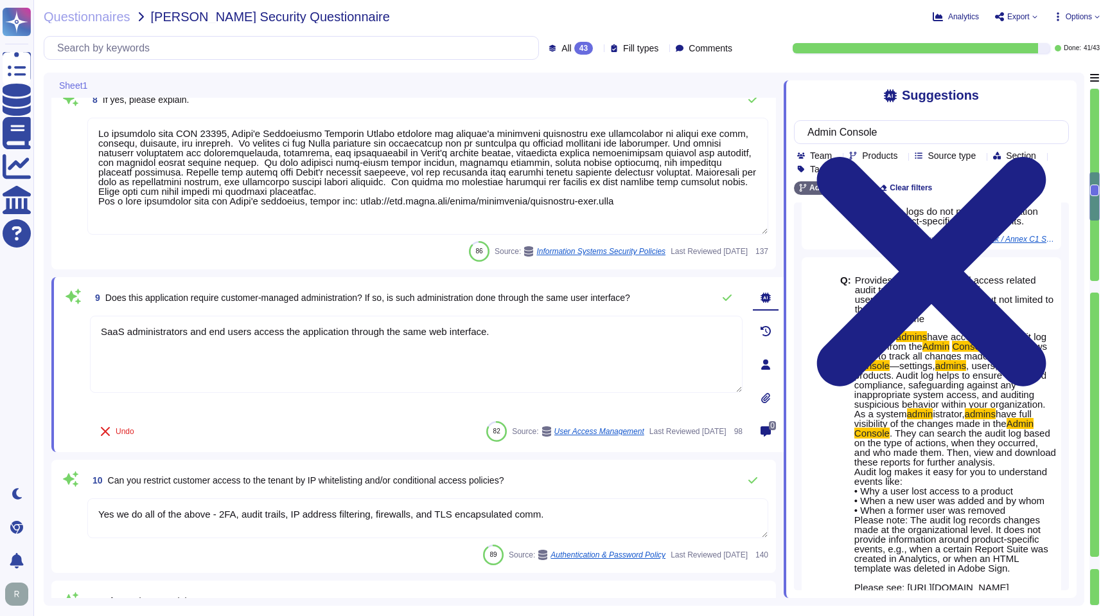
scroll to position [780, 0]
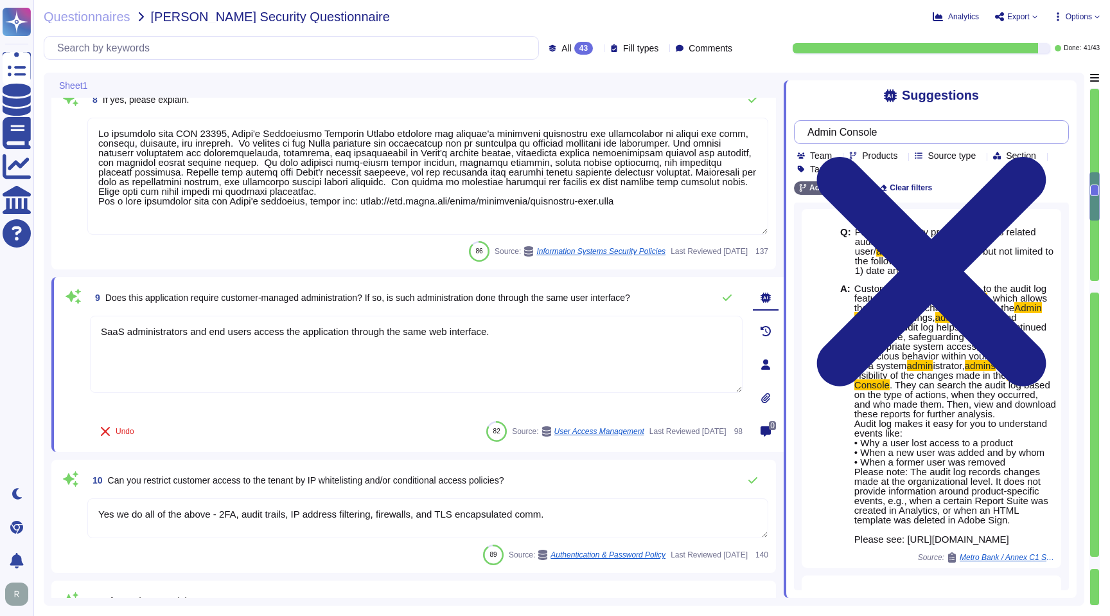
click at [912, 140] on input "Admin Console" at bounding box center [928, 132] width 254 height 22
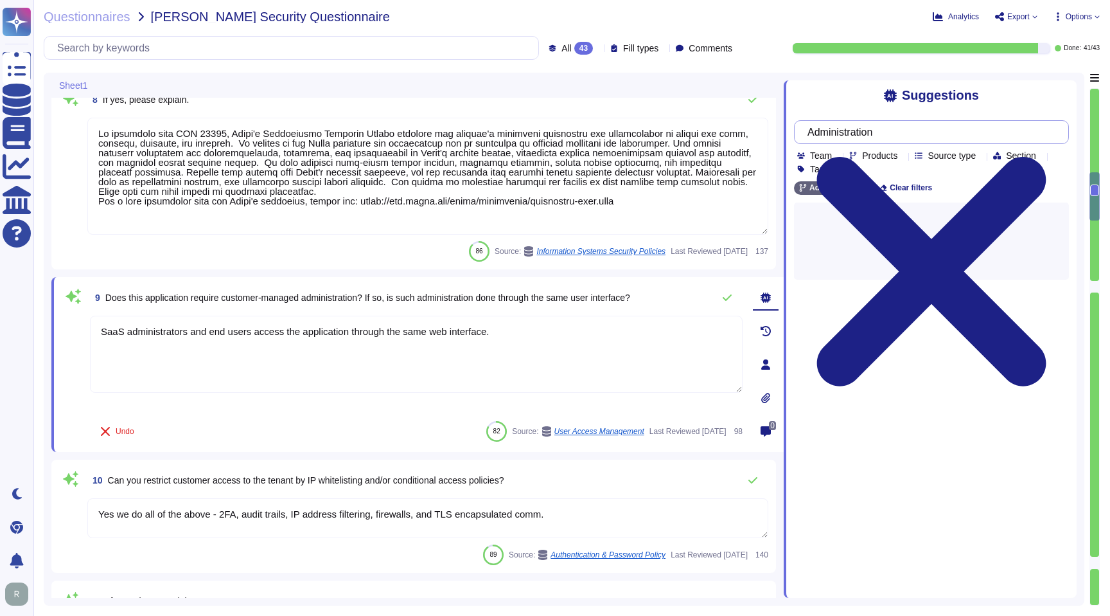
type input "Administration"
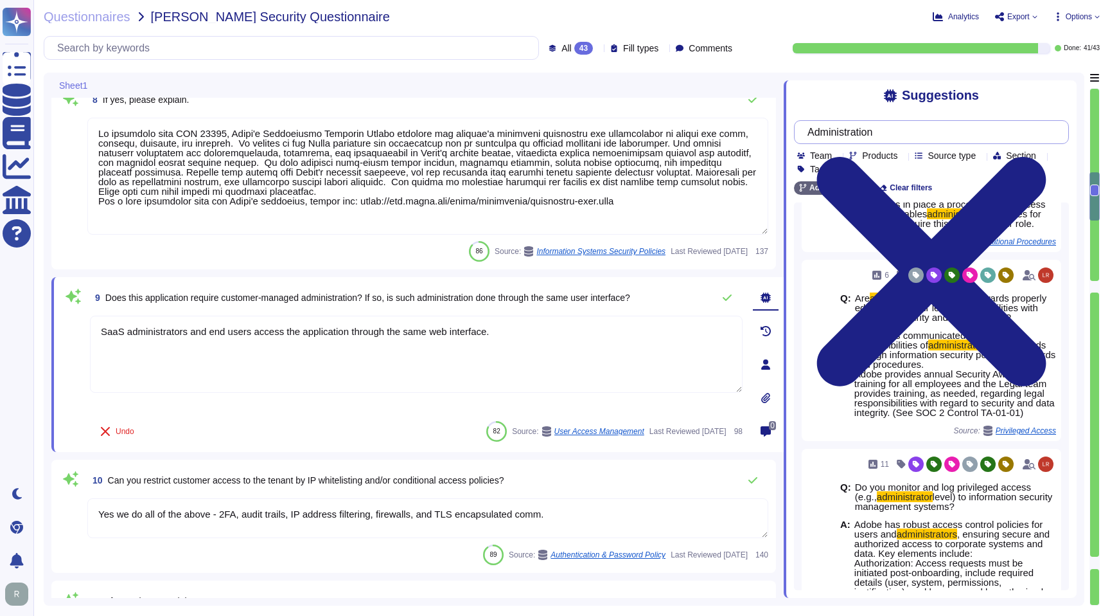
scroll to position [1460, 0]
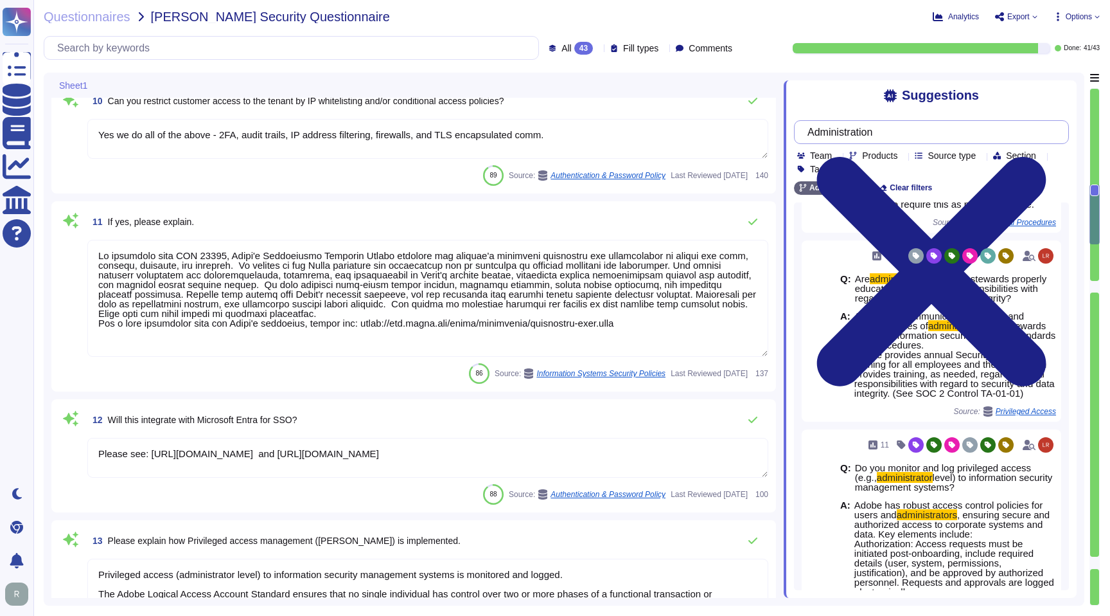
type textarea "Each API call requires authentication to be established, either through Oauth 2…"
type textarea "SaaS administrators and end users access the application through the same web i…"
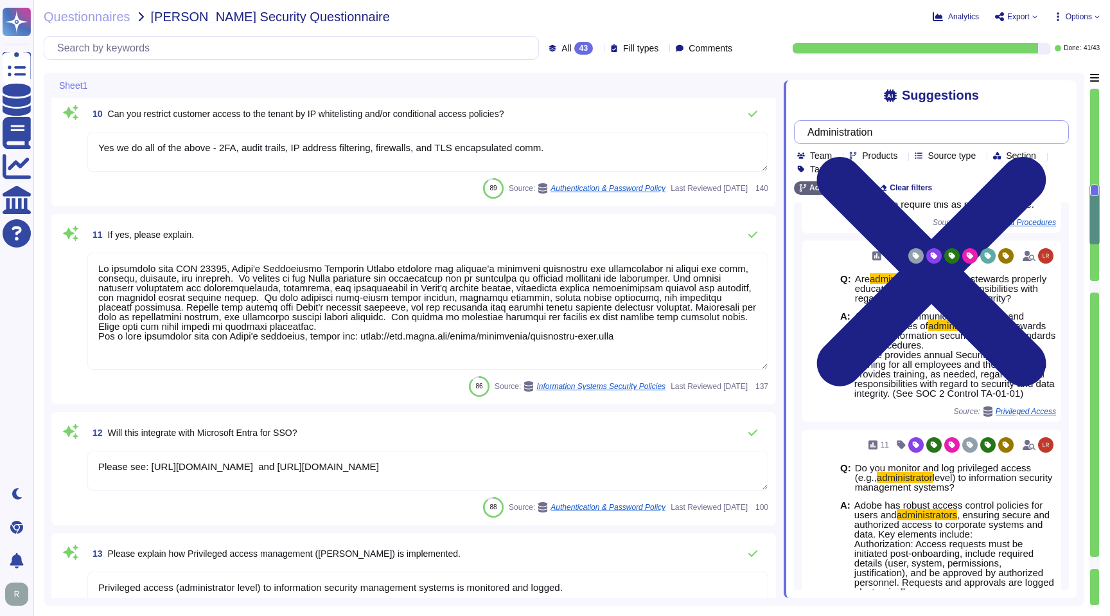
scroll to position [1236, 0]
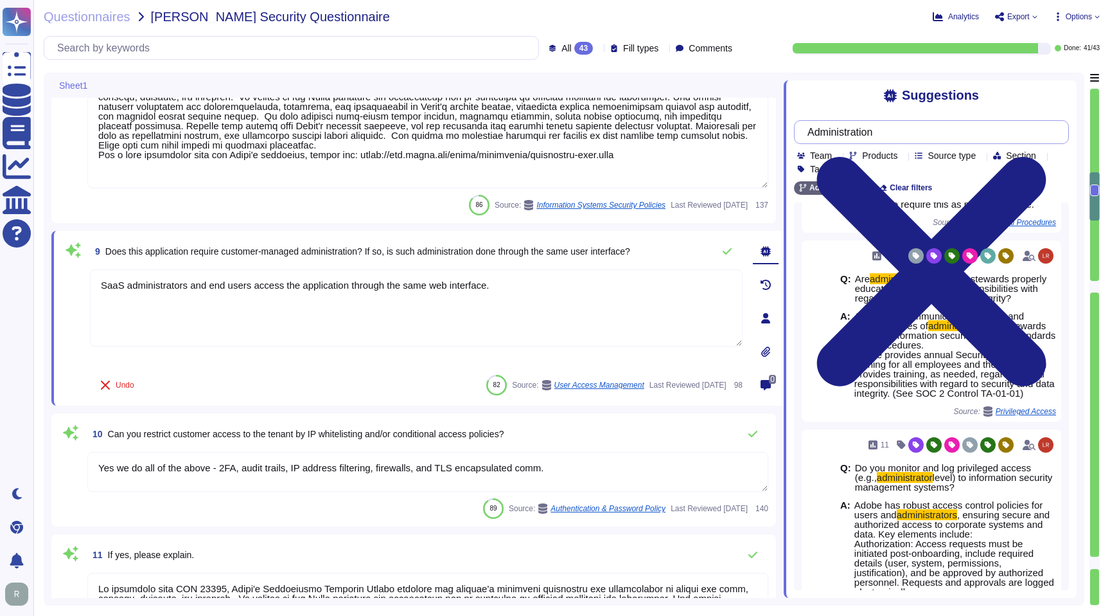
type textarea "Multi-factor authentication (“MFA”) is required prior to obtaining access to Ad…"
type textarea "Documented policies and procedures exist that cover unauthorized software insta…"
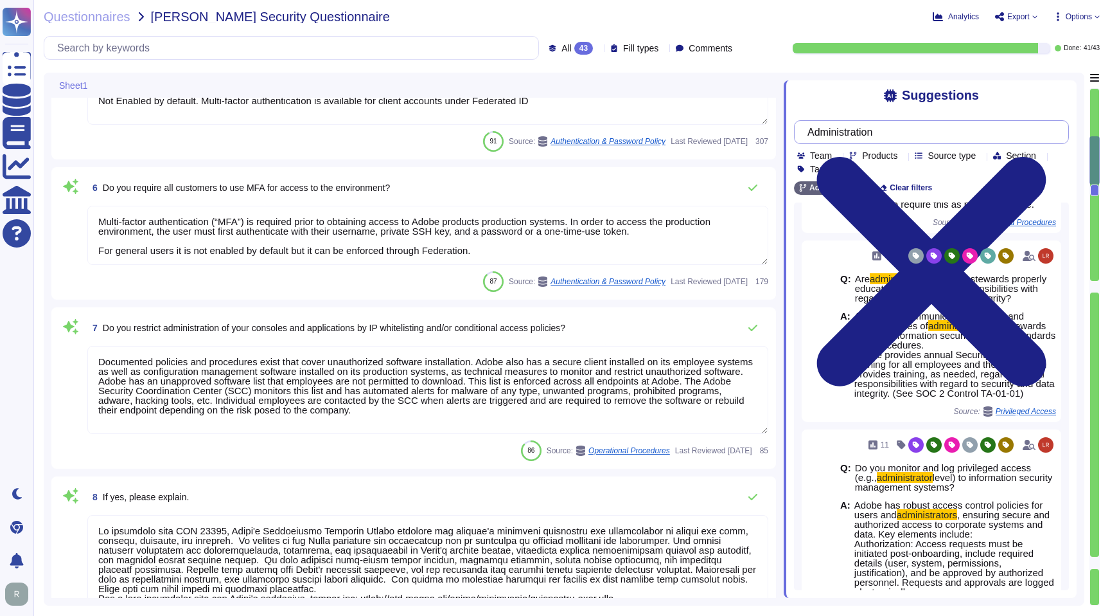
type textarea "Adobe's products and services' architecture diagrams are reviewed and updated, …"
type textarea "Multi-factor authentication (“MFA”) is required prior to obtaining access to Ad…"
type textarea "Not Enabled by default. Multi-factor authentication is available for client acc…"
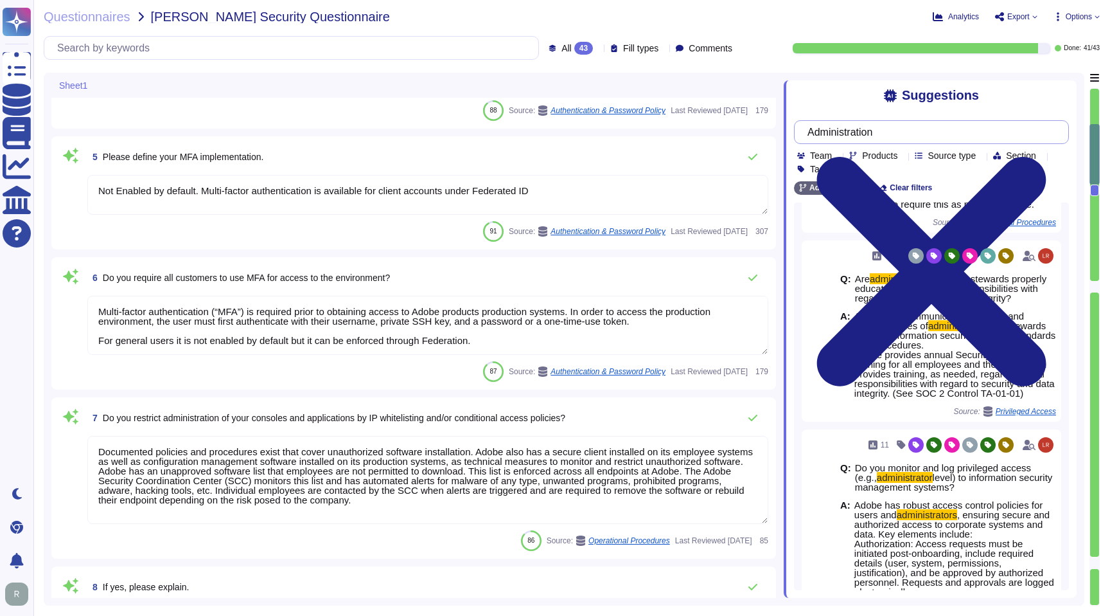
type textarea "Customer data stored by Adobe on the hosting provider includes strong tenant is…"
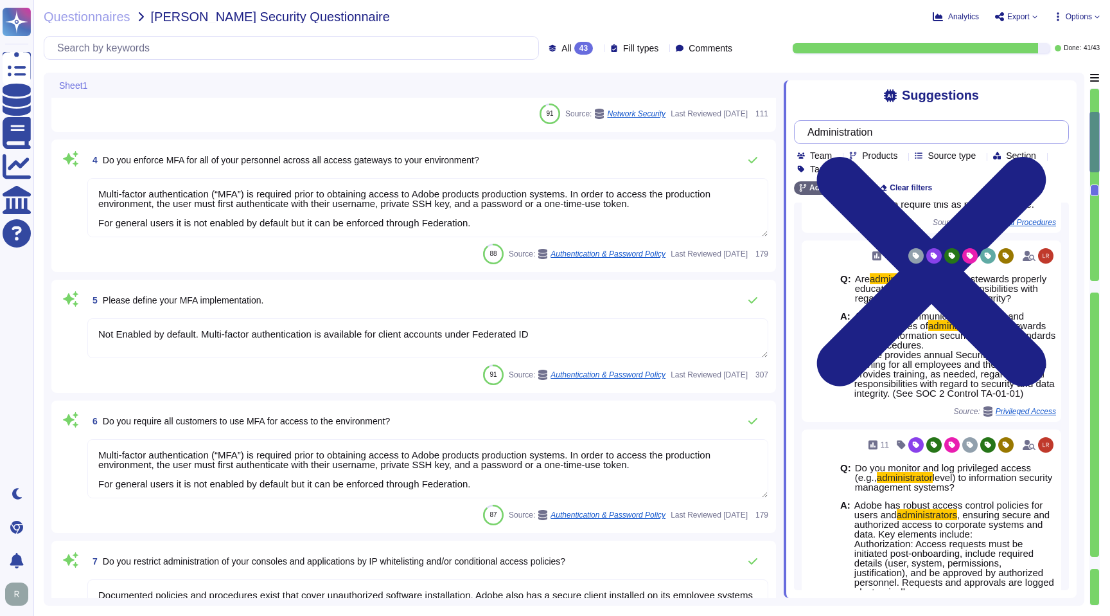
type textarea "Yes."
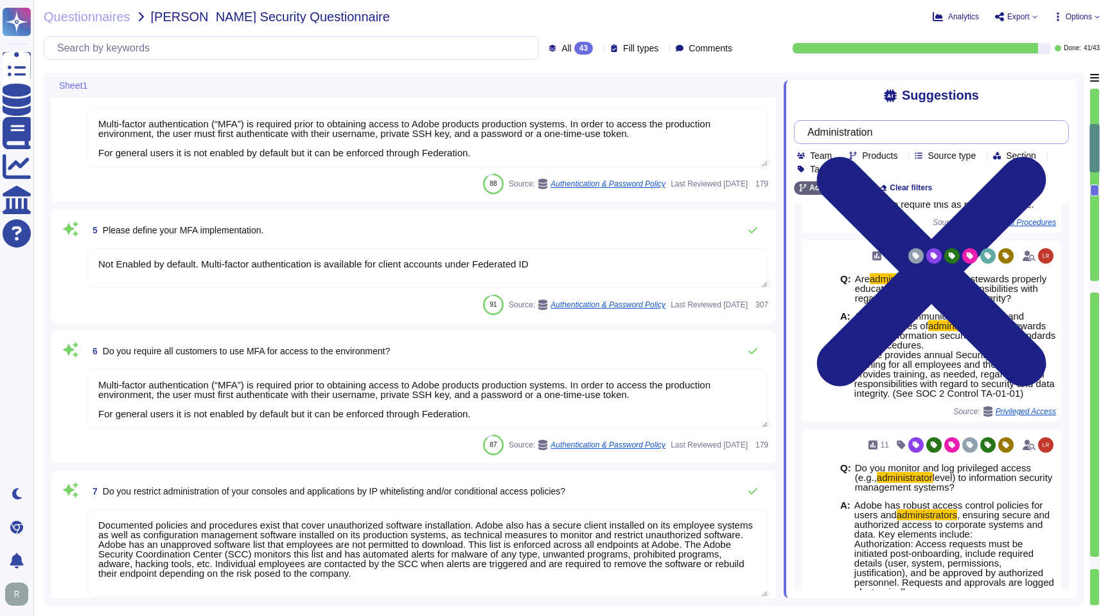
type textarea "Lo ipsumdolo sita CON 42028, Adipi'e Seddoeiusmo Temporin Utlabo etdolore mag a…"
type textarea "SaaS administrators and end users access the application through the same web i…"
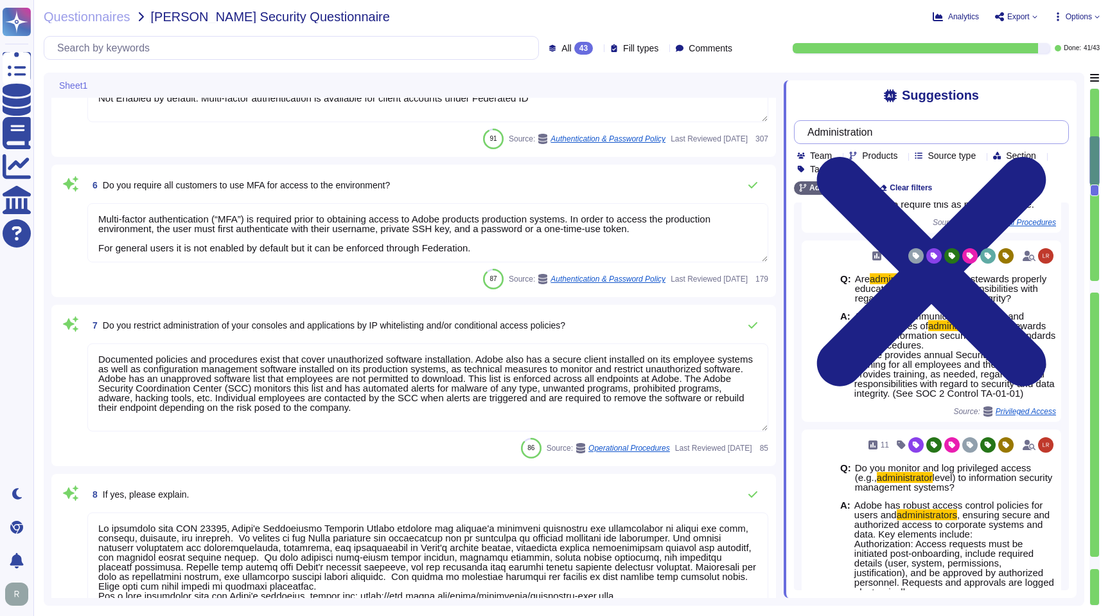
type textarea "Yes we do all of the above - 2FA, audit trails, IP address filtering, firewalls…"
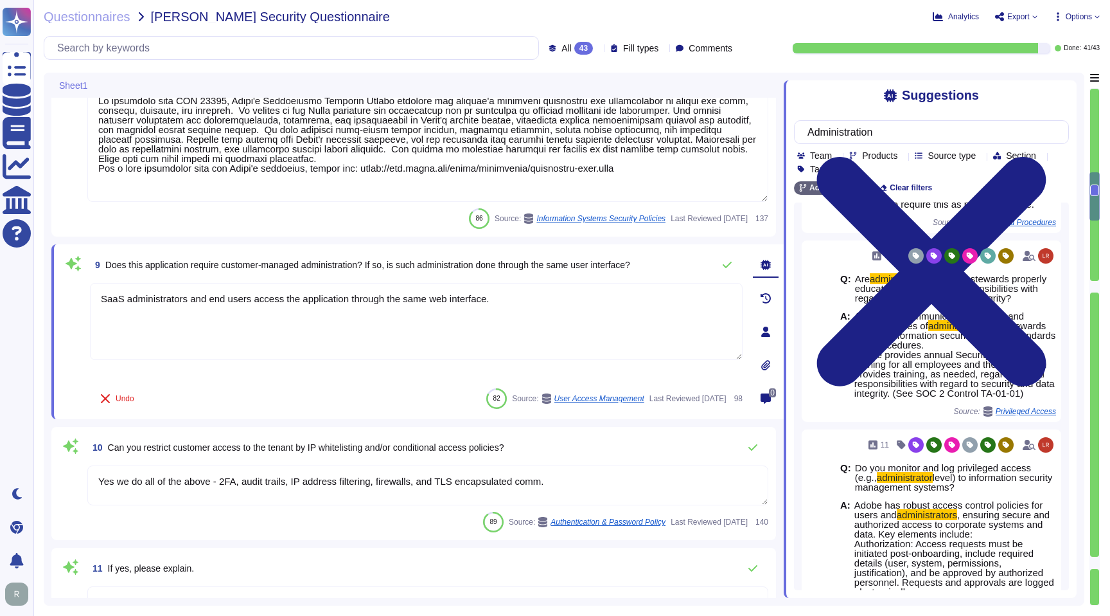
type textarea "Lo ipsumdolo sita CON 42028, Adipi'e Seddoeiusmo Temporin Utlabo etdolore mag a…"
type textarea "Please see: [URL][DOMAIN_NAME] and [URL][DOMAIN_NAME]"
type textarea "Privileged access (administrator level) to information security management syst…"
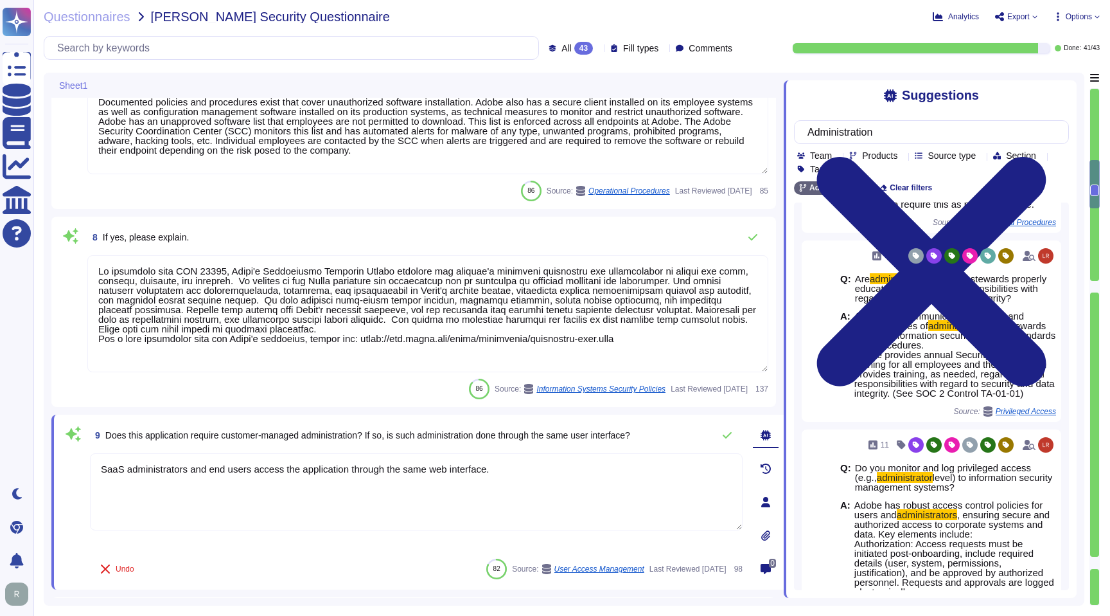
type textarea "Not Enabled by default. Multi-factor authentication is available for client acc…"
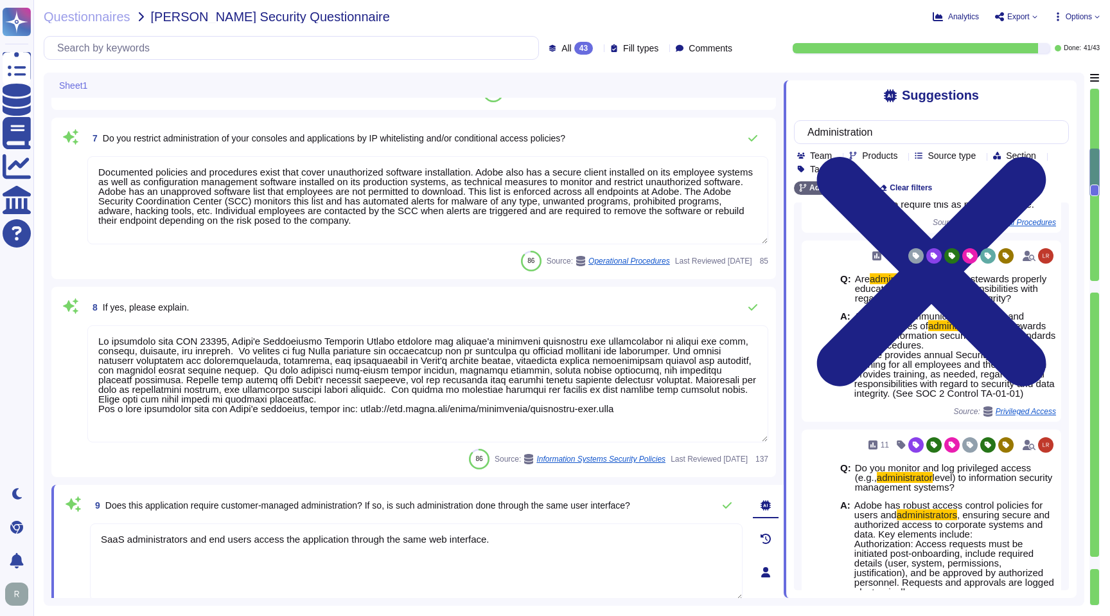
type textarea "Multi-factor authentication (“MFA”) is required prior to obtaining access to Ad…"
click at [413, 206] on textarea "Documented policies and procedures exist that cover unauthorized software insta…" at bounding box center [427, 200] width 681 height 88
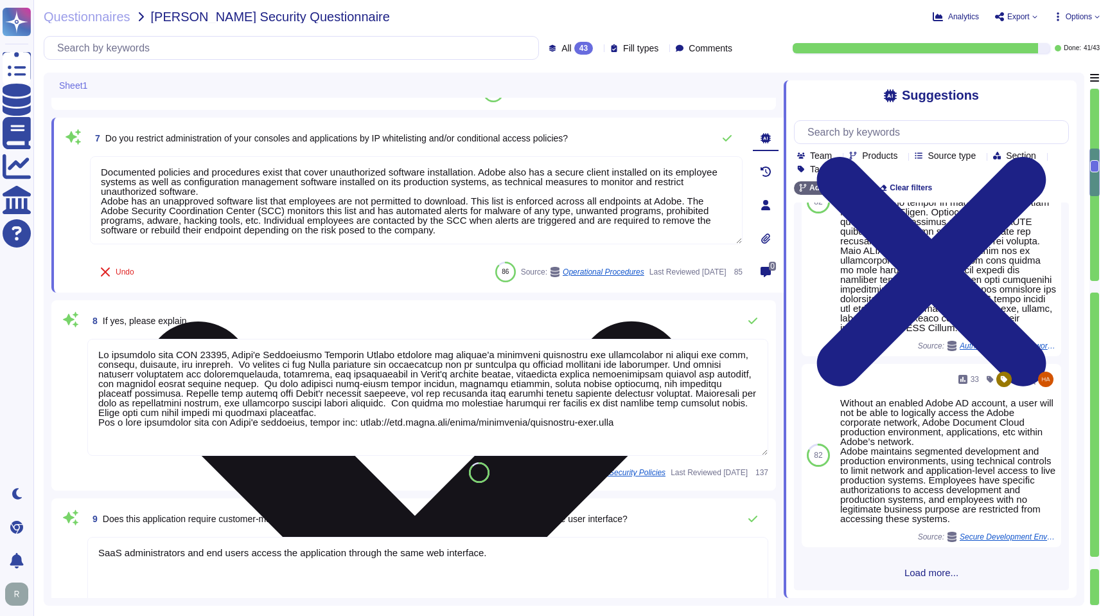
scroll to position [0, 0]
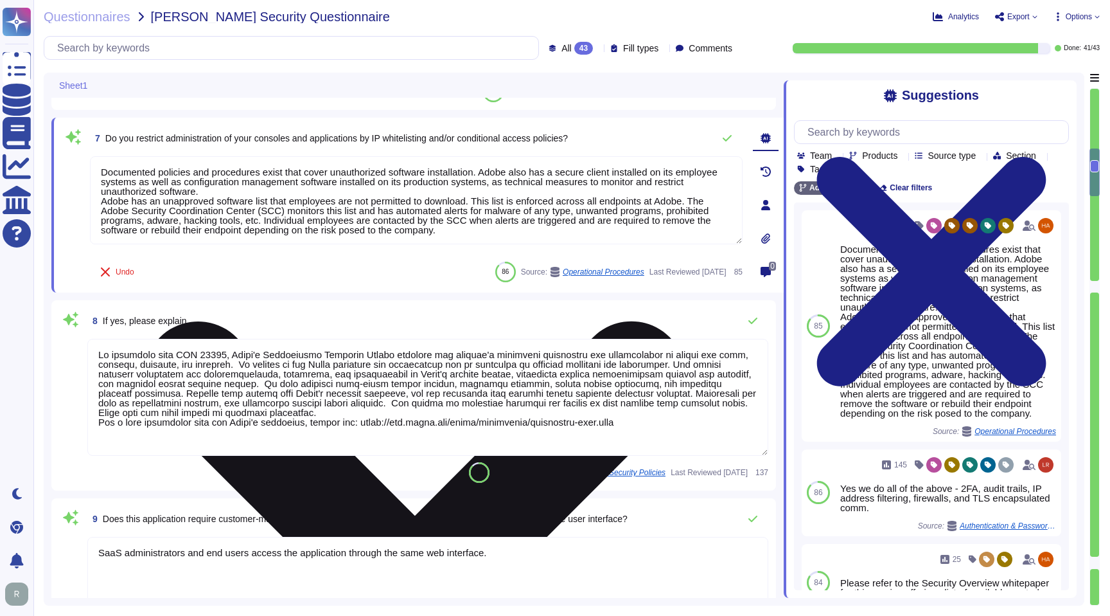
click at [361, 191] on textarea "Documented policies and procedures exist that cover unauthorized software insta…" at bounding box center [416, 200] width 653 height 88
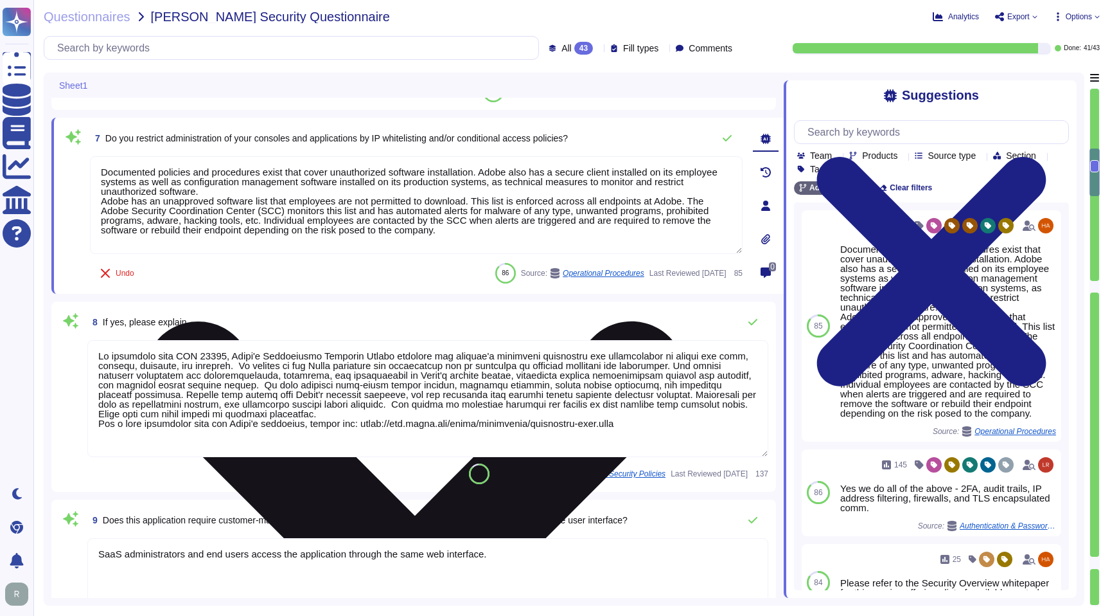
type textarea "Documented policies and procedures exist that cover unauthorized software insta…"
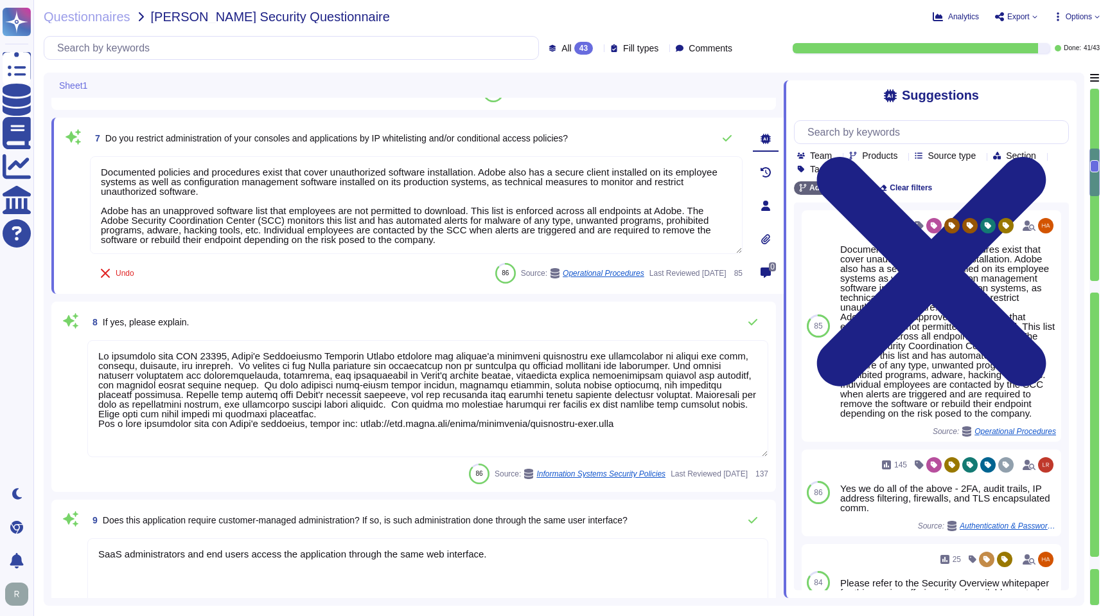
scroll to position [1, 0]
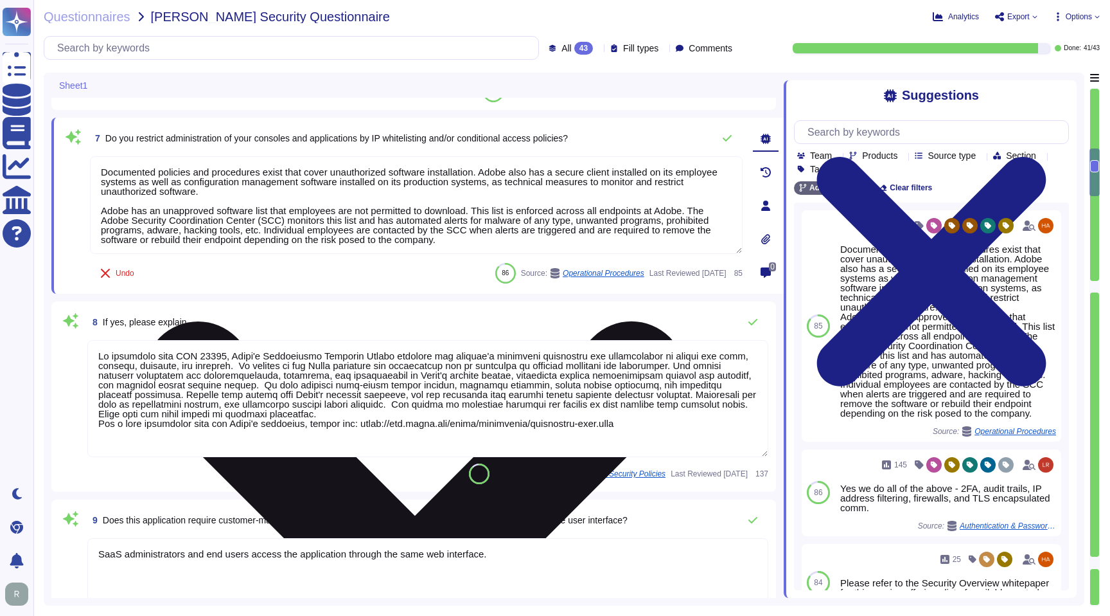
click at [434, 195] on textarea "Documented policies and procedures exist that cover unauthorized software insta…" at bounding box center [416, 205] width 653 height 98
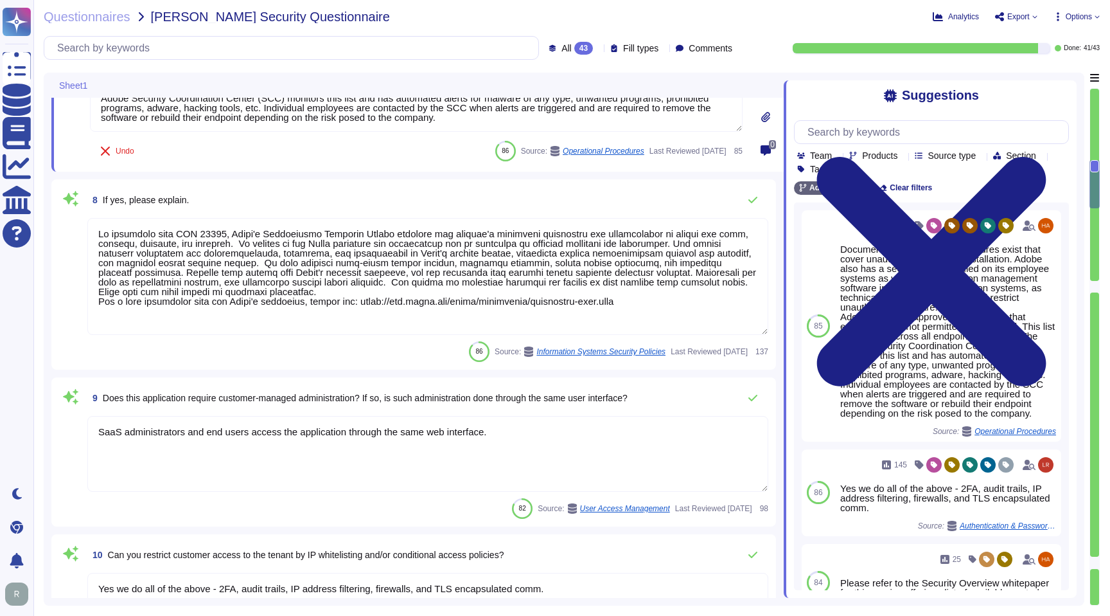
type textarea "Please see: [URL][DOMAIN_NAME] and [URL][DOMAIN_NAME]"
type textarea "Documented policies and procedures exist that cover unauthorized software insta…"
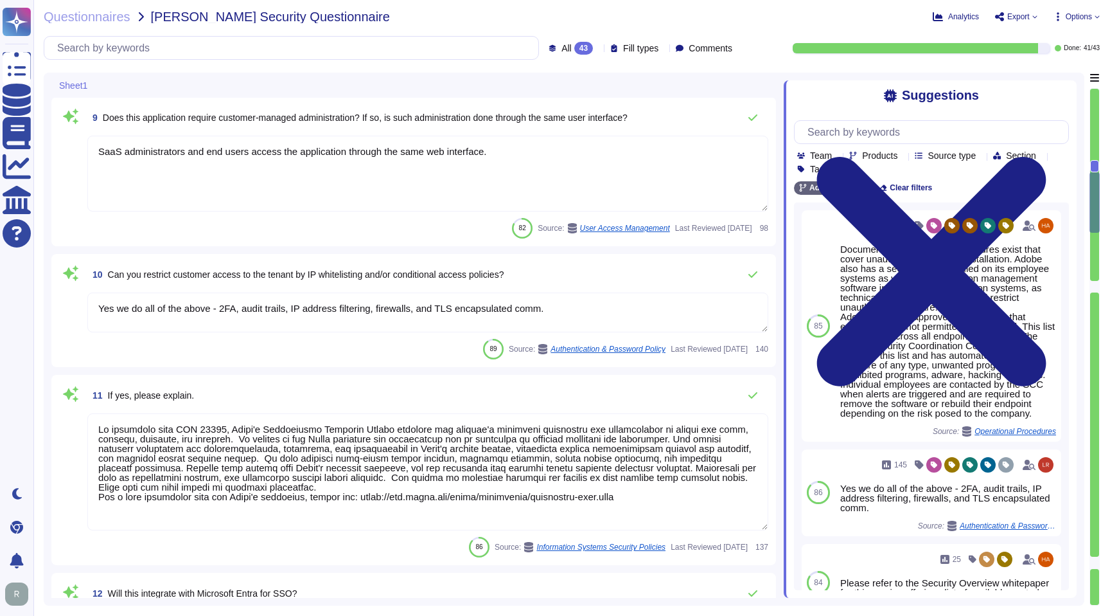
type textarea "Privileged access (administrator level) to information security management syst…"
type textarea "Each API call requires authentication to be established, either through Oauth 2…"
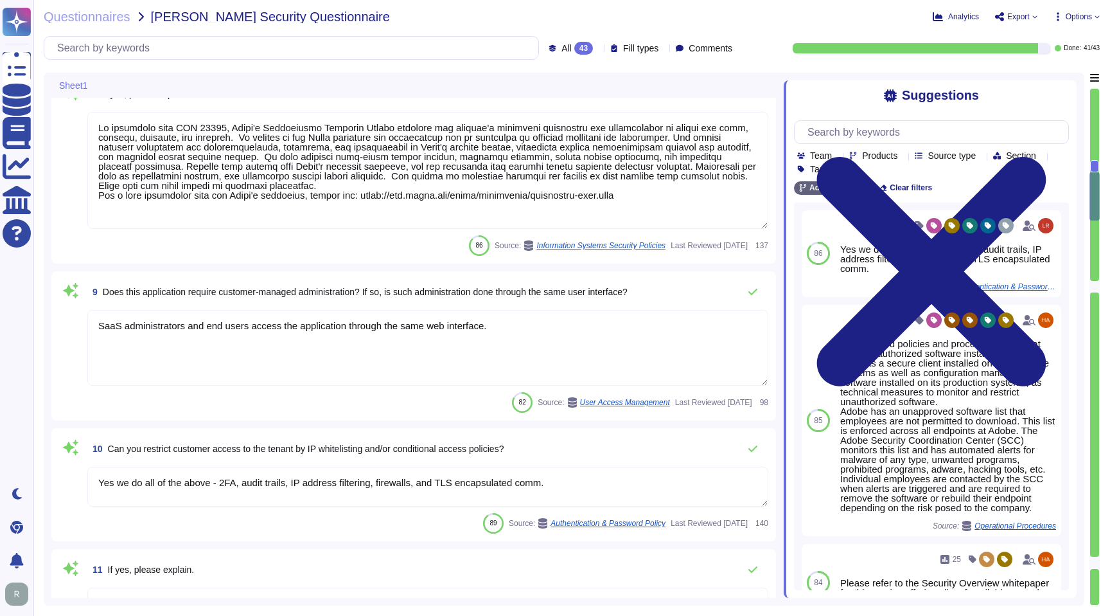
type textarea "Multi-factor authentication (“MFA”) is required prior to obtaining access to Ad…"
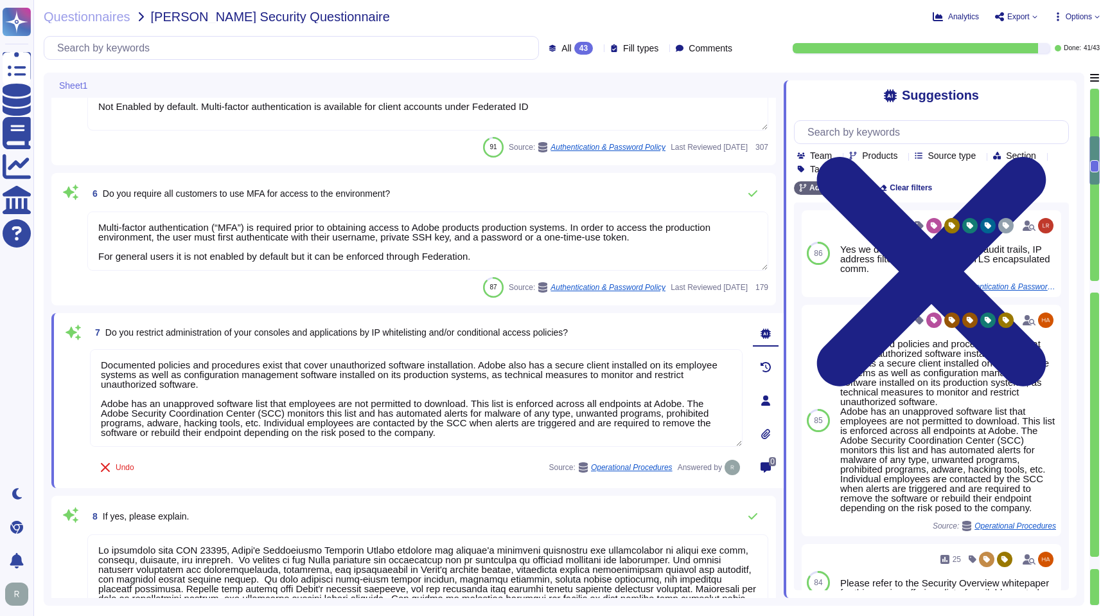
type textarea "Adobe's products and services' architecture diagrams are reviewed and updated, …"
type textarea "Multi-factor authentication (“MFA”) is required prior to obtaining access to Ad…"
type textarea "Not Enabled by default. Multi-factor authentication is available for client acc…"
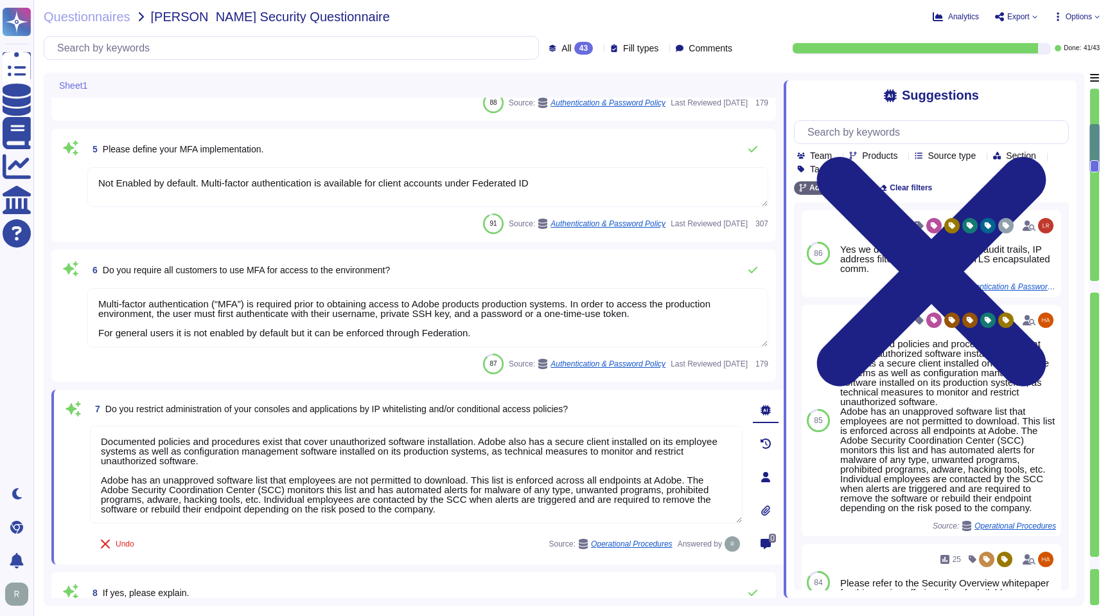
scroll to position [298, 0]
type textarea "Customer data stored by Adobe on the hosting provider includes strong tenant is…"
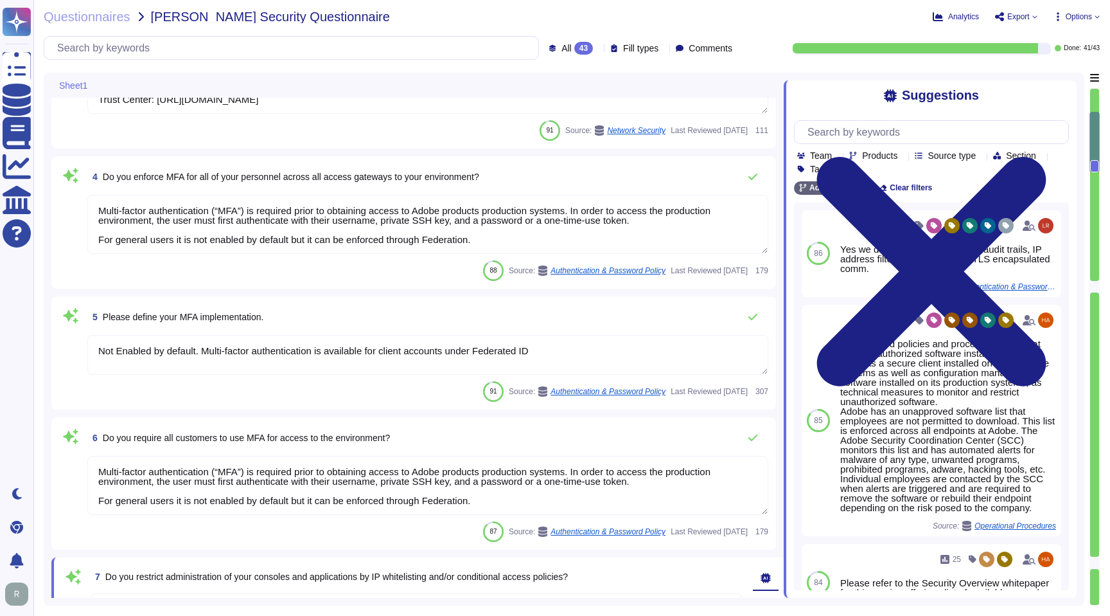
type textarea "Yes."
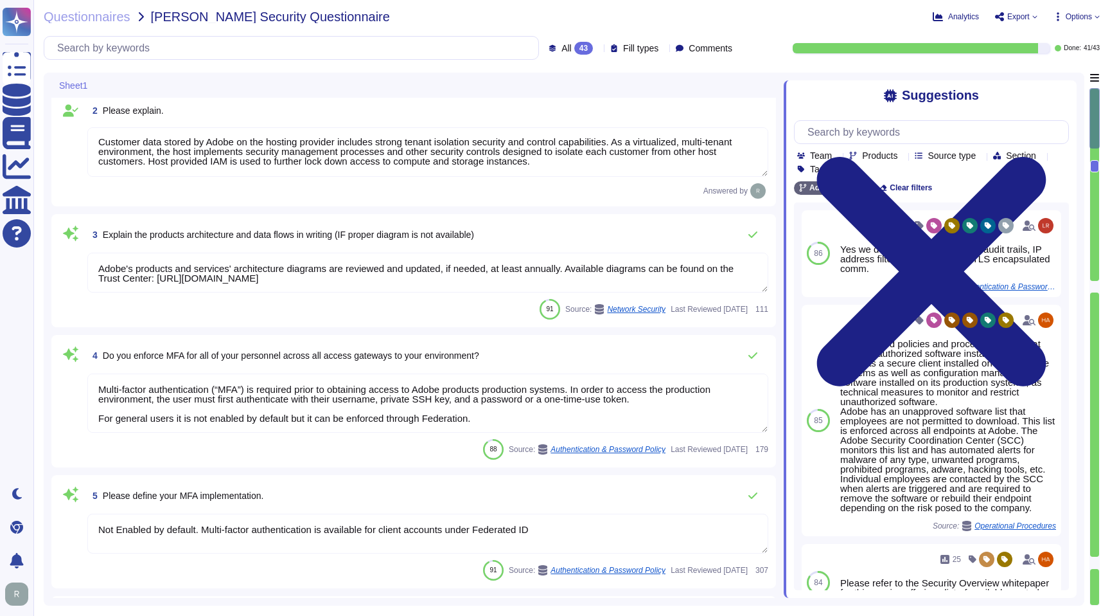
scroll to position [148, 0]
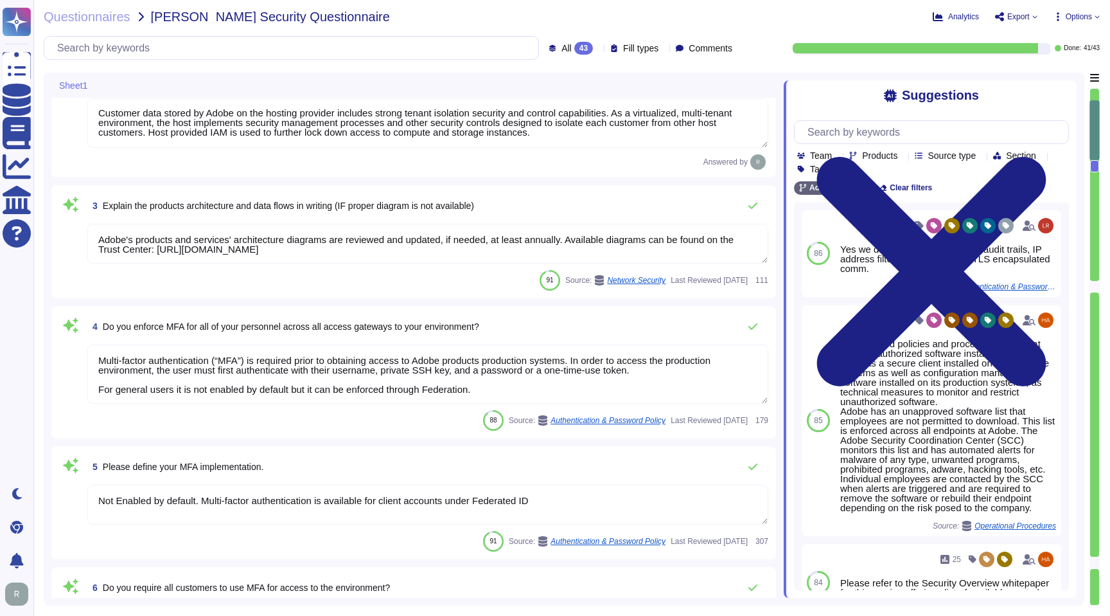
type textarea "Lo ipsumdolo sita CON 42028, Adipi'e Seddoeiusmo Temporin Utlabo etdolore mag a…"
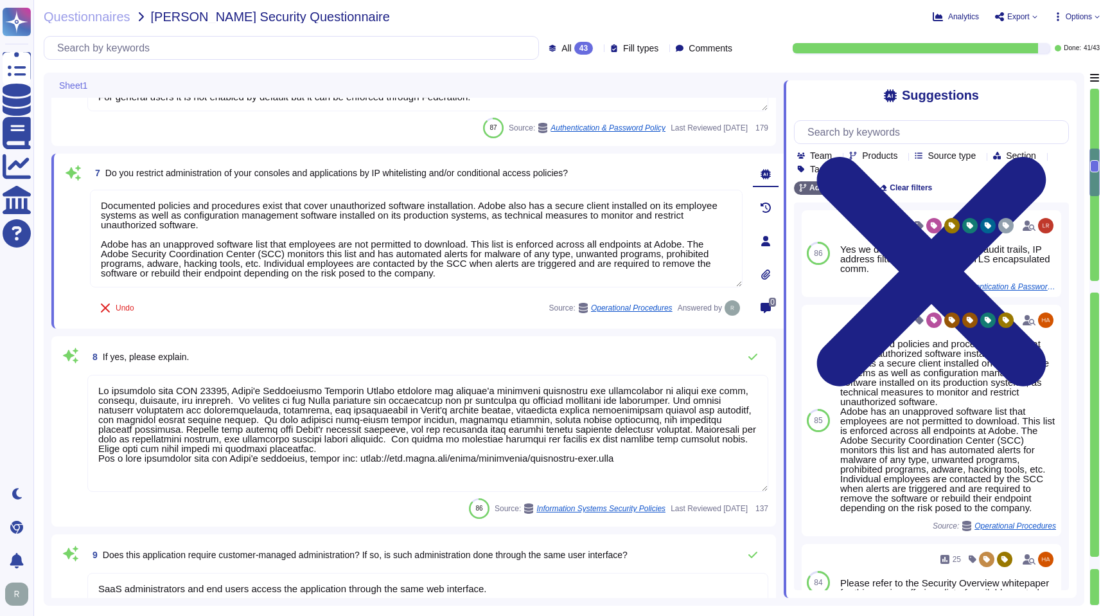
scroll to position [682, 0]
type textarea "SaaS administrators and end users access the application through the same web i…"
type textarea "Yes we do all of the above - 2FA, audit trails, IP address filtering, firewalls…"
type textarea "Lo ipsumdolo sita CON 42028, Adipi'e Seddoeiusmo Temporin Utlabo etdolore mag a…"
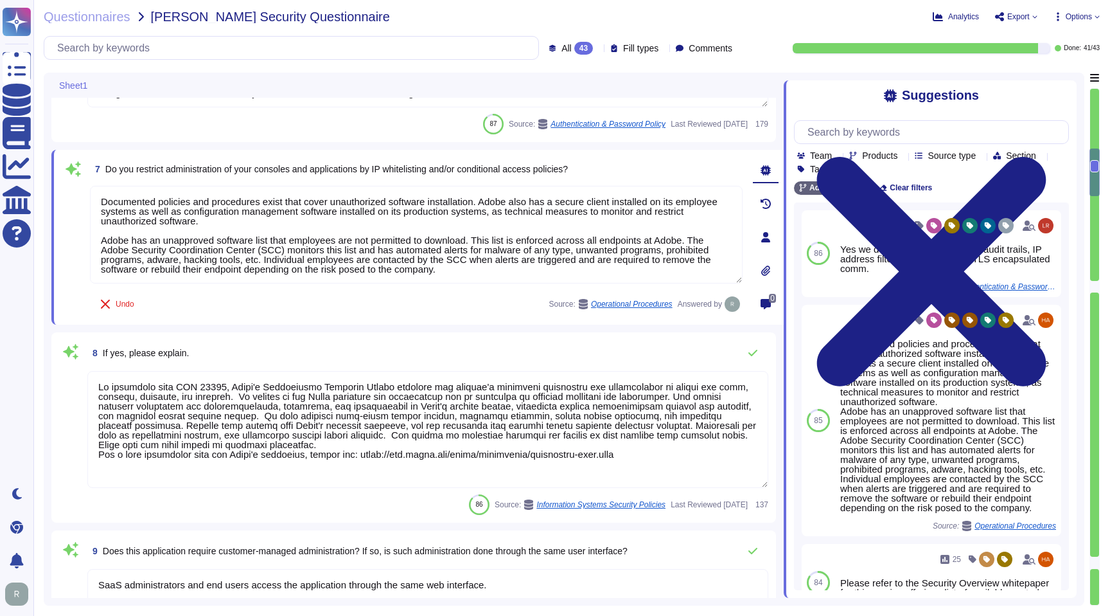
click at [856, 118] on div "Team Products Source type Section Tags Adobe Wide Clear filters 86 145 Yes we d…" at bounding box center [931, 350] width 275 height 479
click at [856, 120] on div "Team Products Source type Section Tags Adobe Wide Clear filters 86 145 Yes we d…" at bounding box center [931, 350] width 275 height 479
click at [858, 126] on input "text" at bounding box center [934, 132] width 267 height 22
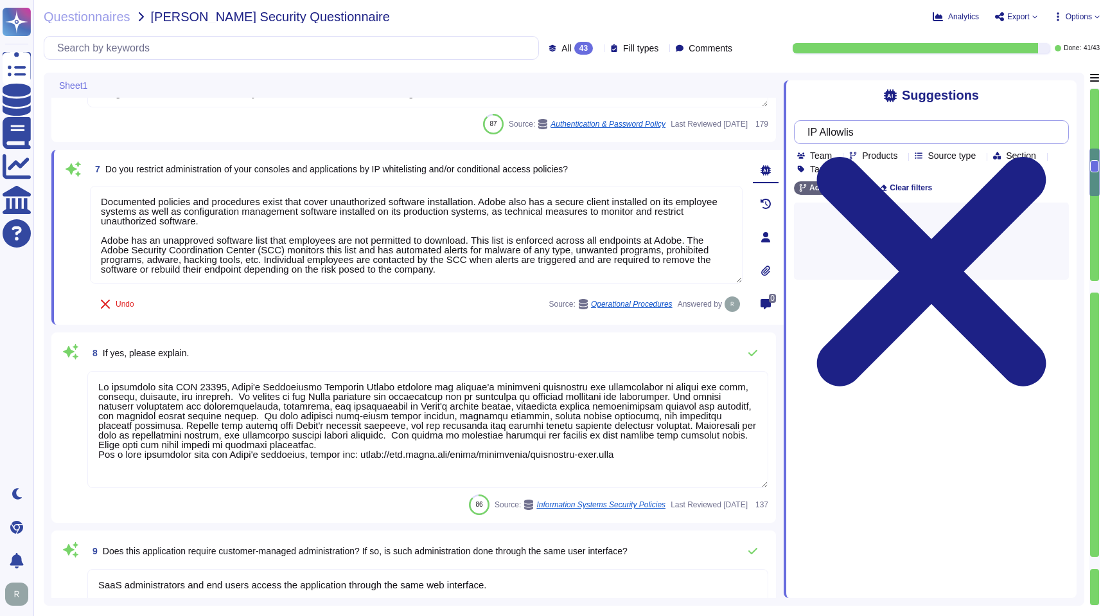
type input "IP Allowlist"
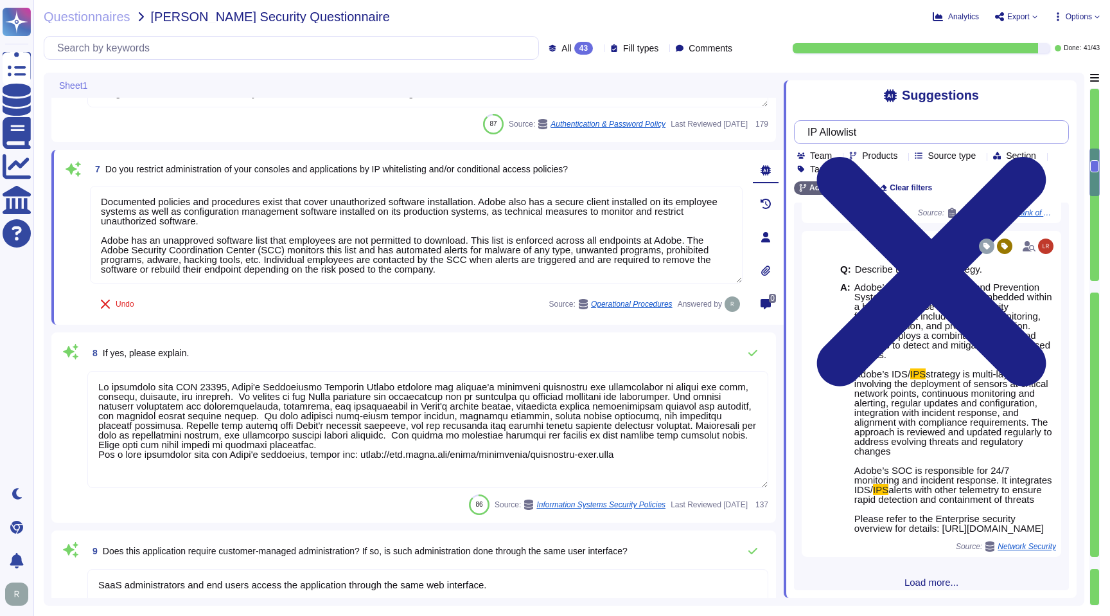
scroll to position [201, 0]
